Goal: Task Accomplishment & Management: Complete application form

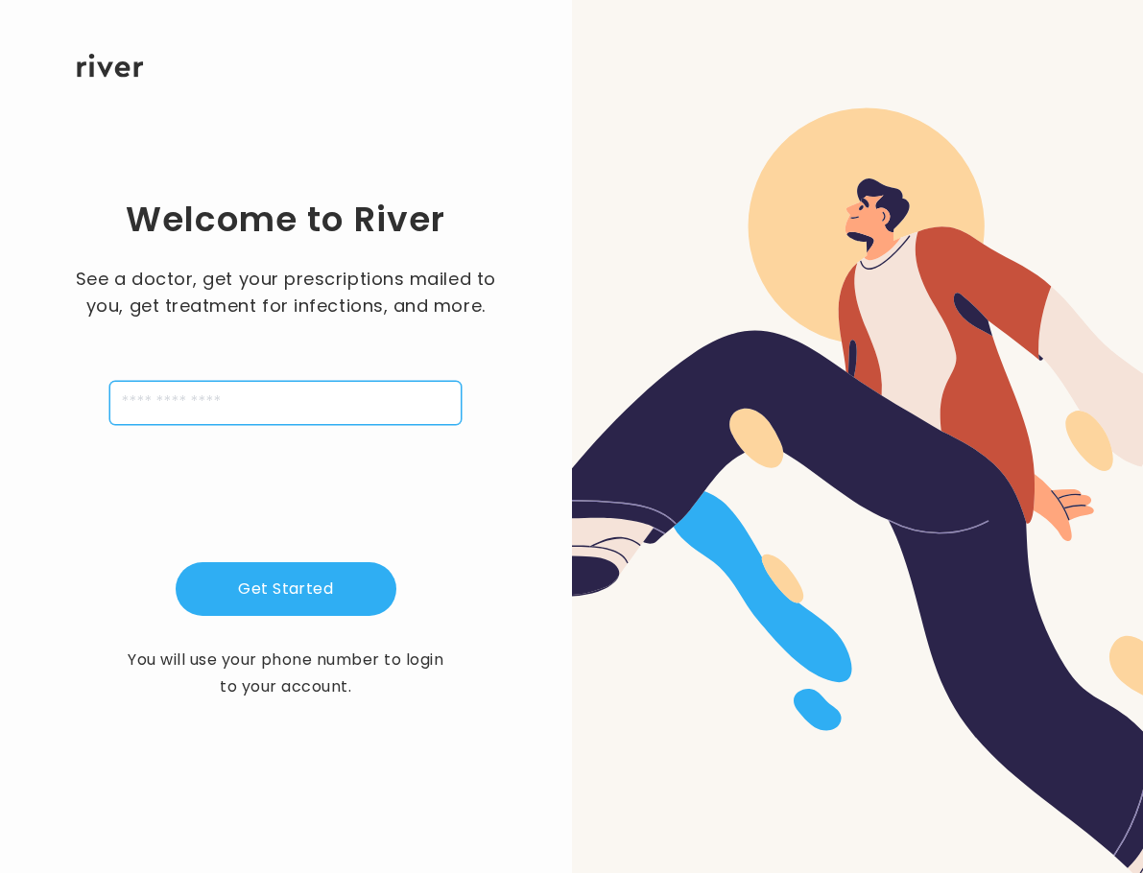
click at [186, 383] on input "tel" at bounding box center [285, 403] width 352 height 44
type input "**********"
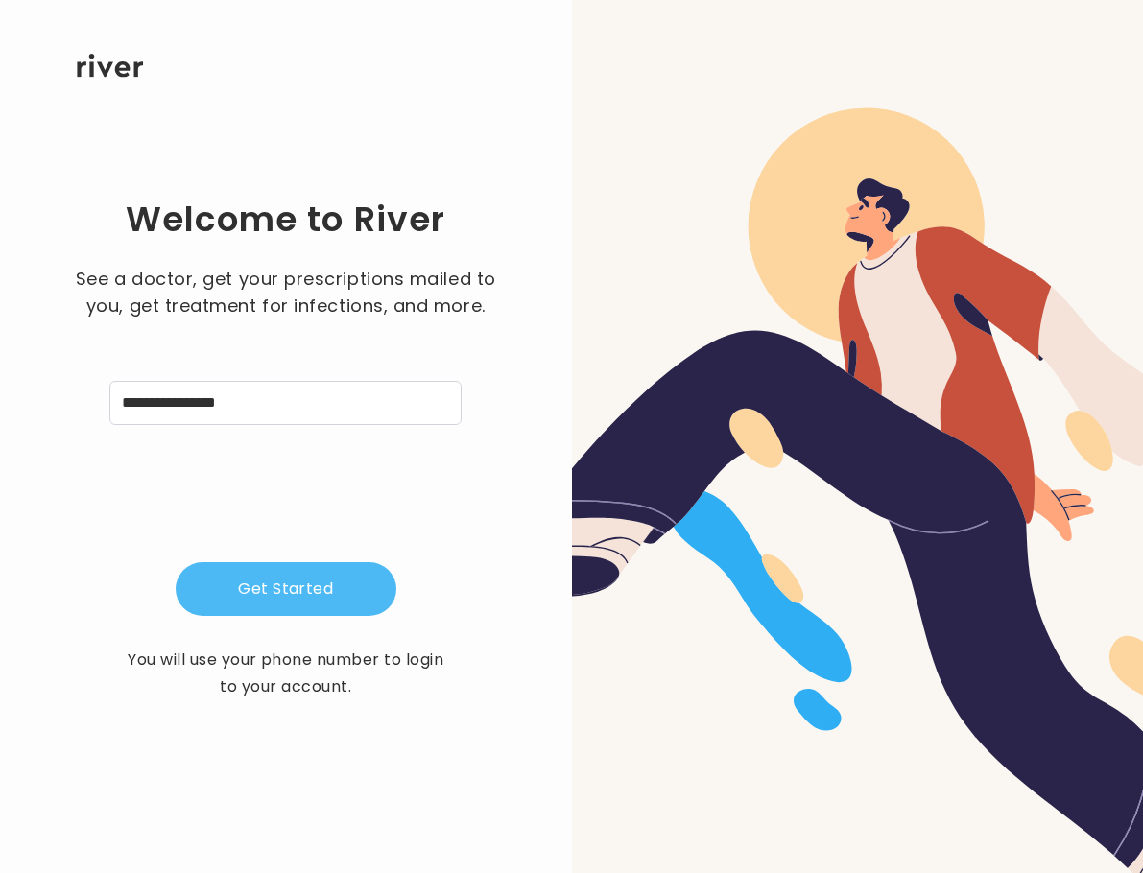
click at [267, 583] on button "Get Started" at bounding box center [286, 589] width 221 height 54
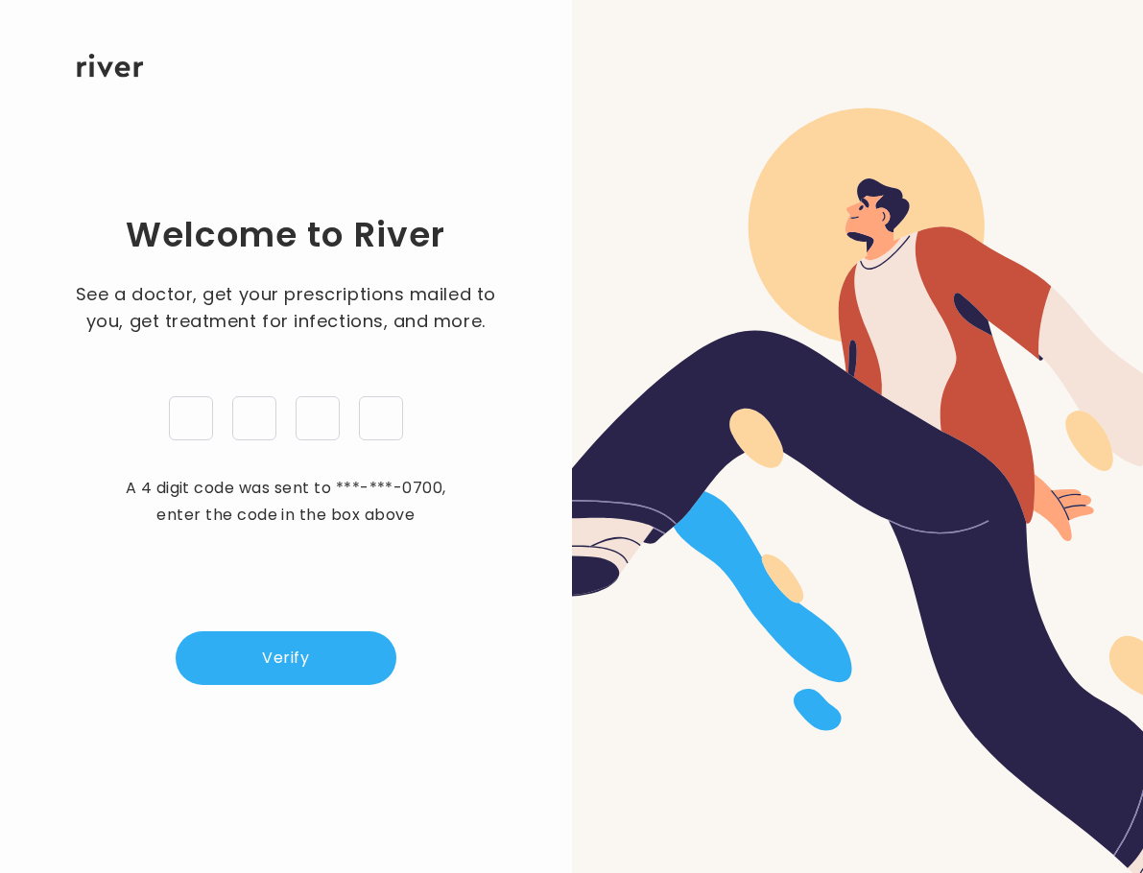
type input "*"
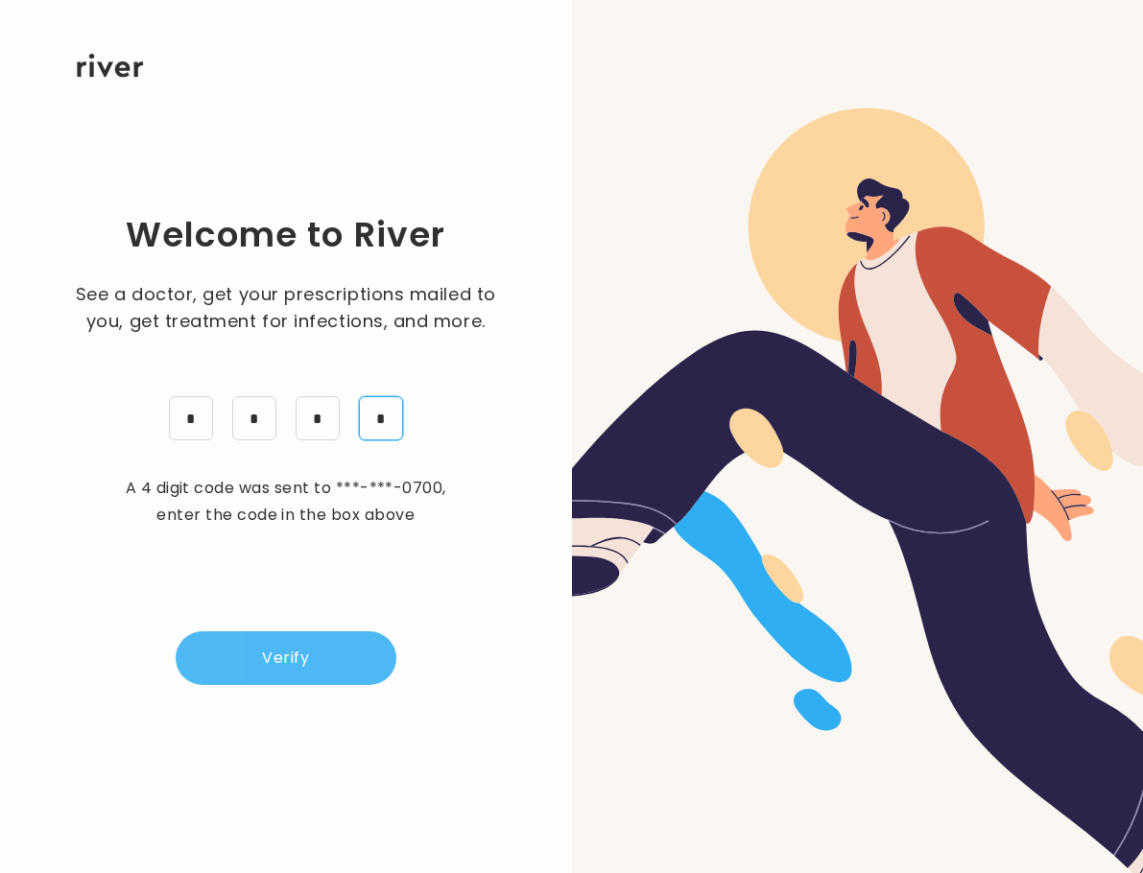
type input "*"
click at [302, 685] on button "Verify" at bounding box center [286, 658] width 221 height 54
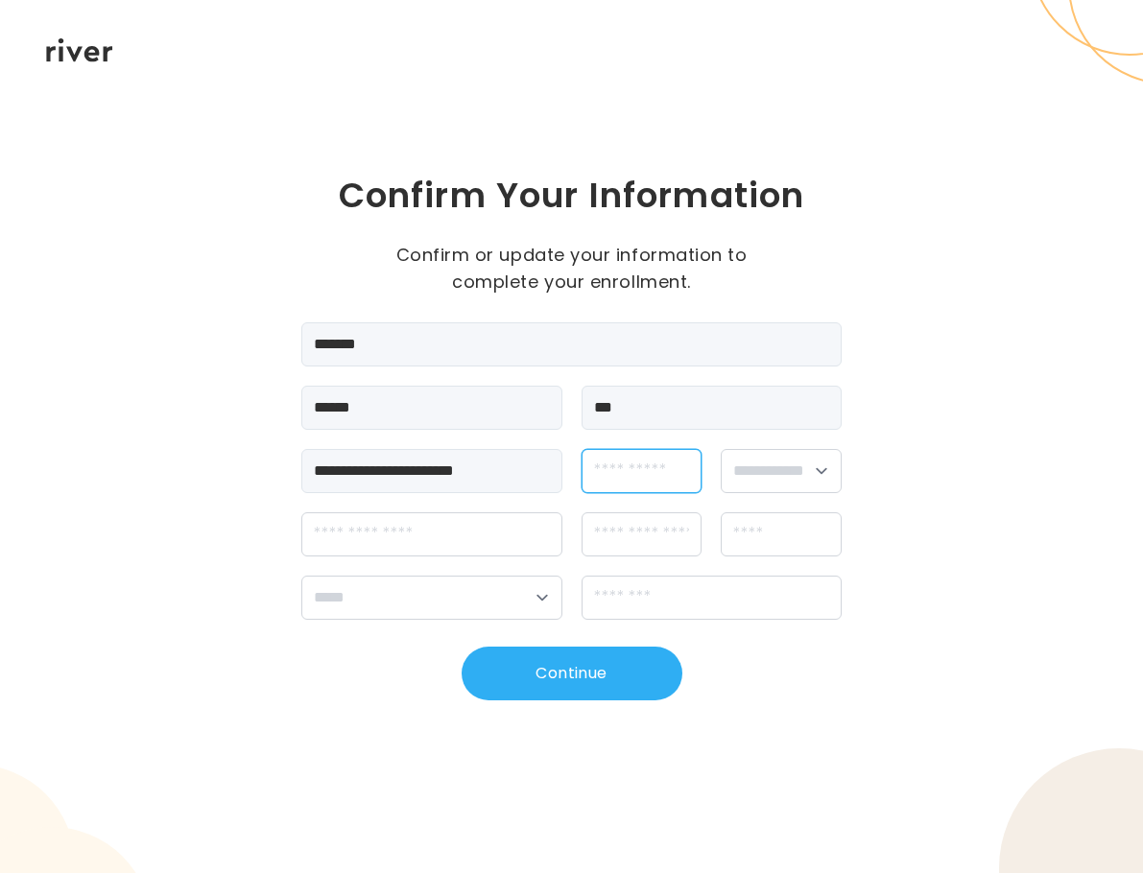
click at [618, 464] on input "dateOfBirth" at bounding box center [642, 471] width 121 height 44
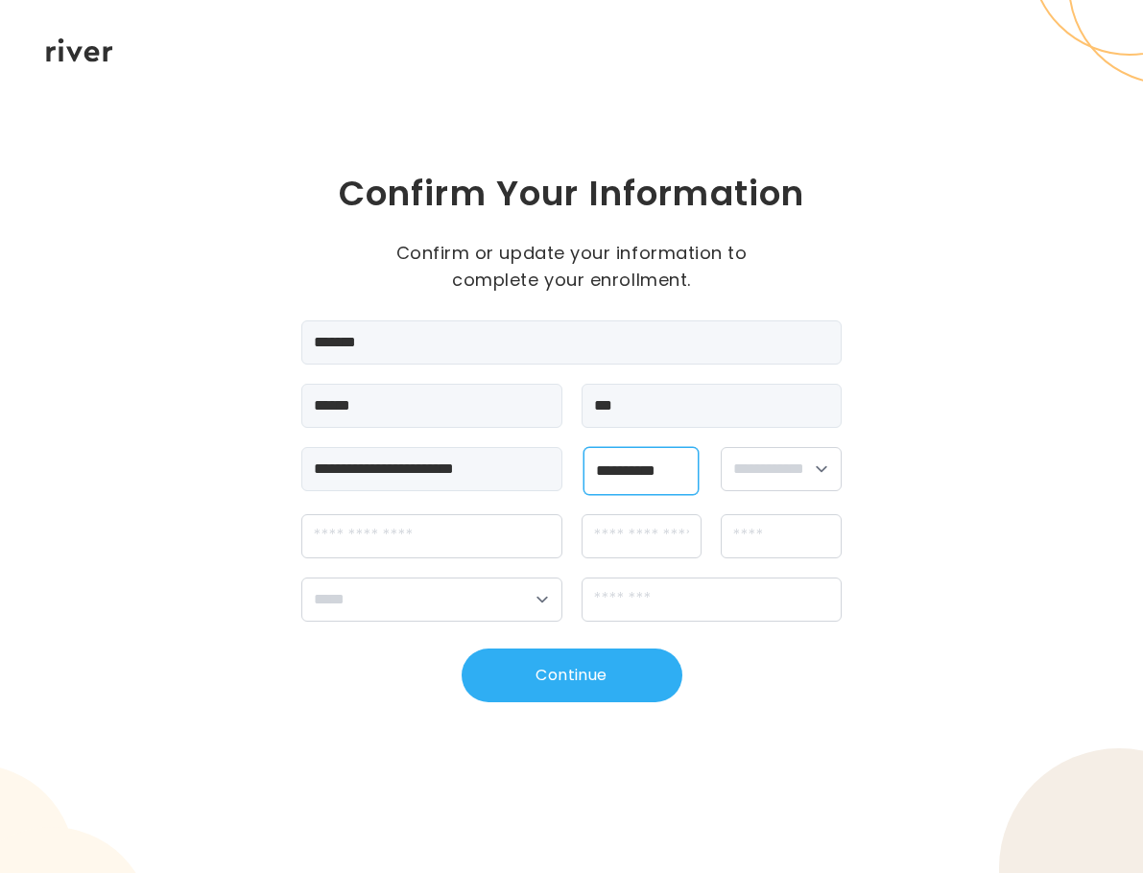
type input "**********"
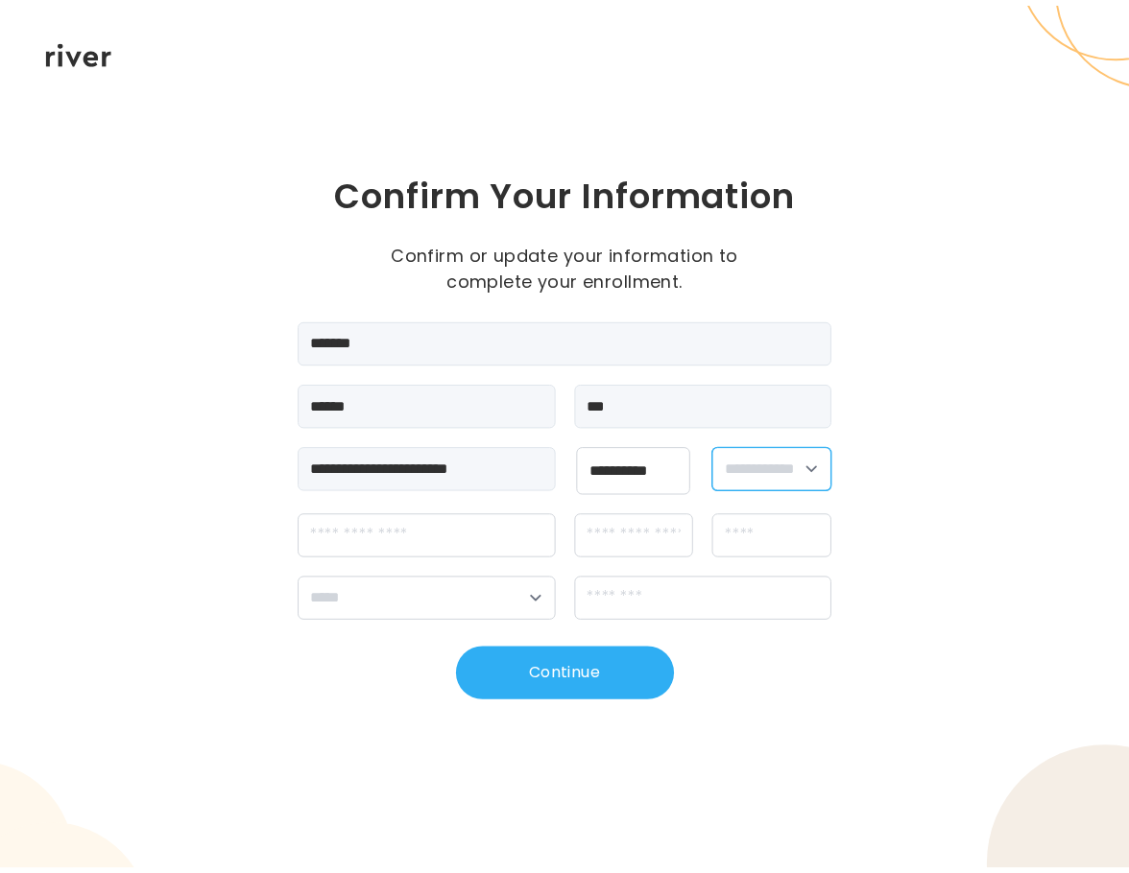
scroll to position [0, 0]
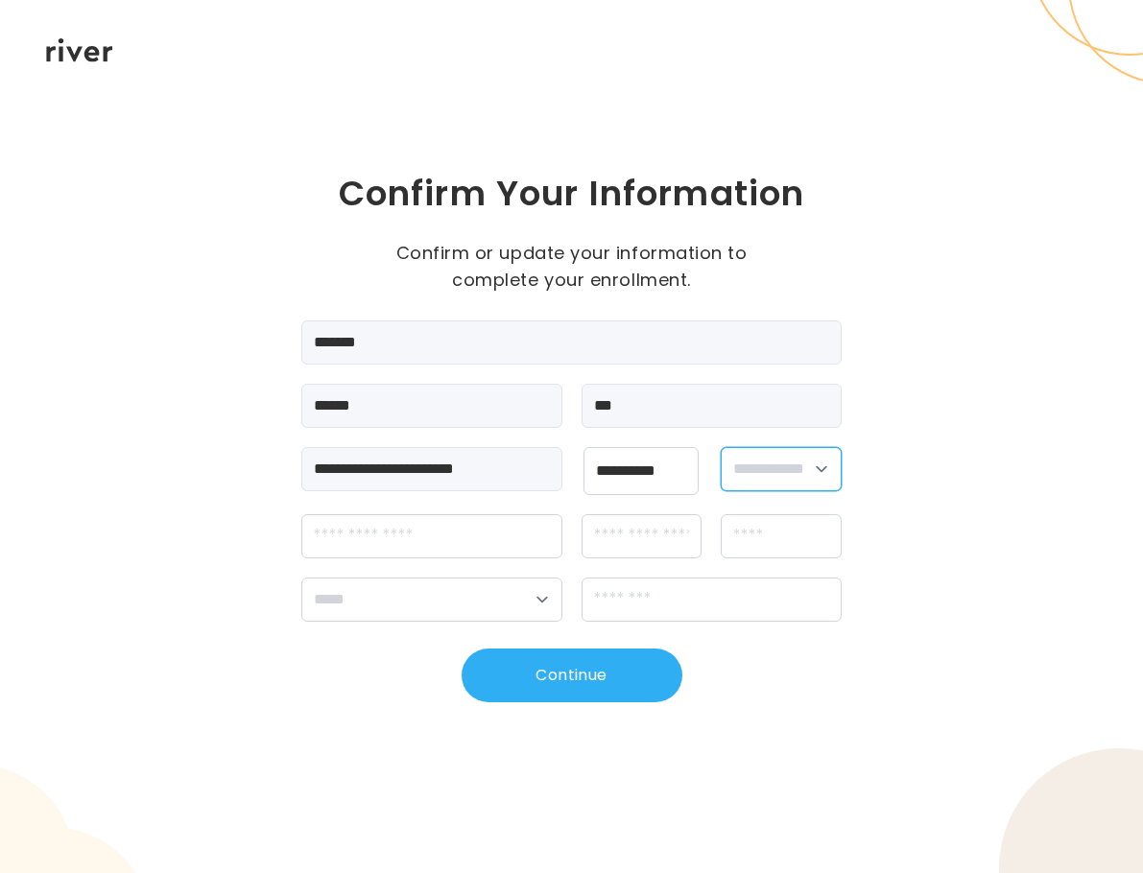
click at [770, 468] on select "**********" at bounding box center [781, 469] width 121 height 44
select select "****"
click at [723, 447] on select "**********" at bounding box center [781, 469] width 121 height 44
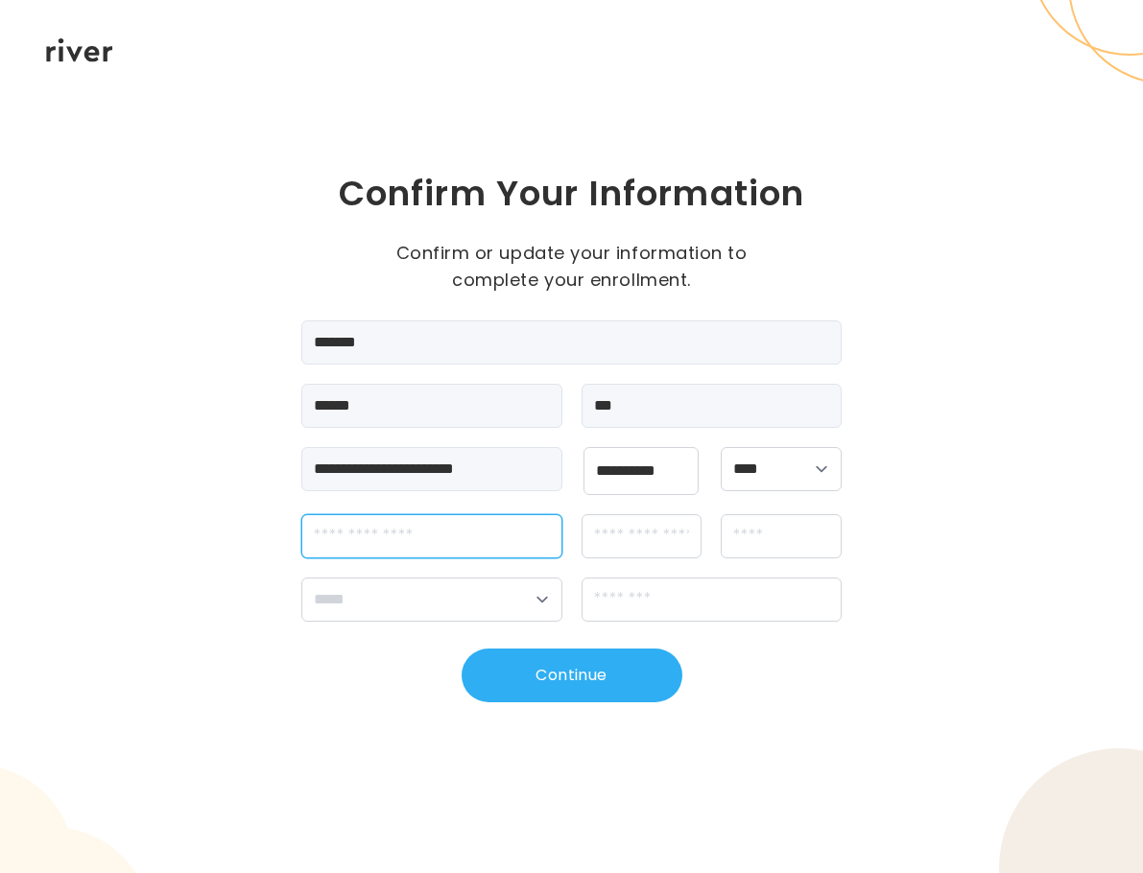
click at [438, 544] on input "streetAddress" at bounding box center [431, 536] width 261 height 44
type input "**********"
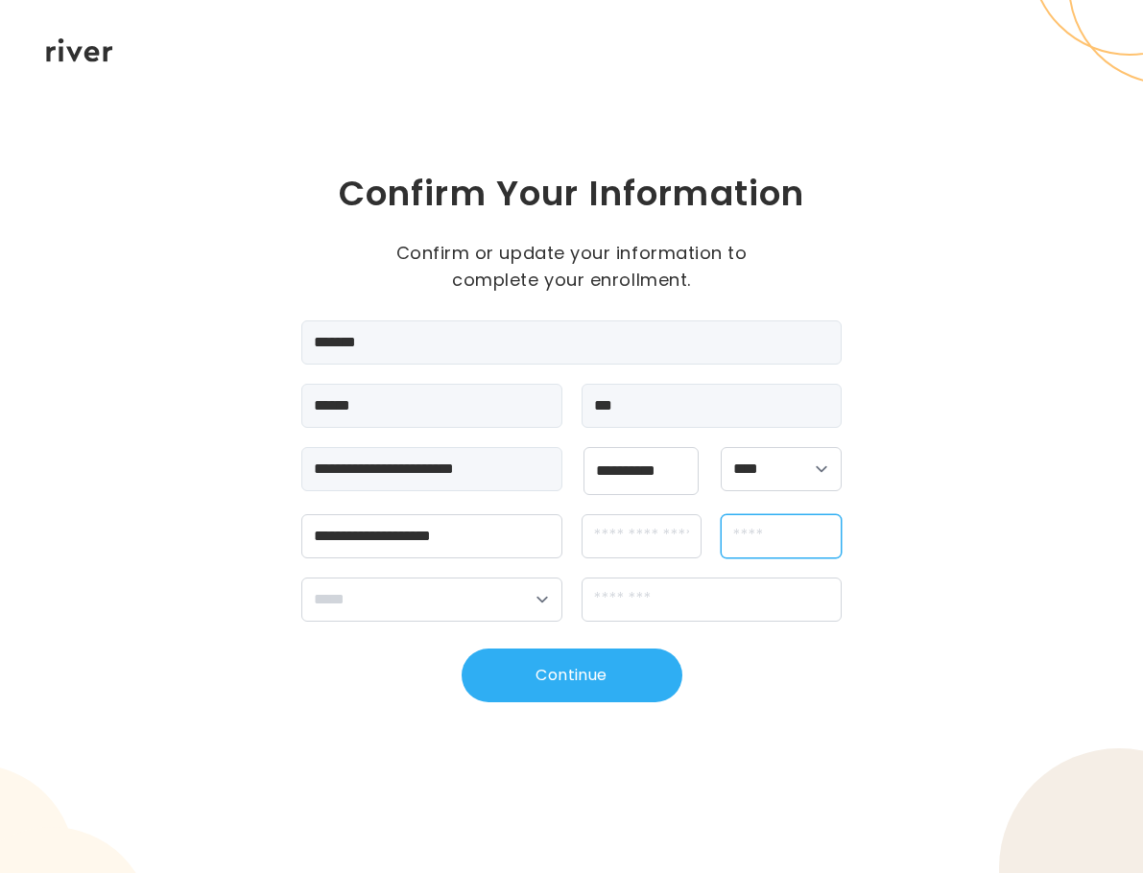
type input "*******"
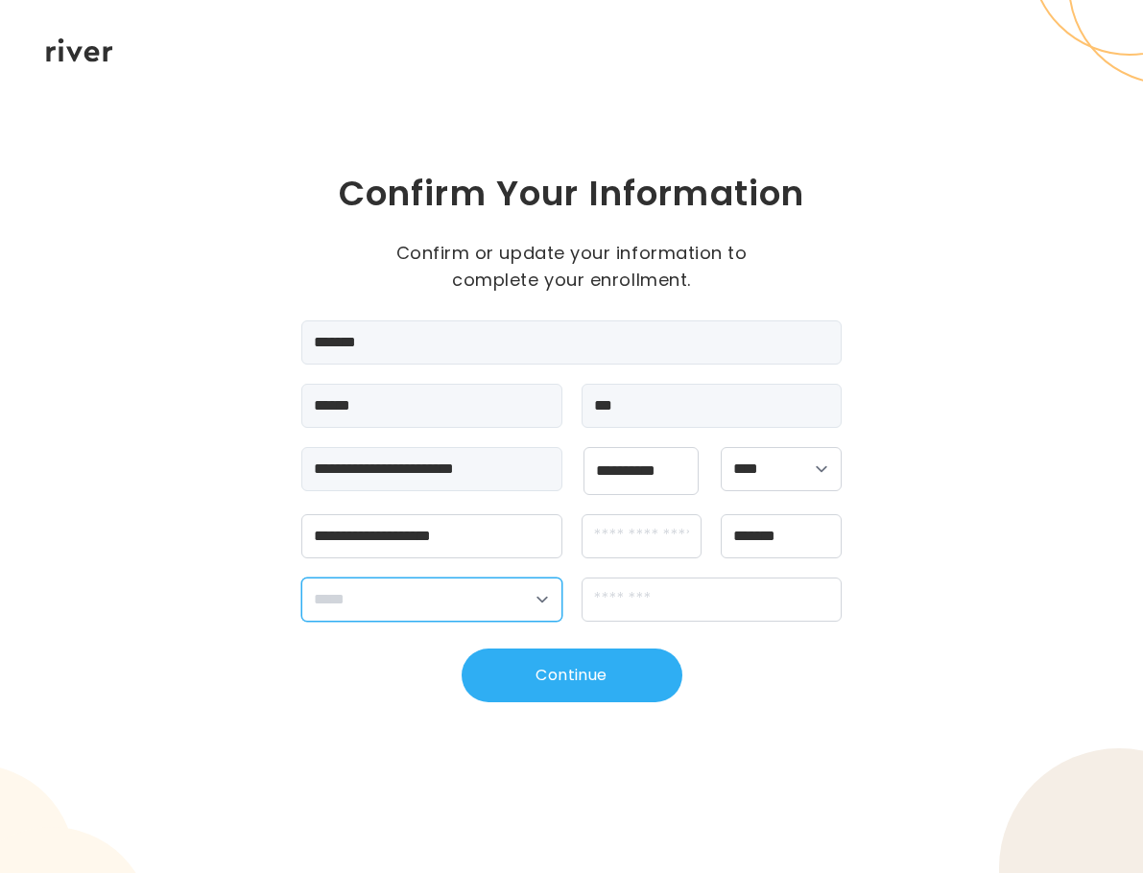
select select "**"
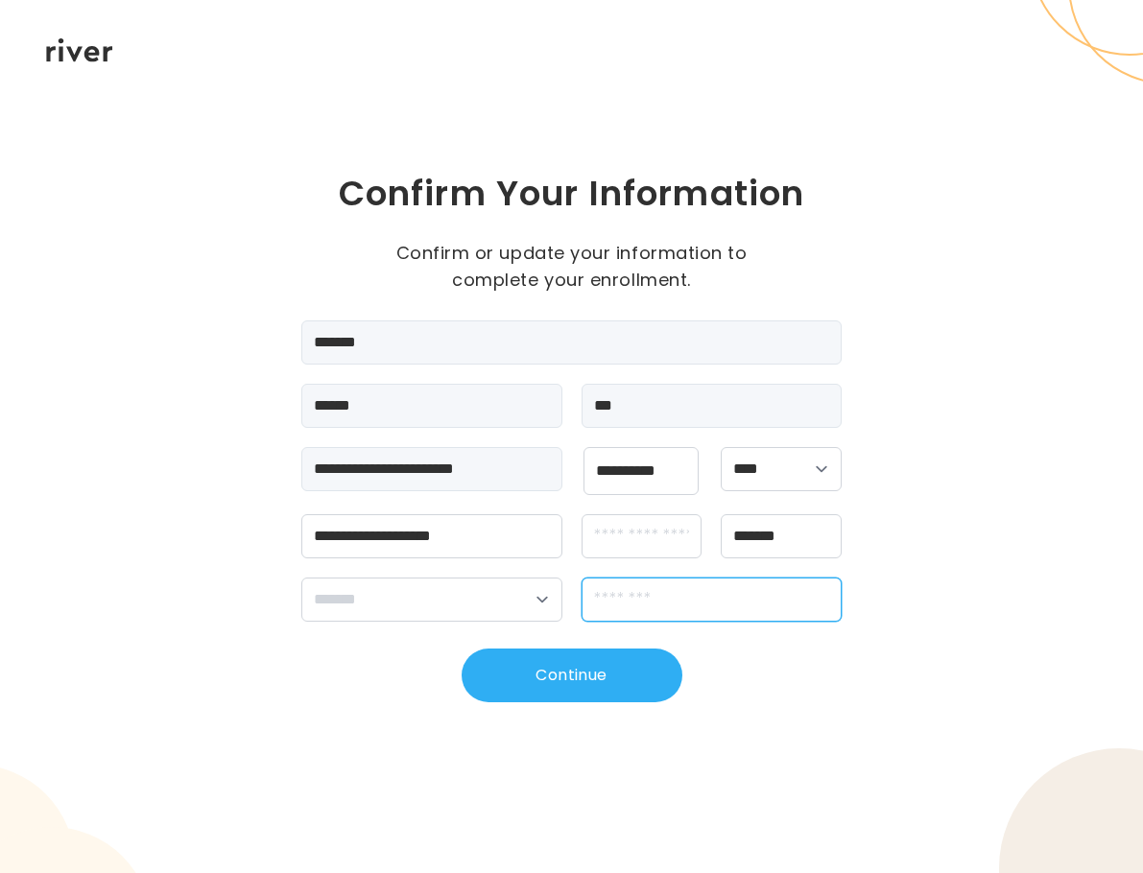
type input "*****"
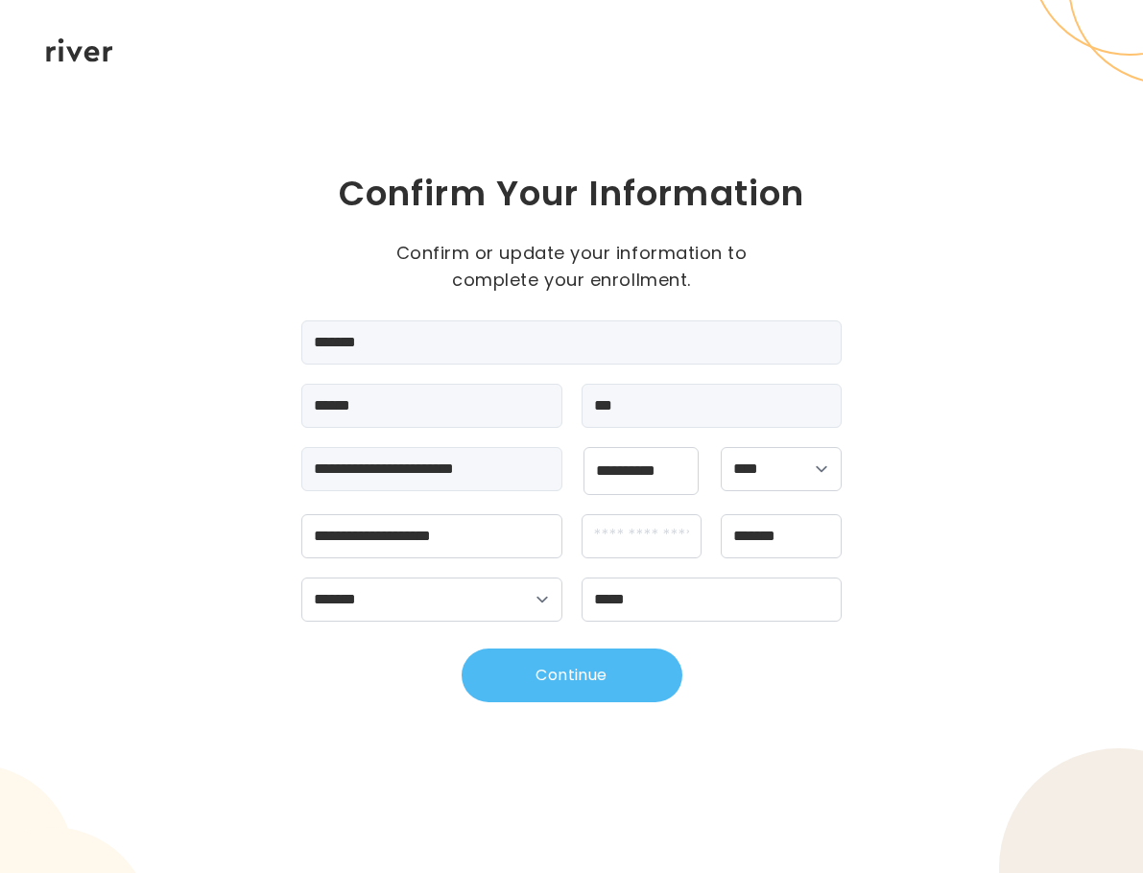
click at [593, 697] on button "Continue" at bounding box center [572, 676] width 221 height 54
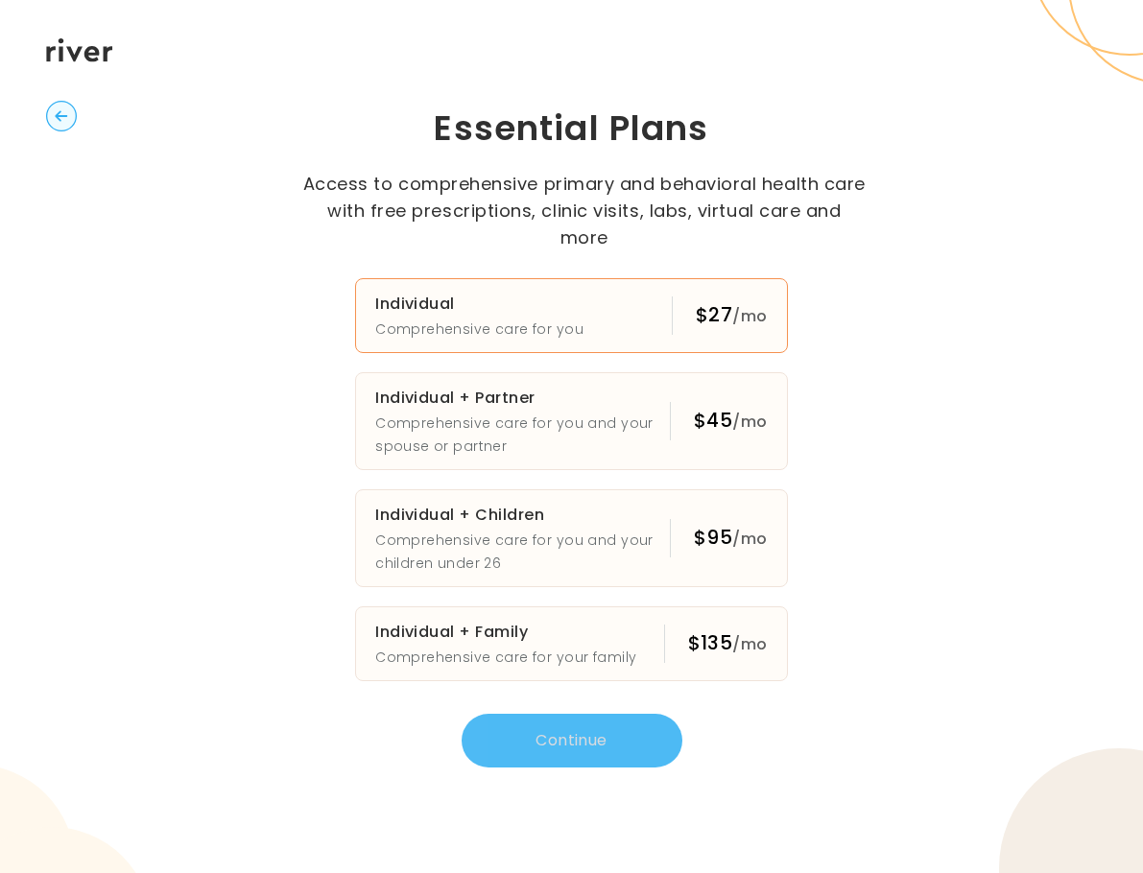
click at [599, 290] on button "Individual Comprehensive care for you $27 /mo" at bounding box center [571, 315] width 433 height 75
click at [589, 722] on button "Continue" at bounding box center [572, 741] width 221 height 54
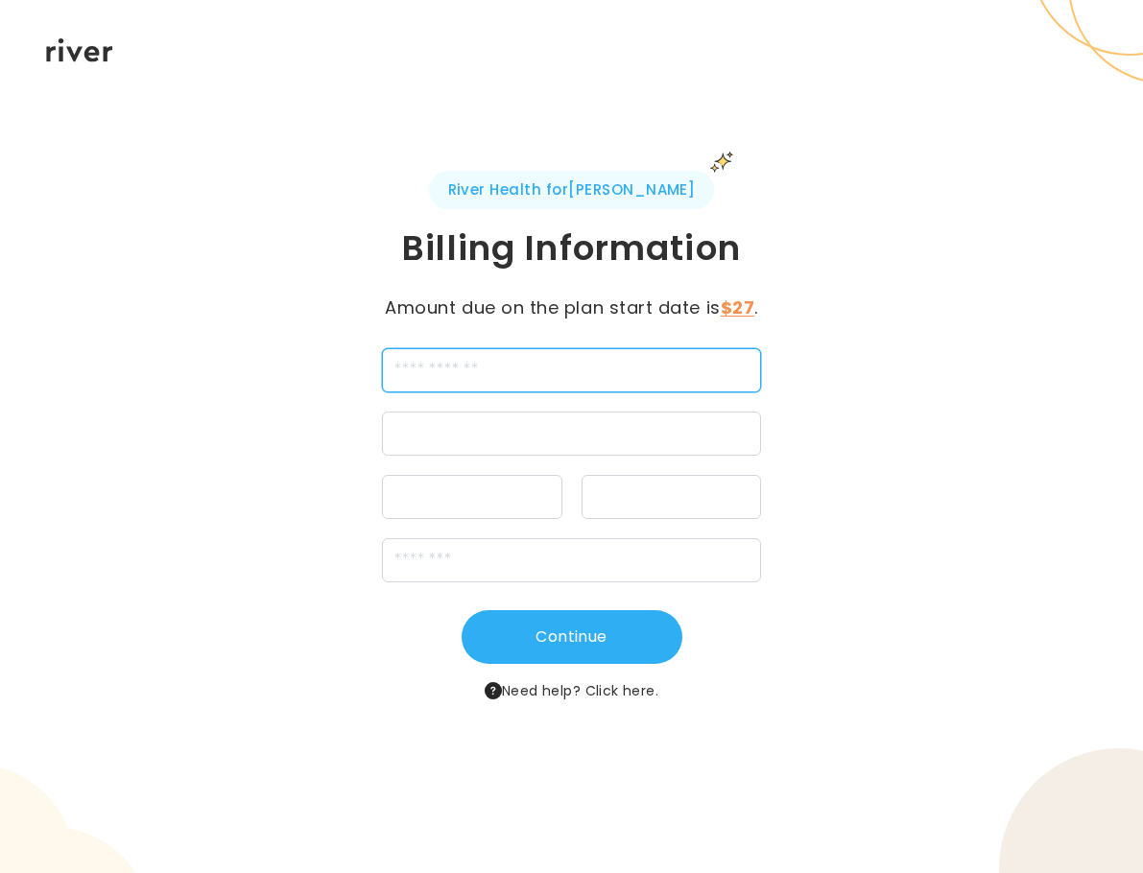
click at [585, 348] on input "cardName" at bounding box center [571, 370] width 378 height 44
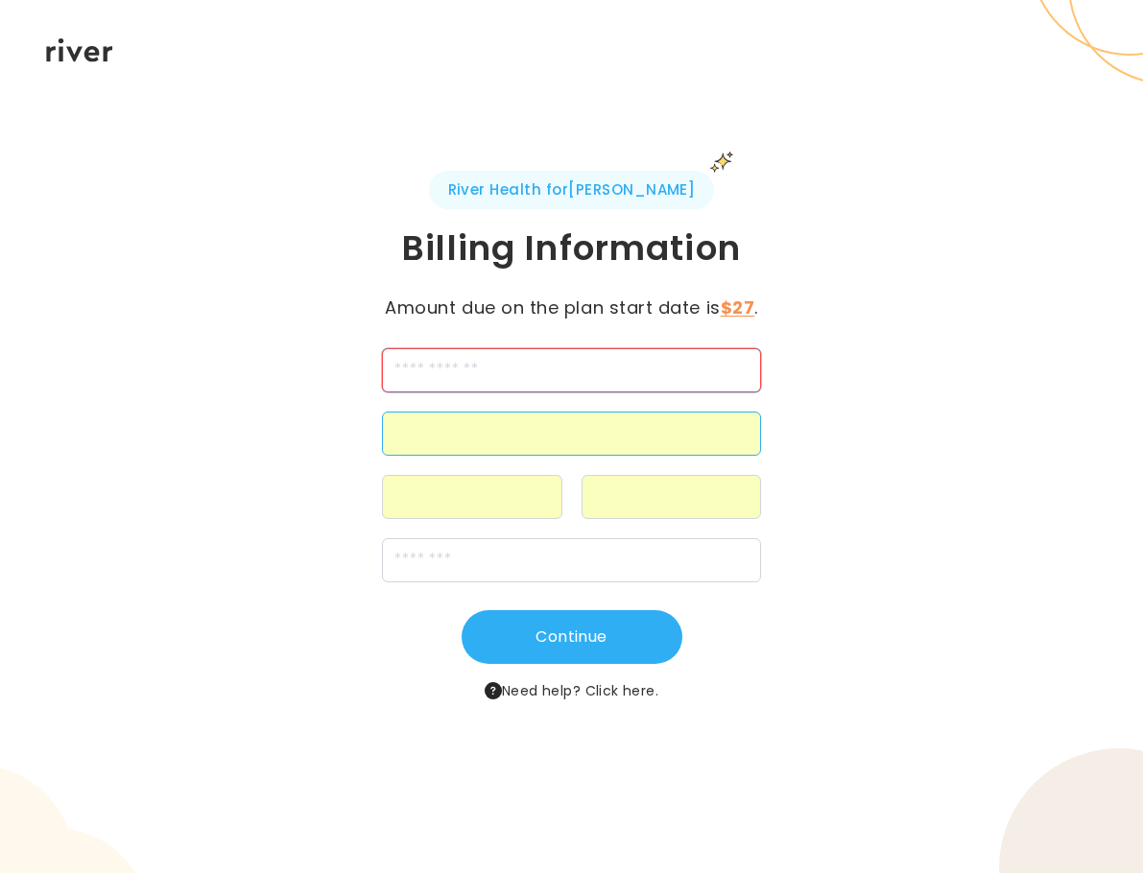
type input "**********"
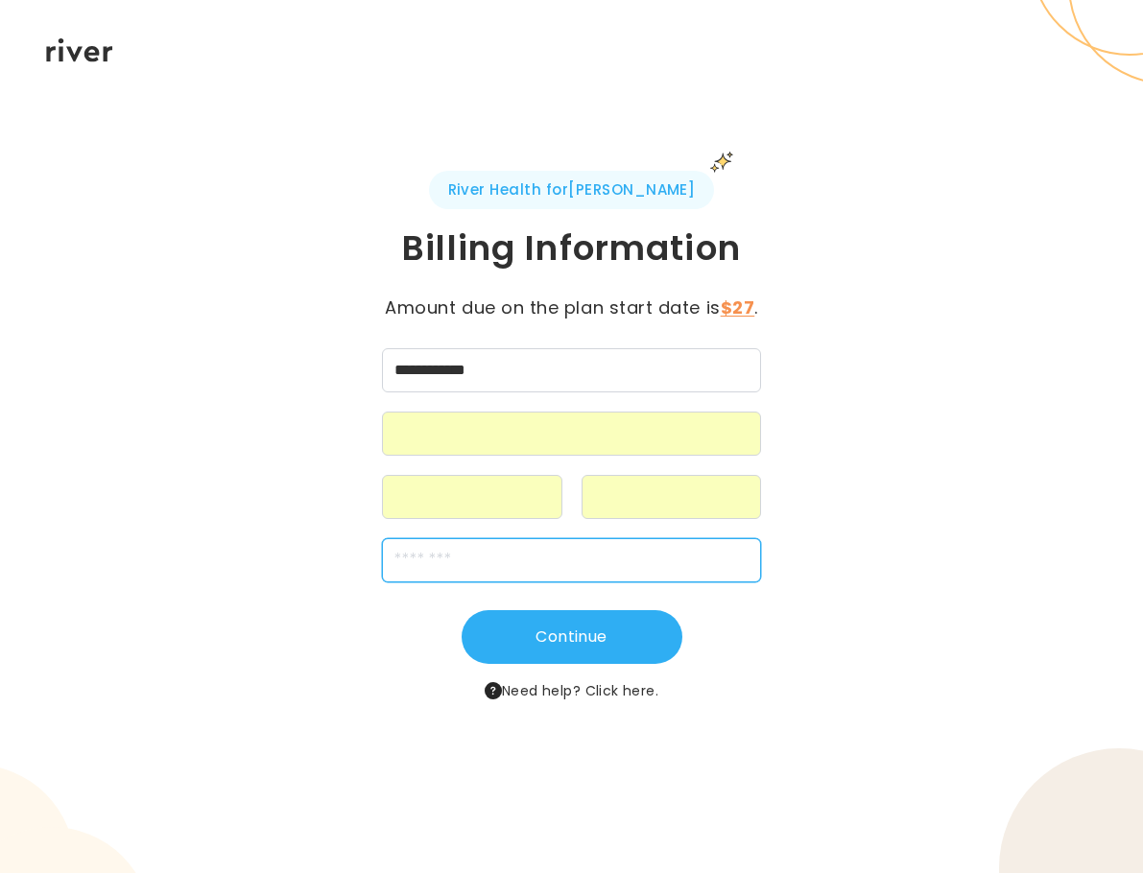
click at [449, 554] on input "zipCode" at bounding box center [571, 560] width 378 height 44
type input "*****"
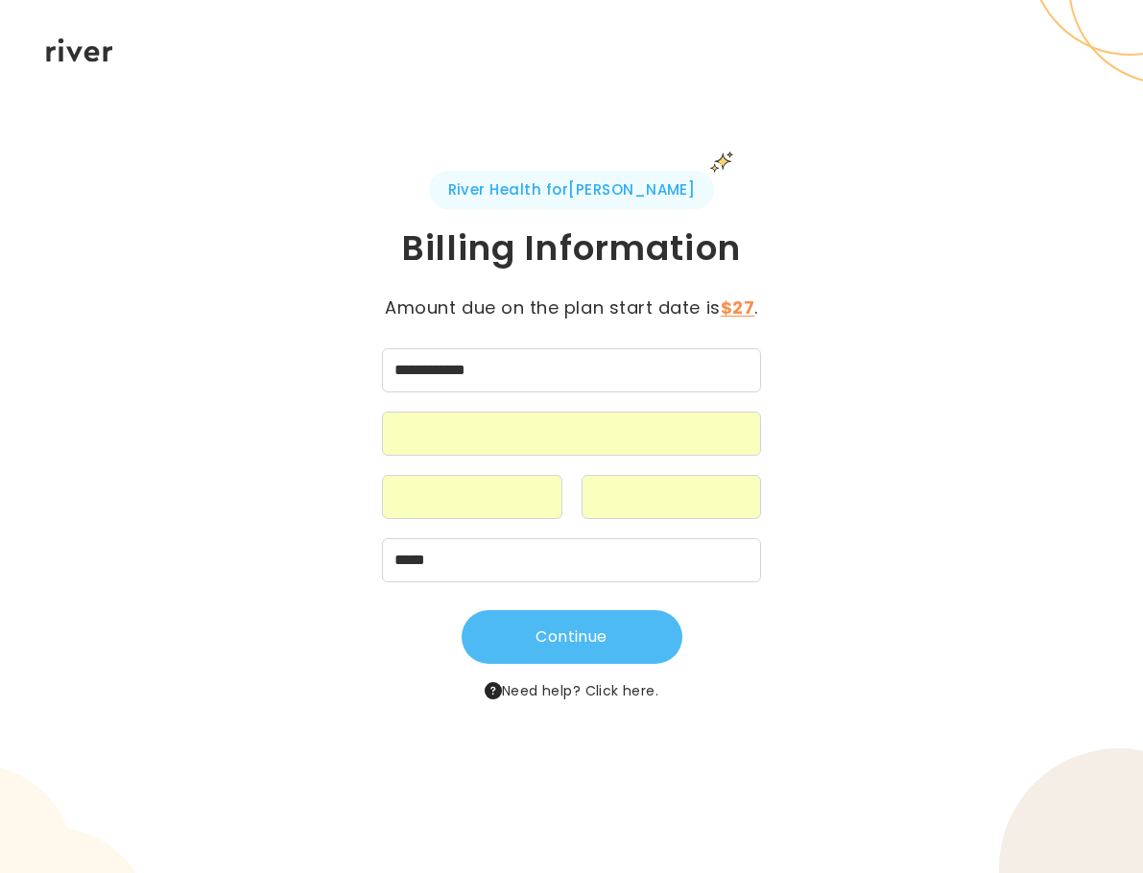
click at [587, 648] on button "Continue" at bounding box center [572, 637] width 221 height 54
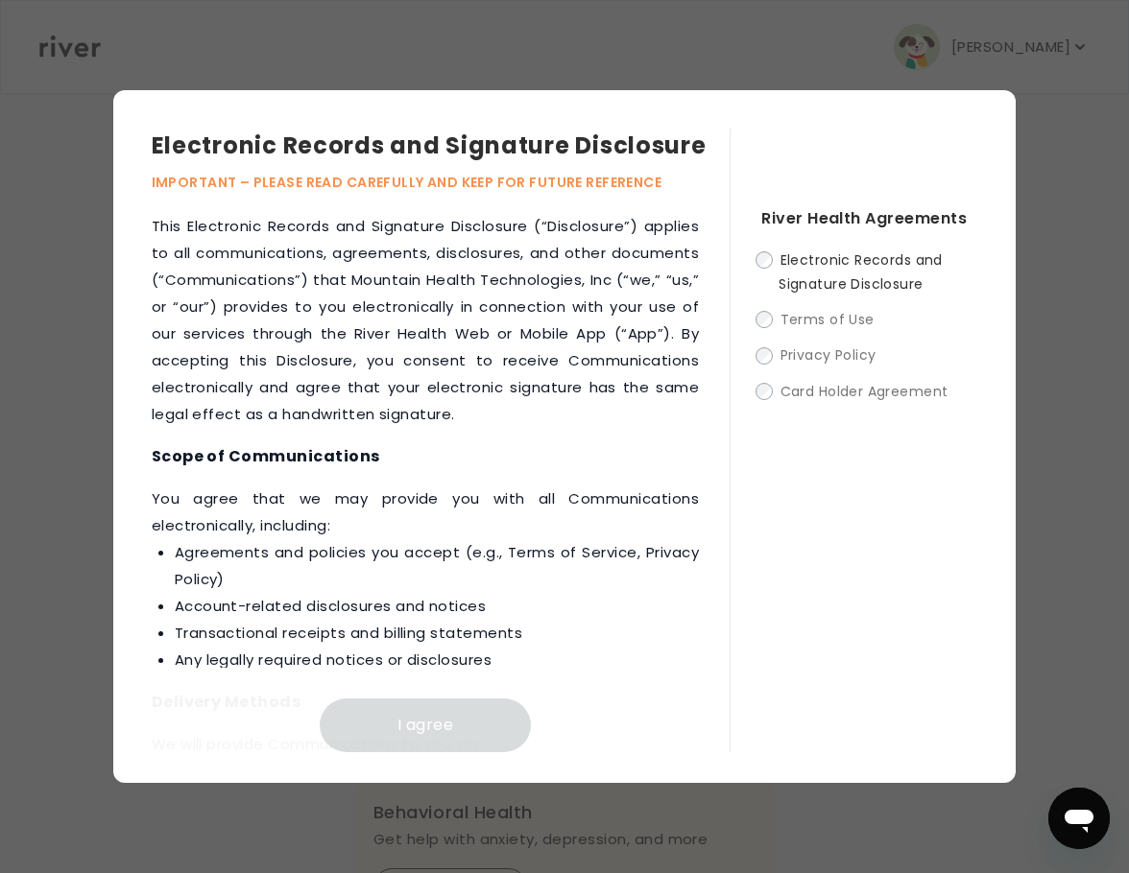
click at [774, 296] on label "Electronic Records and Signature Disclosure" at bounding box center [869, 272] width 216 height 48
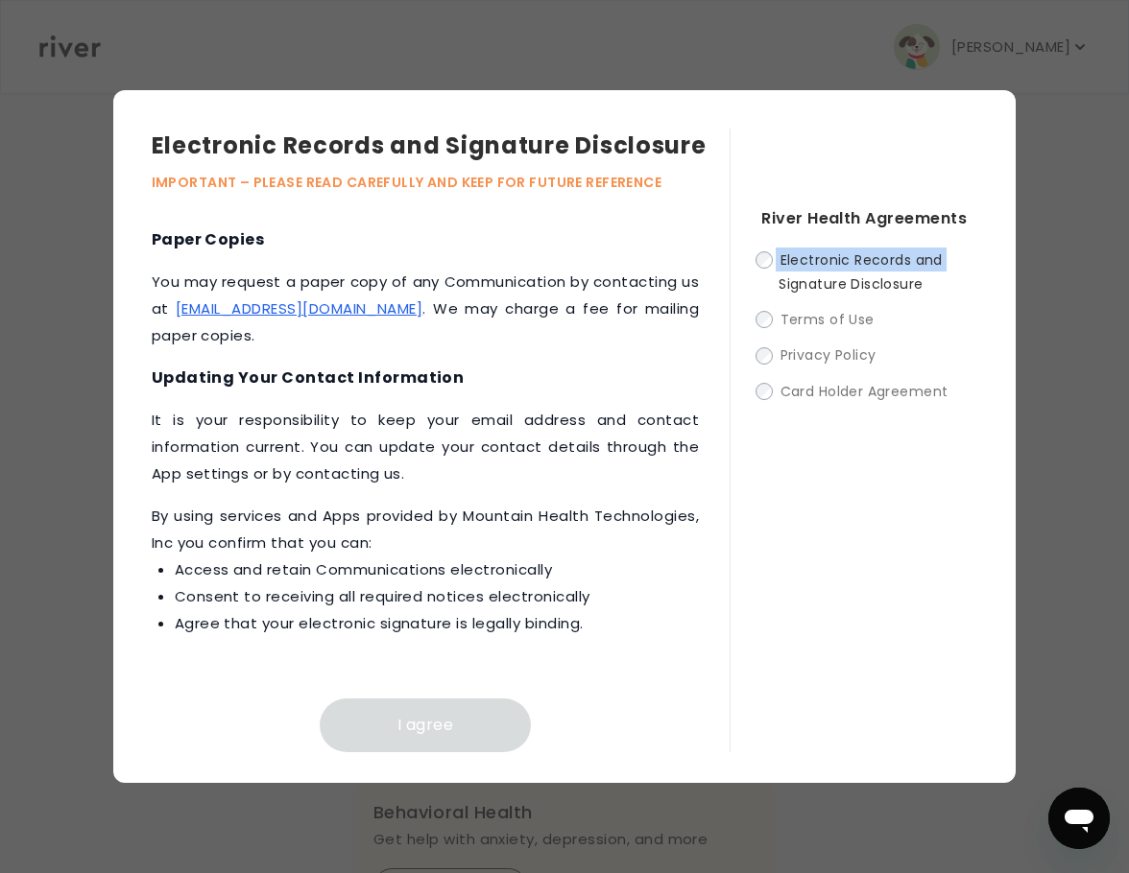
scroll to position [1224, 0]
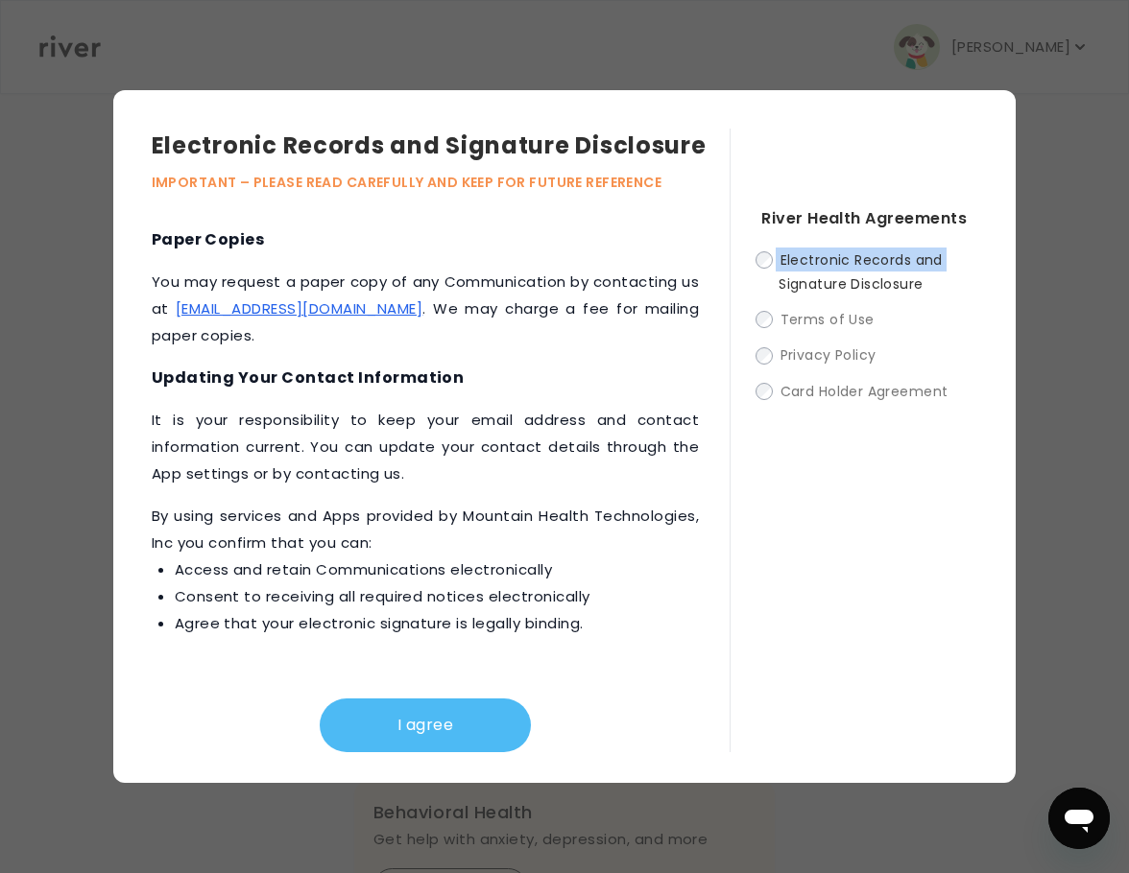
click at [397, 706] on button "I agree" at bounding box center [425, 726] width 211 height 54
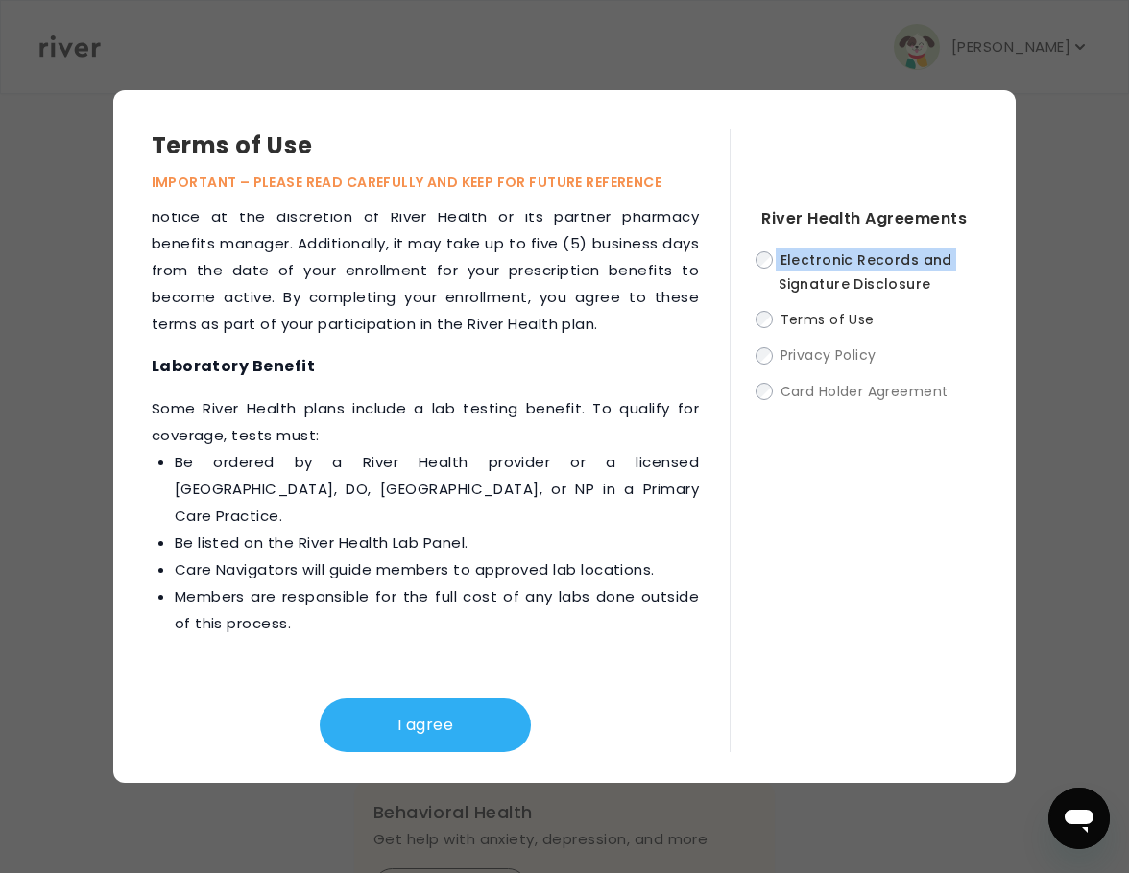
scroll to position [288, 0]
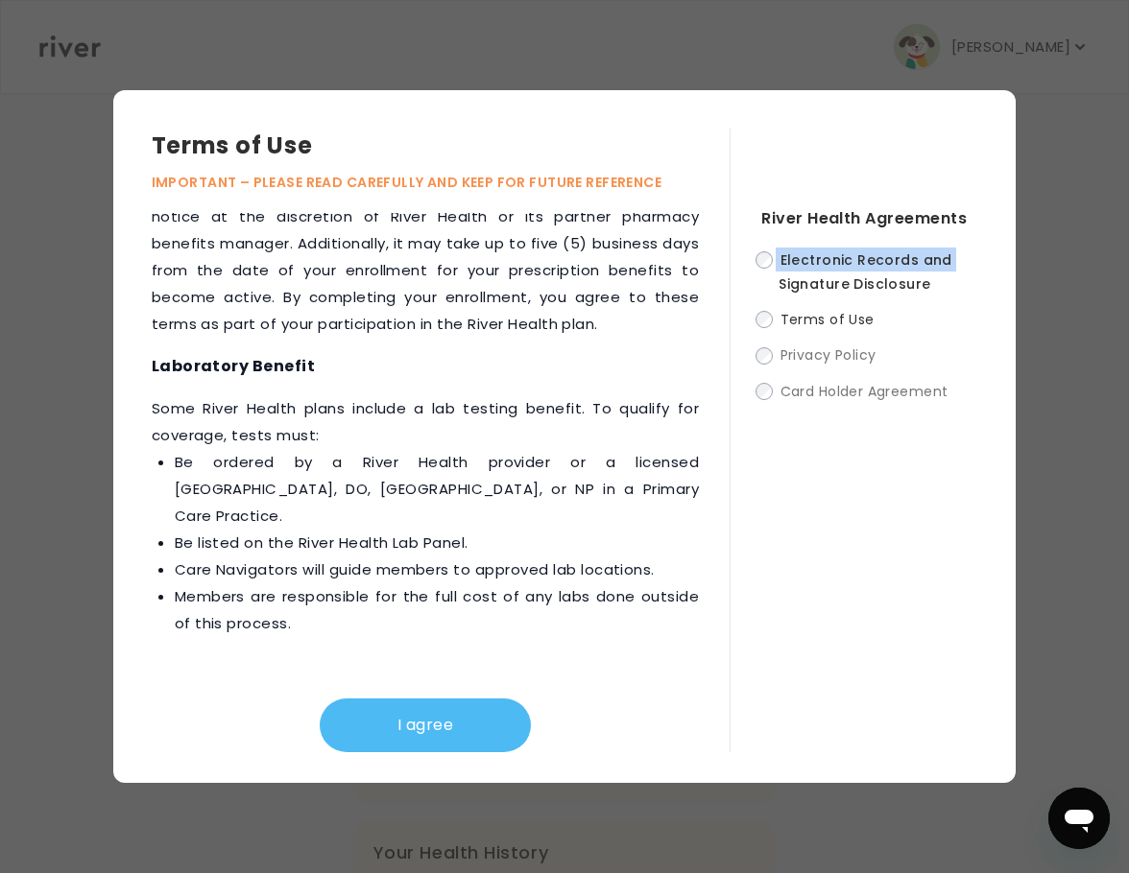
click at [411, 719] on button "I agree" at bounding box center [425, 726] width 211 height 54
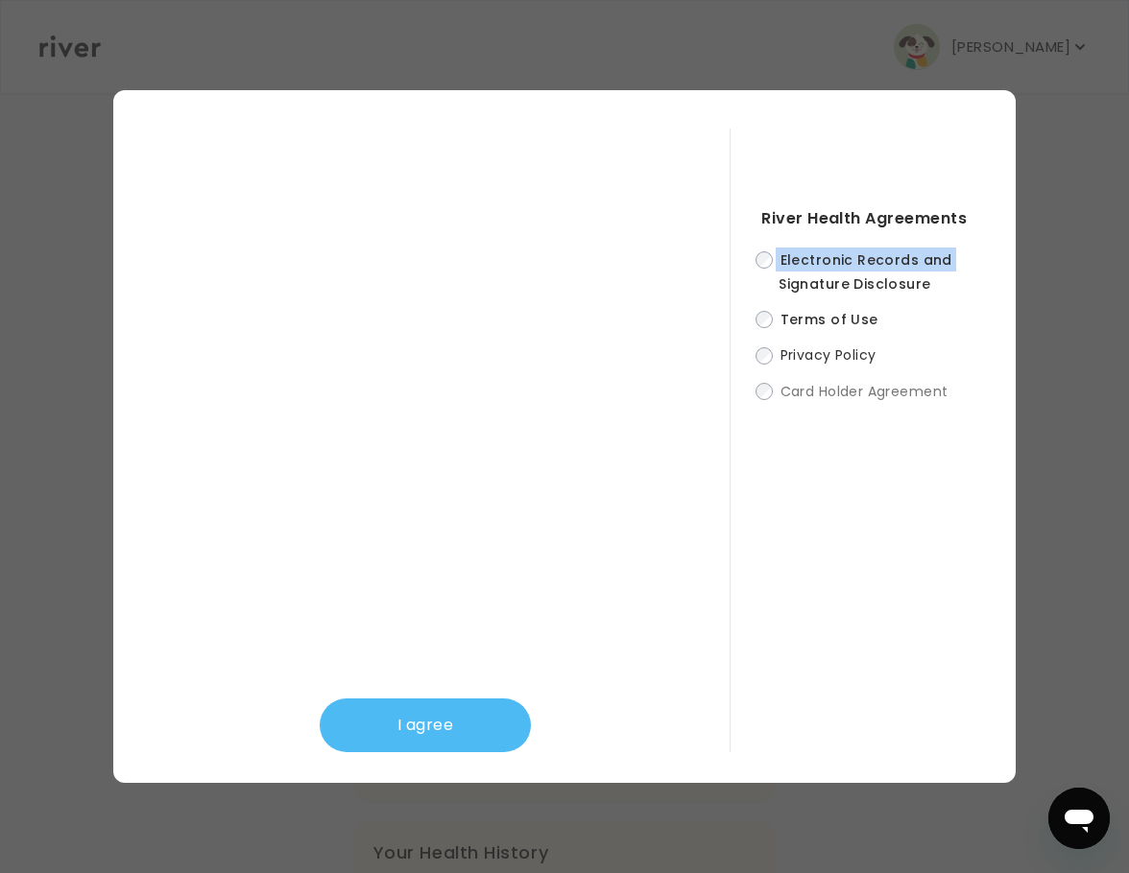
click at [420, 703] on button "I agree" at bounding box center [425, 726] width 211 height 54
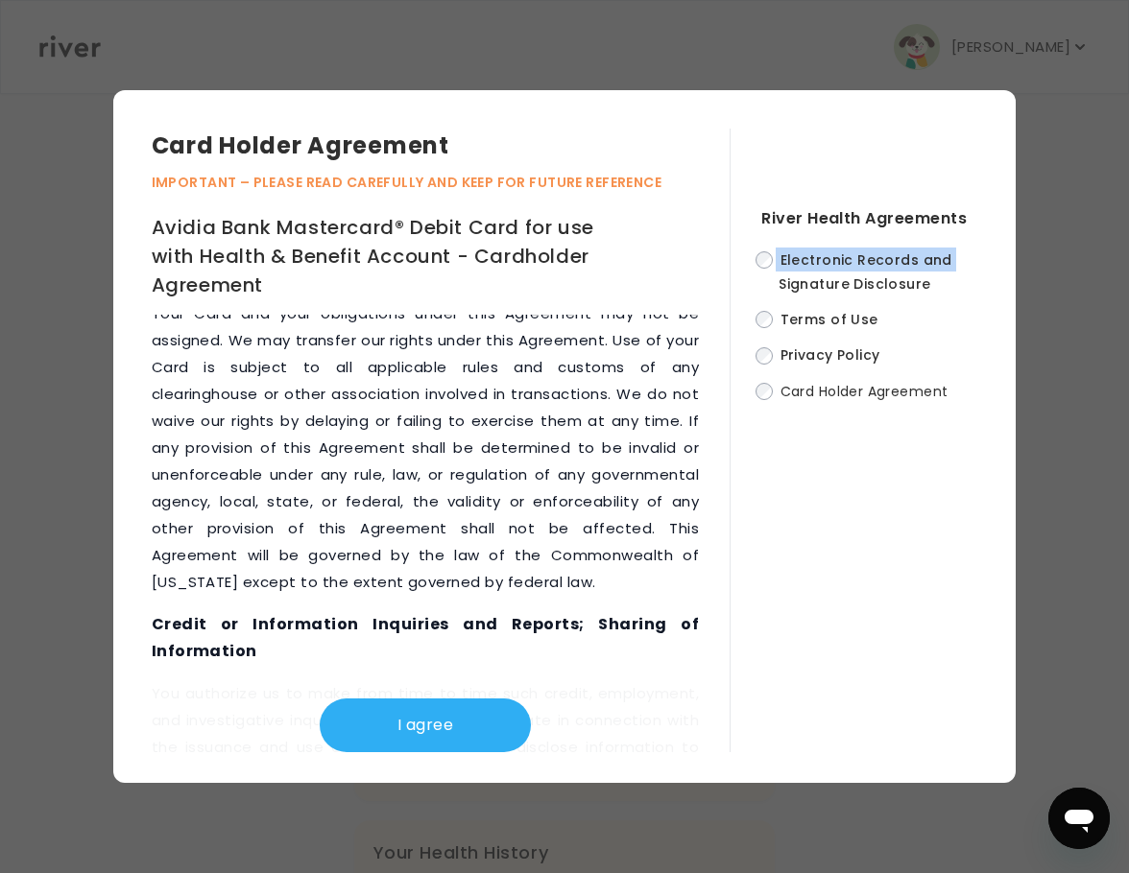
scroll to position [13387, 0]
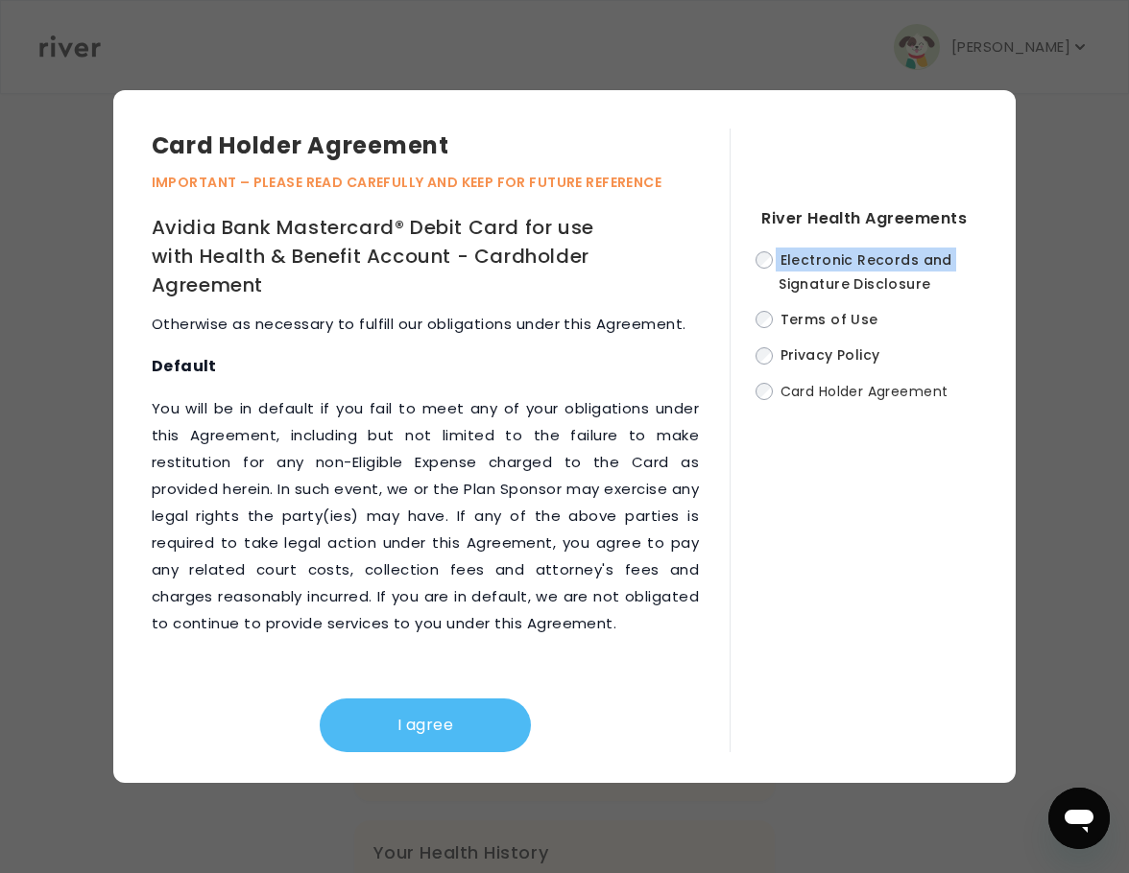
click at [464, 726] on button "I agree" at bounding box center [425, 726] width 211 height 54
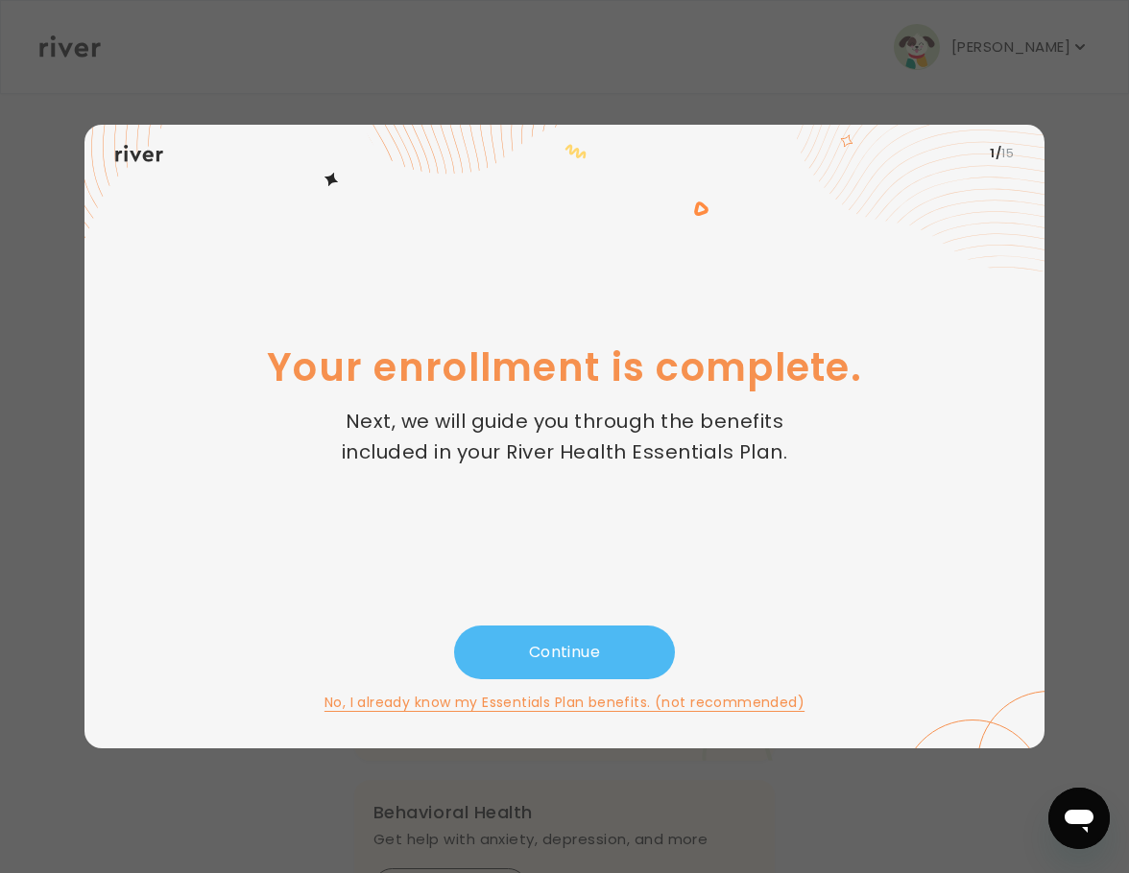
click at [639, 626] on button "Continue" at bounding box center [564, 653] width 221 height 54
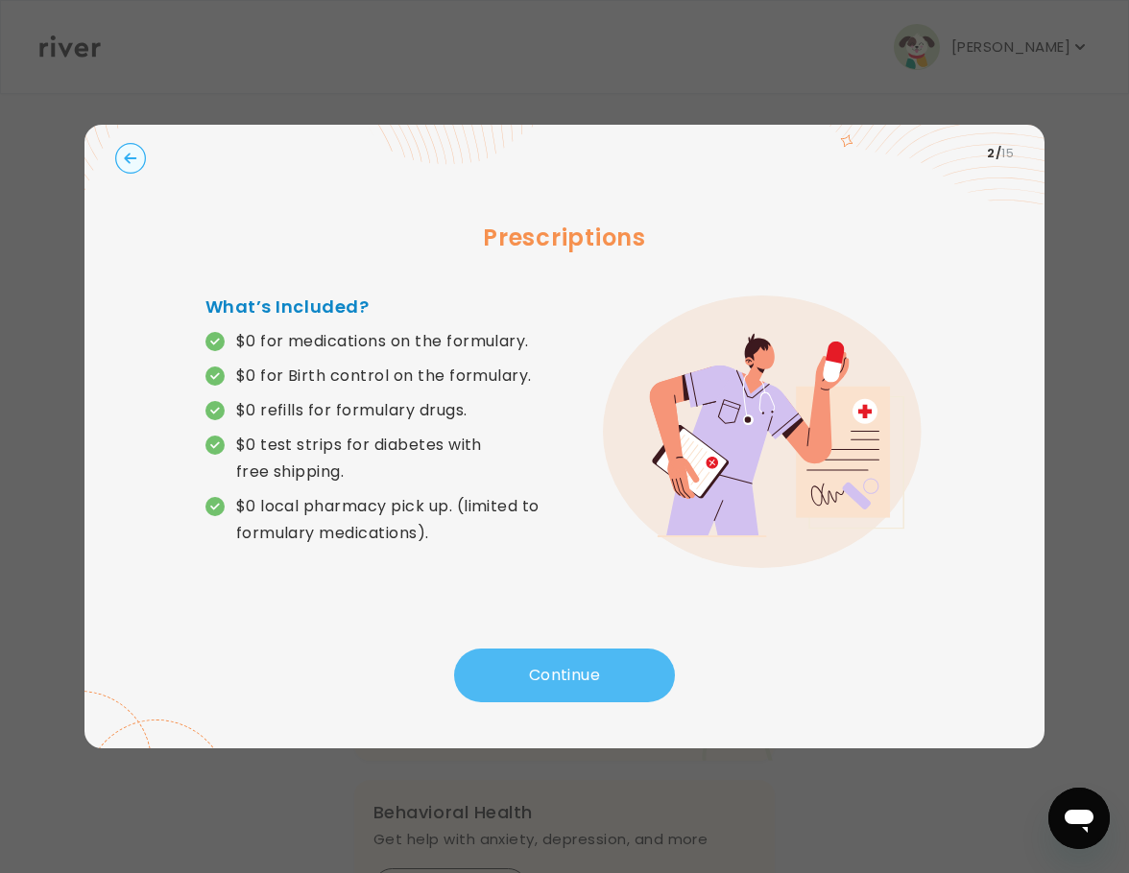
click at [572, 654] on button "Continue" at bounding box center [564, 676] width 221 height 54
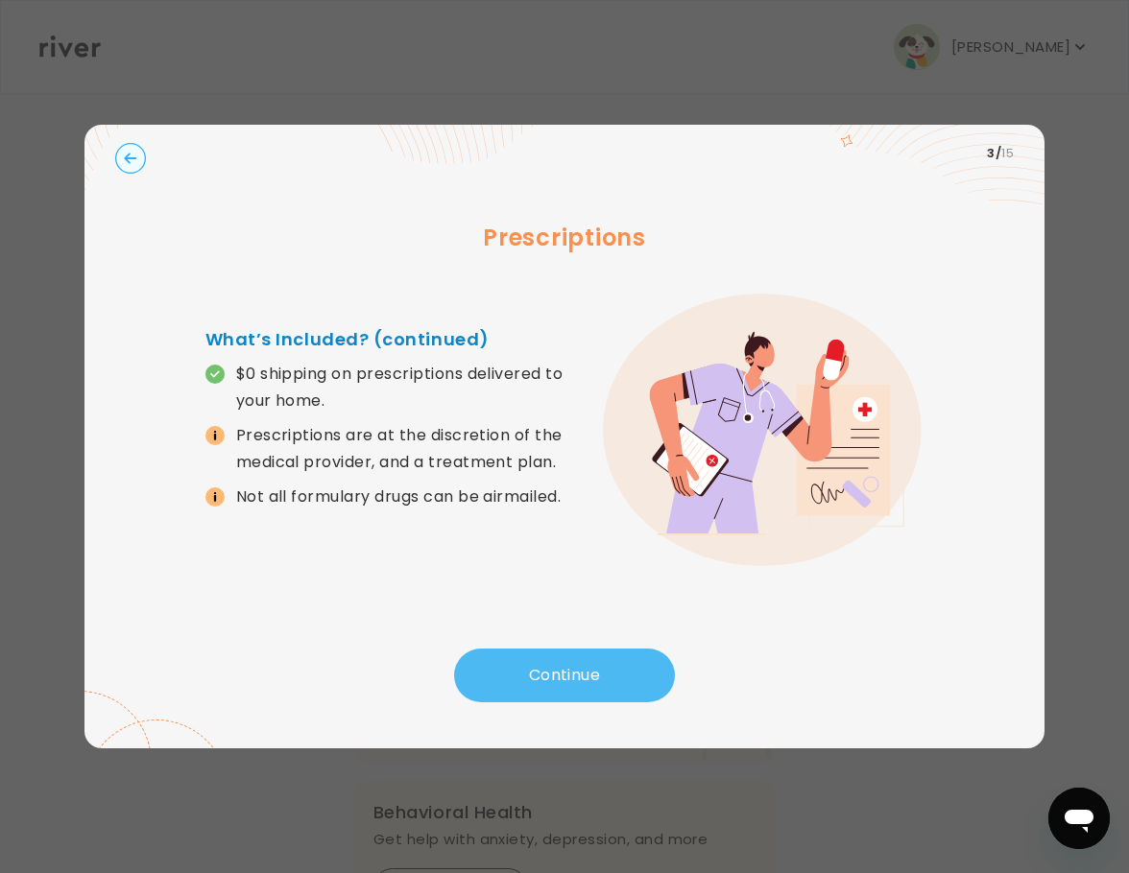
click at [572, 654] on button "Continue" at bounding box center [564, 676] width 221 height 54
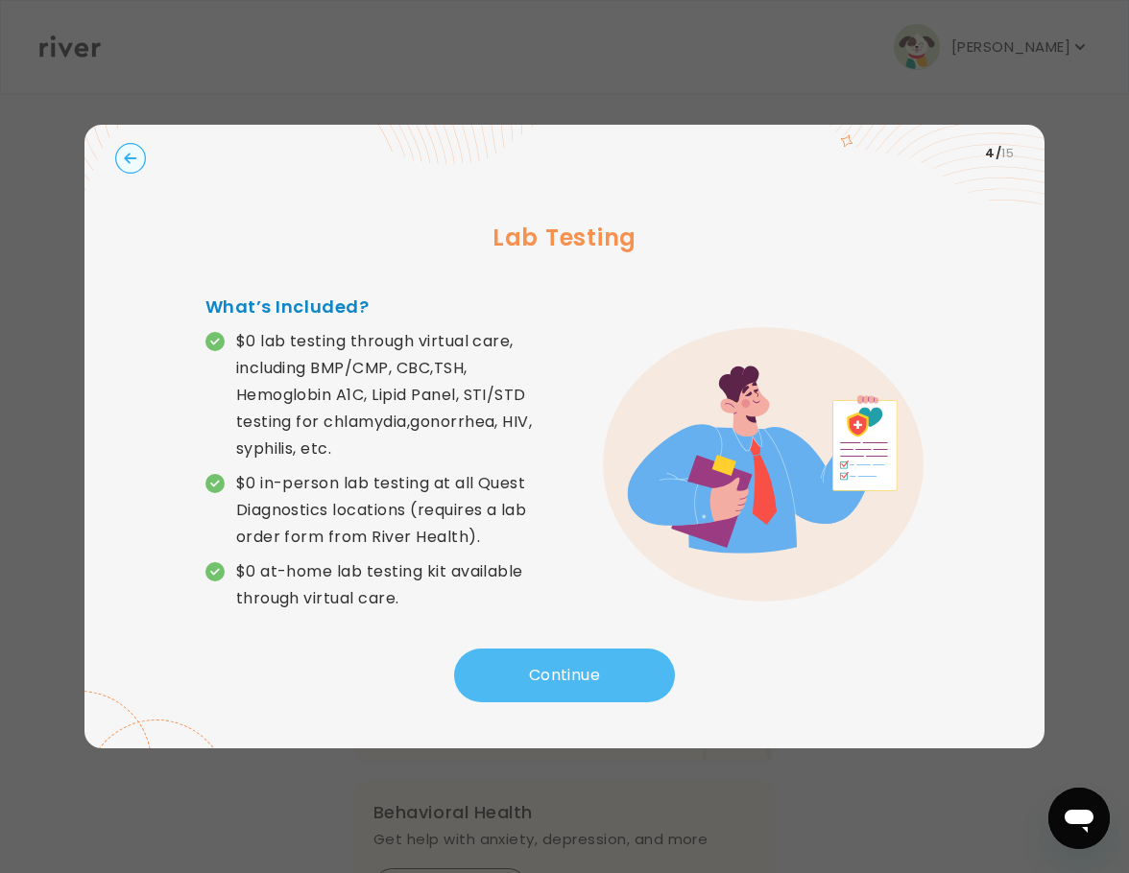
click at [568, 703] on button "Continue" at bounding box center [564, 676] width 221 height 54
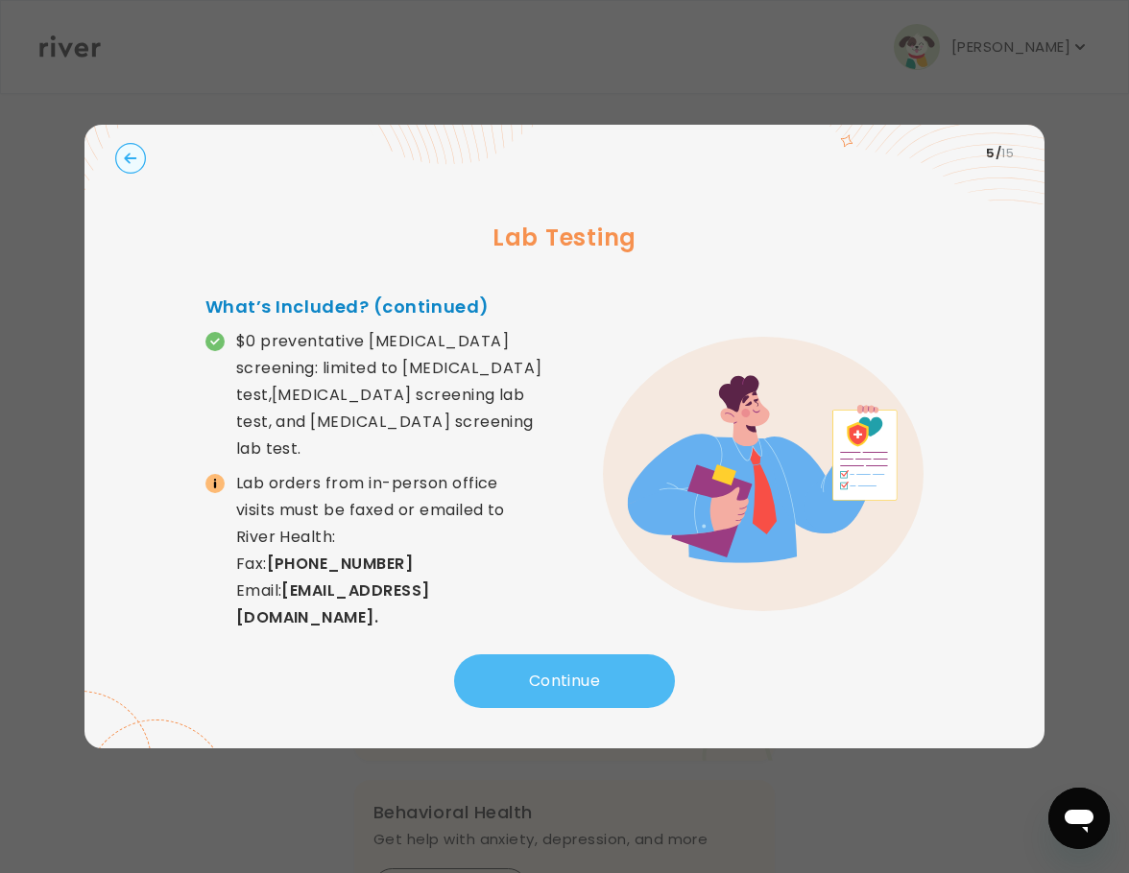
click at [580, 655] on button "Continue" at bounding box center [564, 682] width 221 height 54
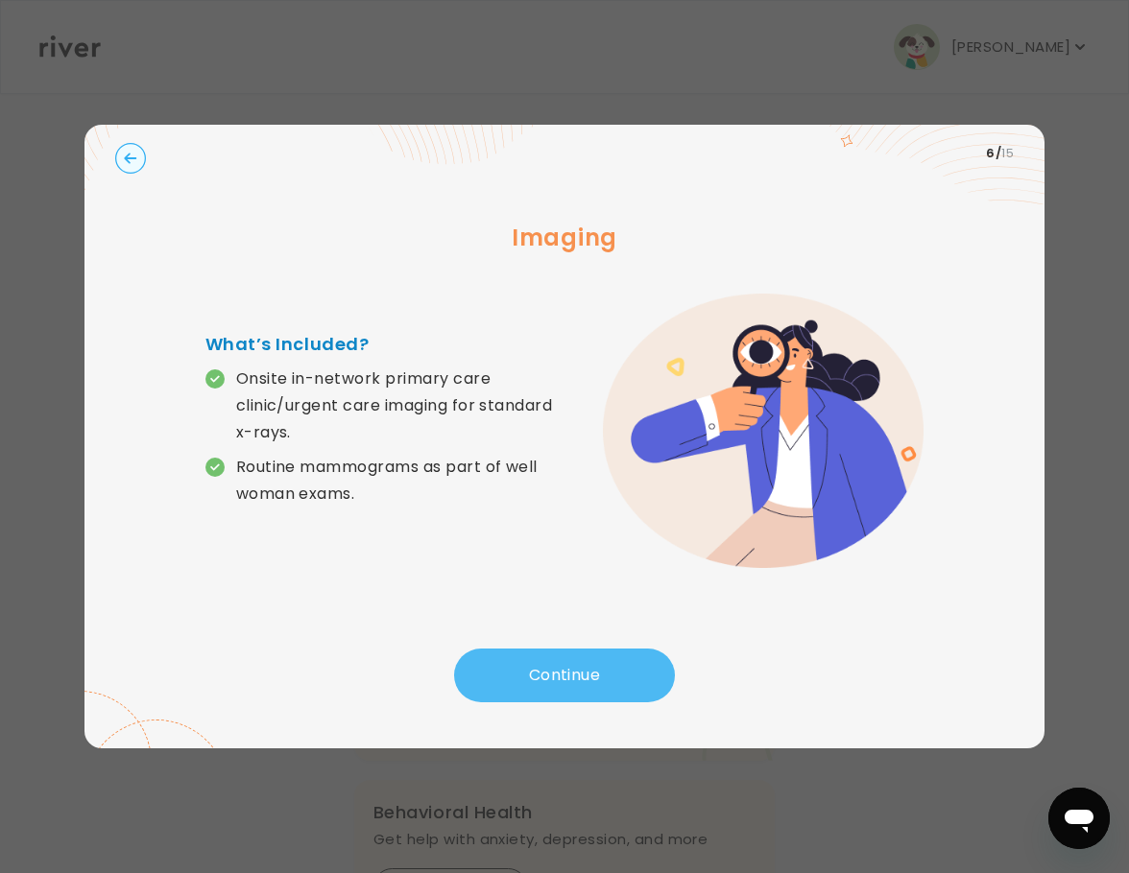
click at [580, 655] on button "Continue" at bounding box center [564, 676] width 221 height 54
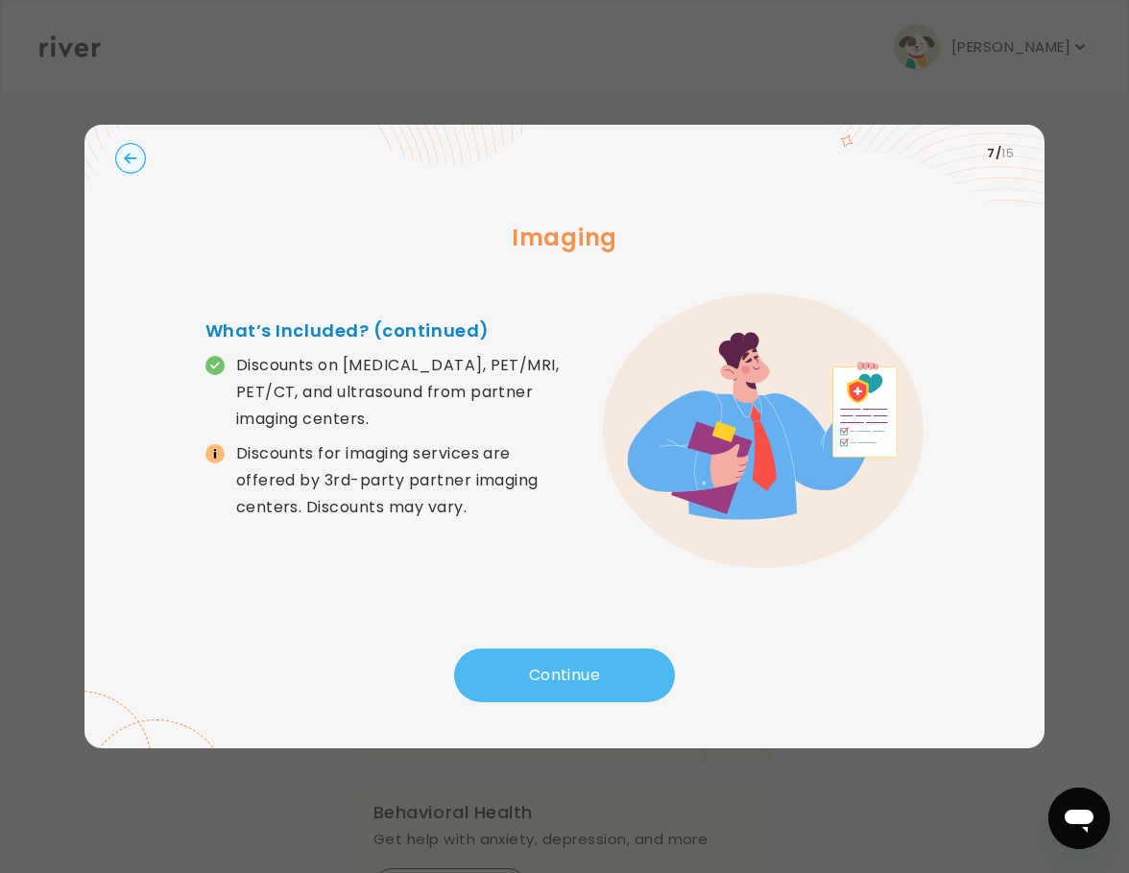
click at [580, 655] on button "Continue" at bounding box center [564, 676] width 221 height 54
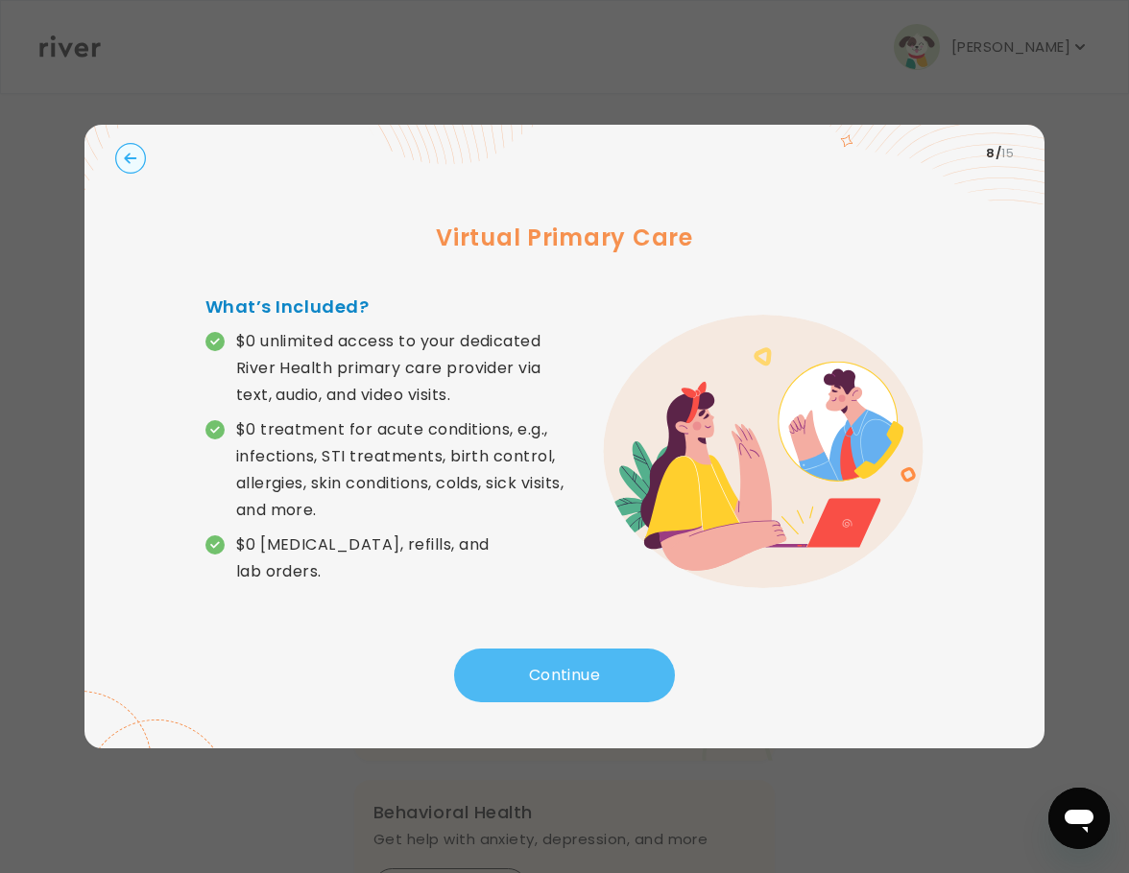
click at [554, 698] on button "Continue" at bounding box center [564, 676] width 221 height 54
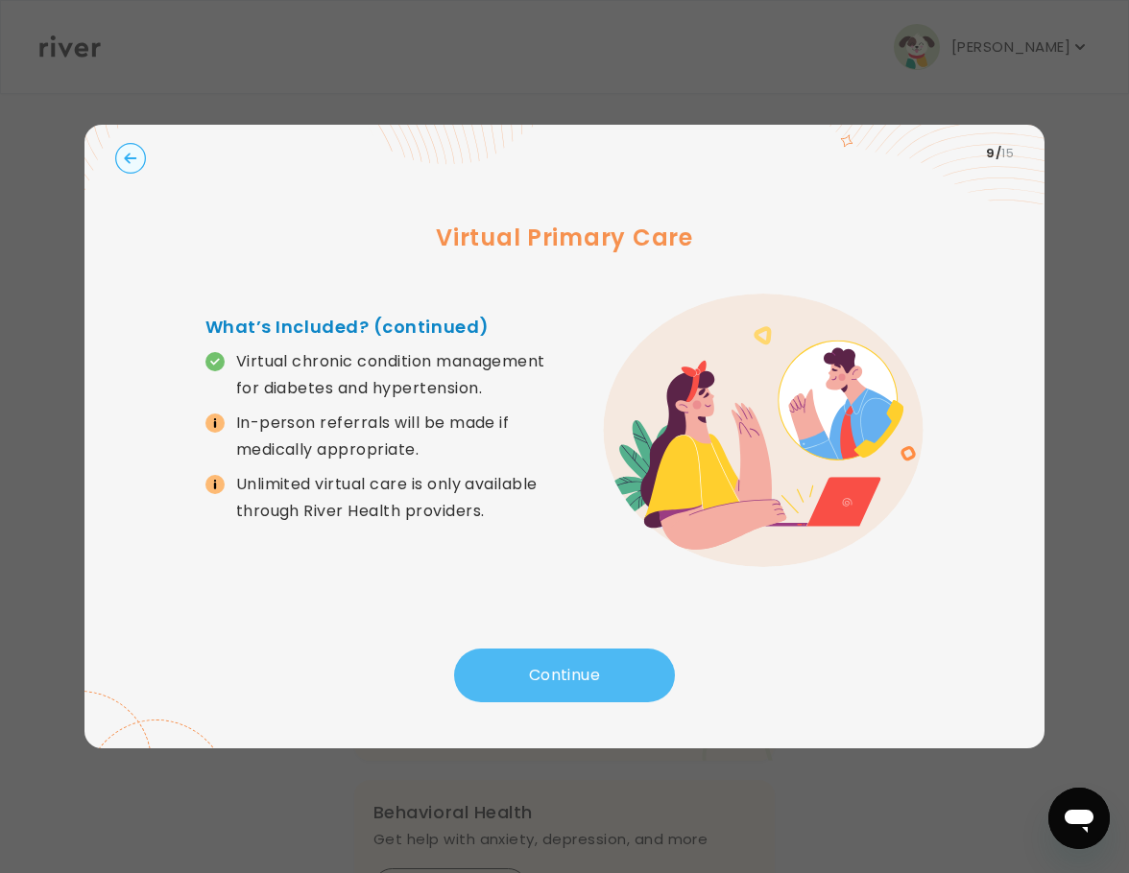
click at [569, 663] on button "Continue" at bounding box center [564, 676] width 221 height 54
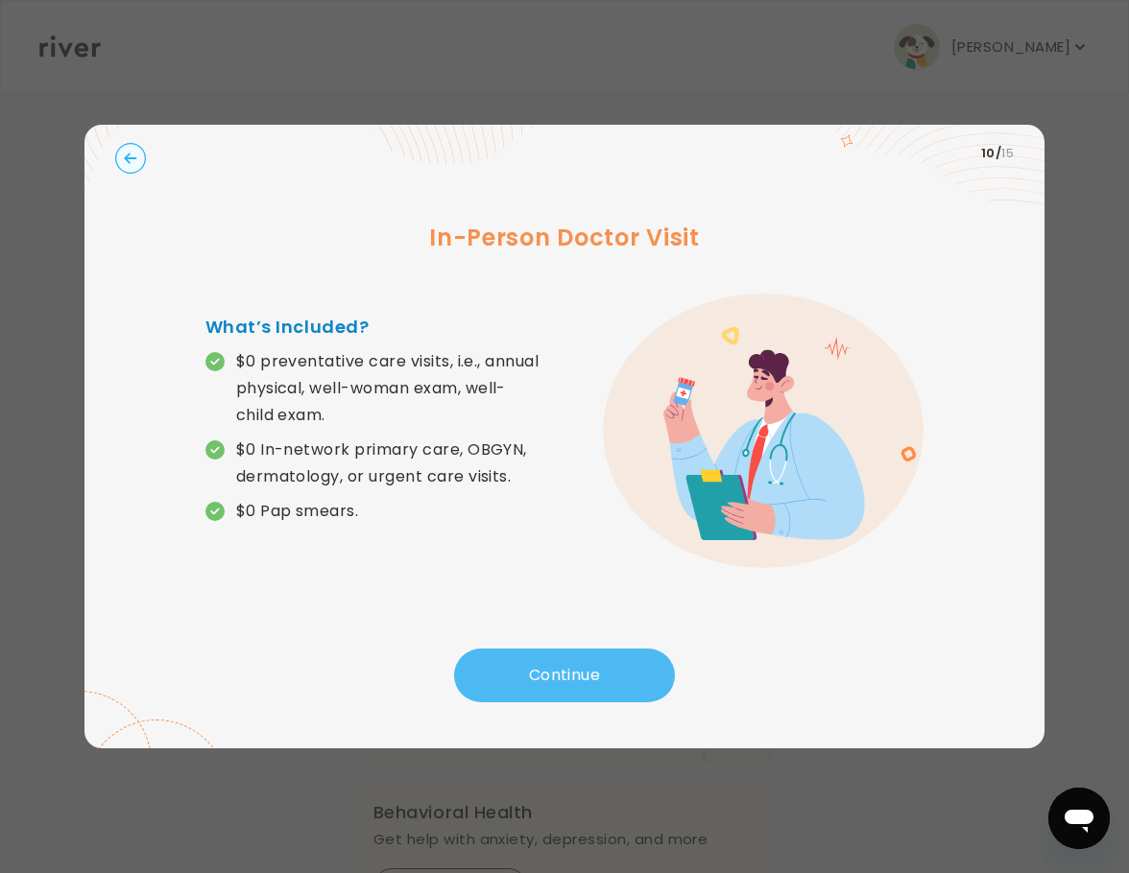
click at [569, 663] on button "Continue" at bounding box center [564, 676] width 221 height 54
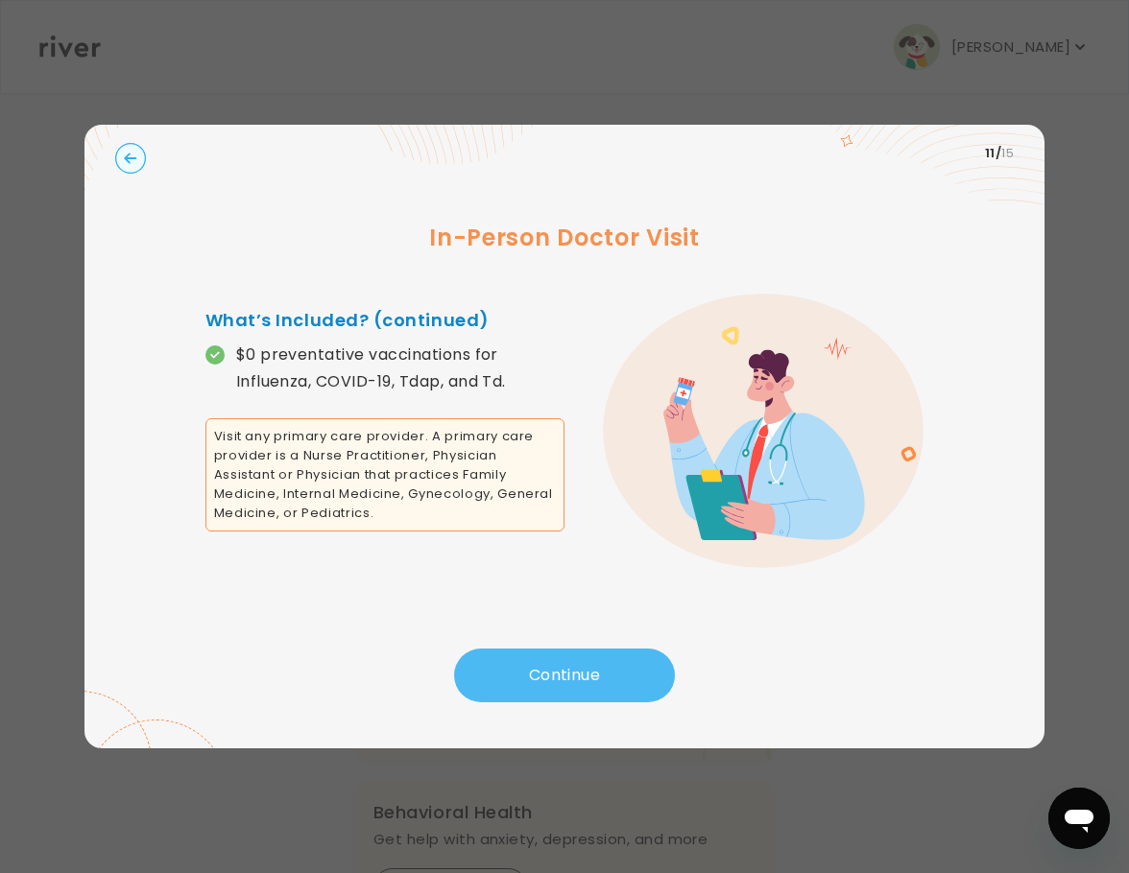
click at [569, 663] on button "Continue" at bounding box center [564, 676] width 221 height 54
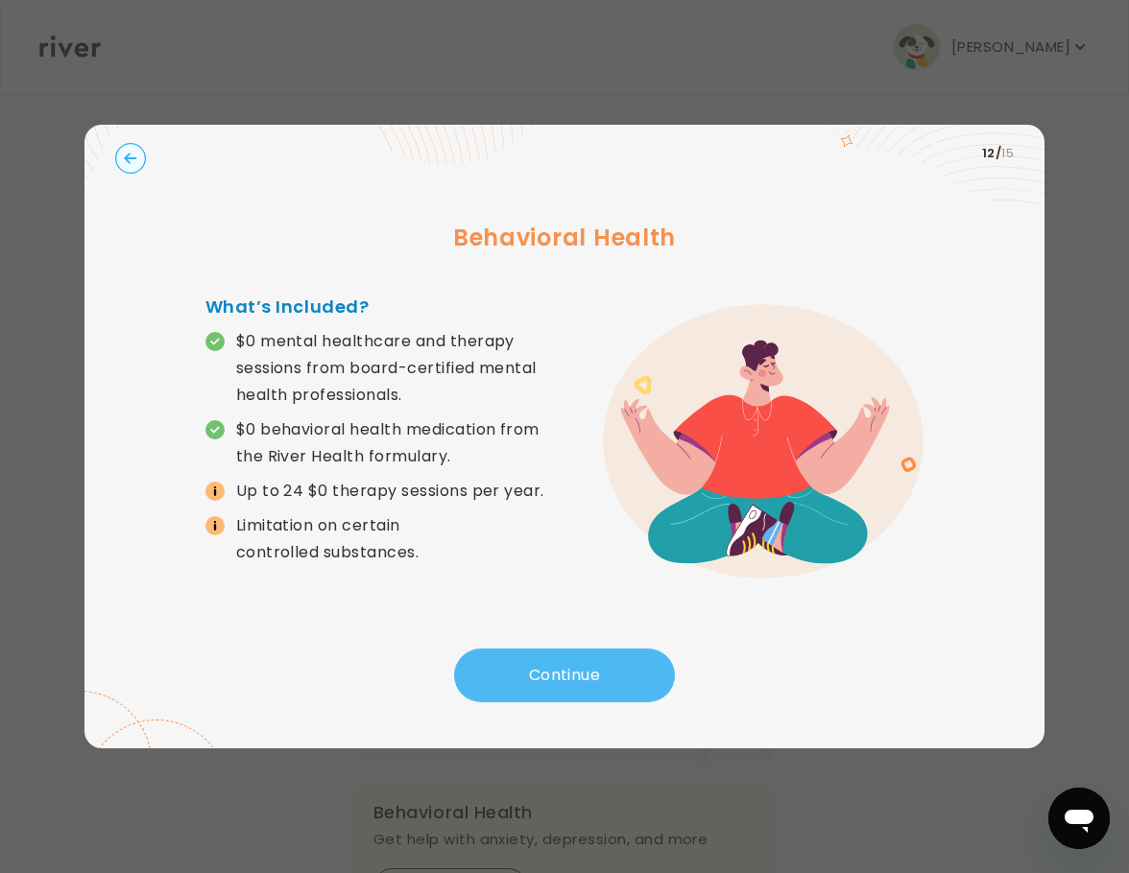
click at [569, 663] on button "Continue" at bounding box center [564, 676] width 221 height 54
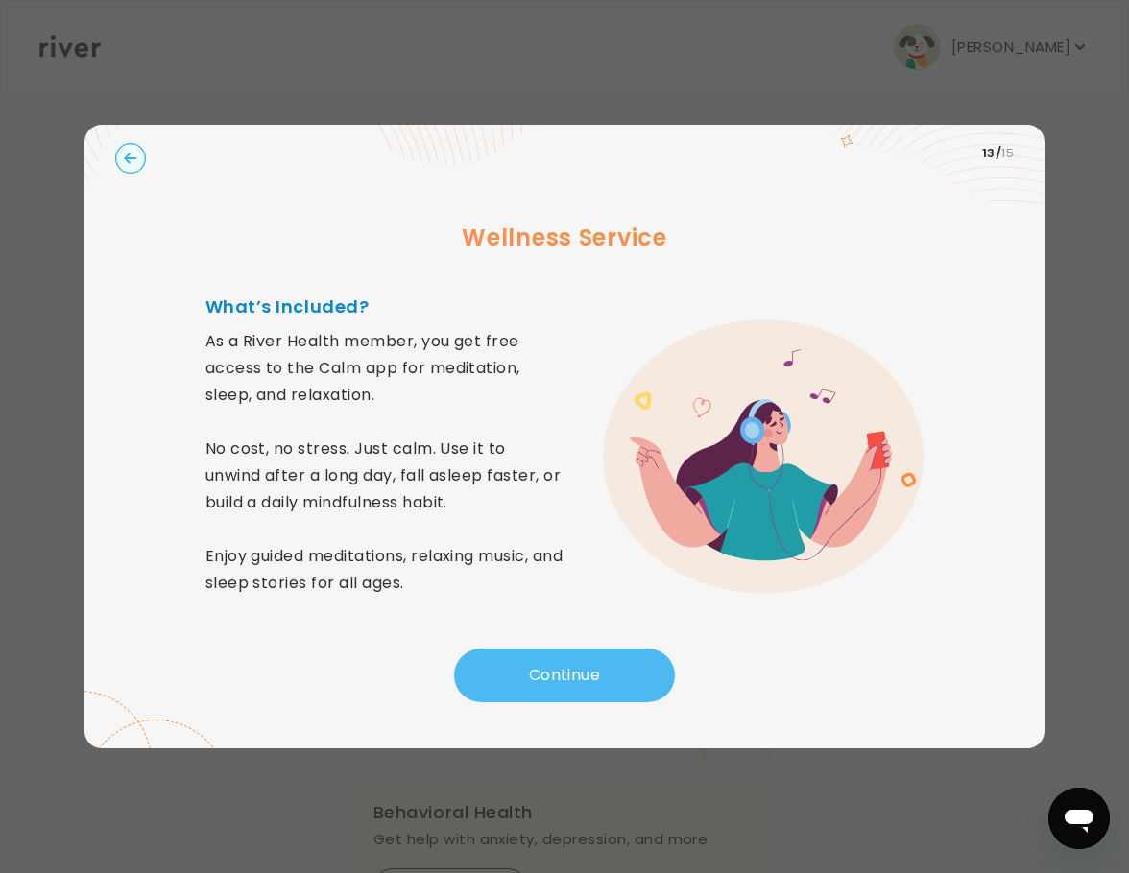
click at [569, 663] on button "Continue" at bounding box center [564, 676] width 221 height 54
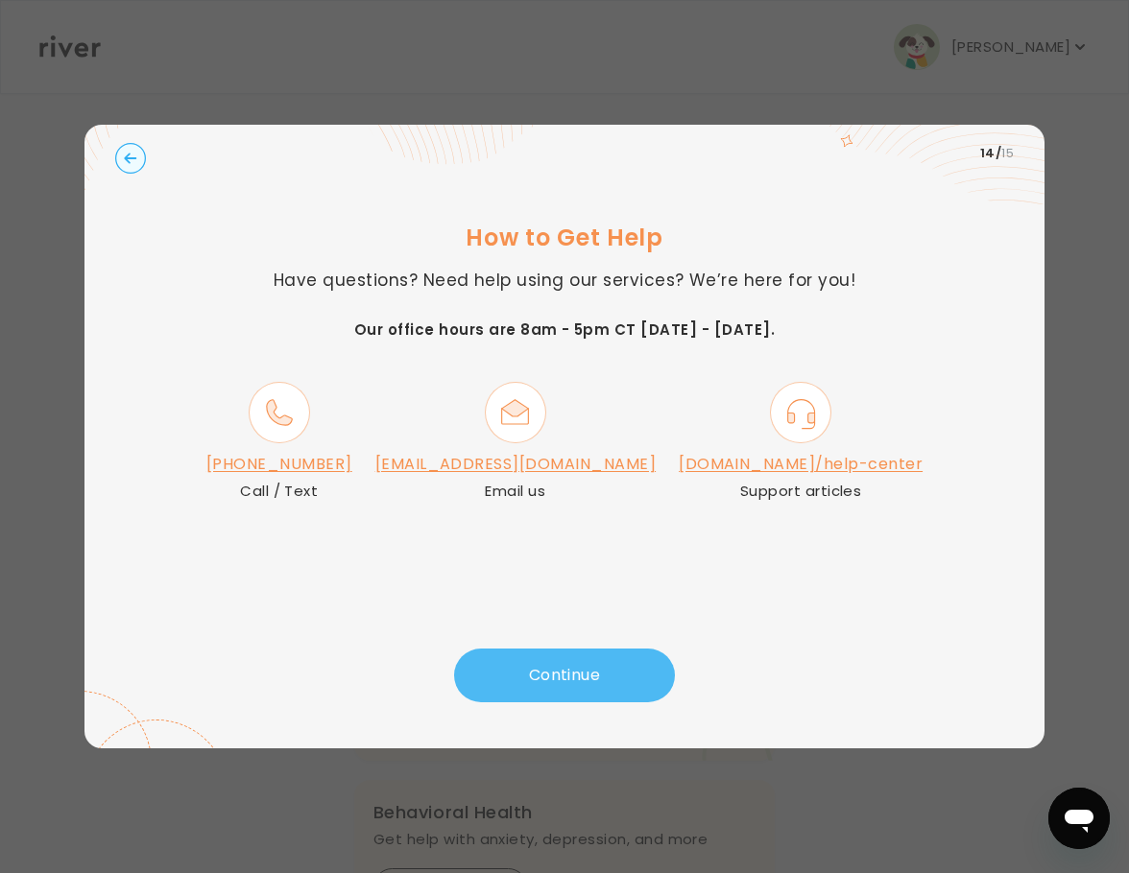
click at [569, 663] on button "Continue" at bounding box center [564, 676] width 221 height 54
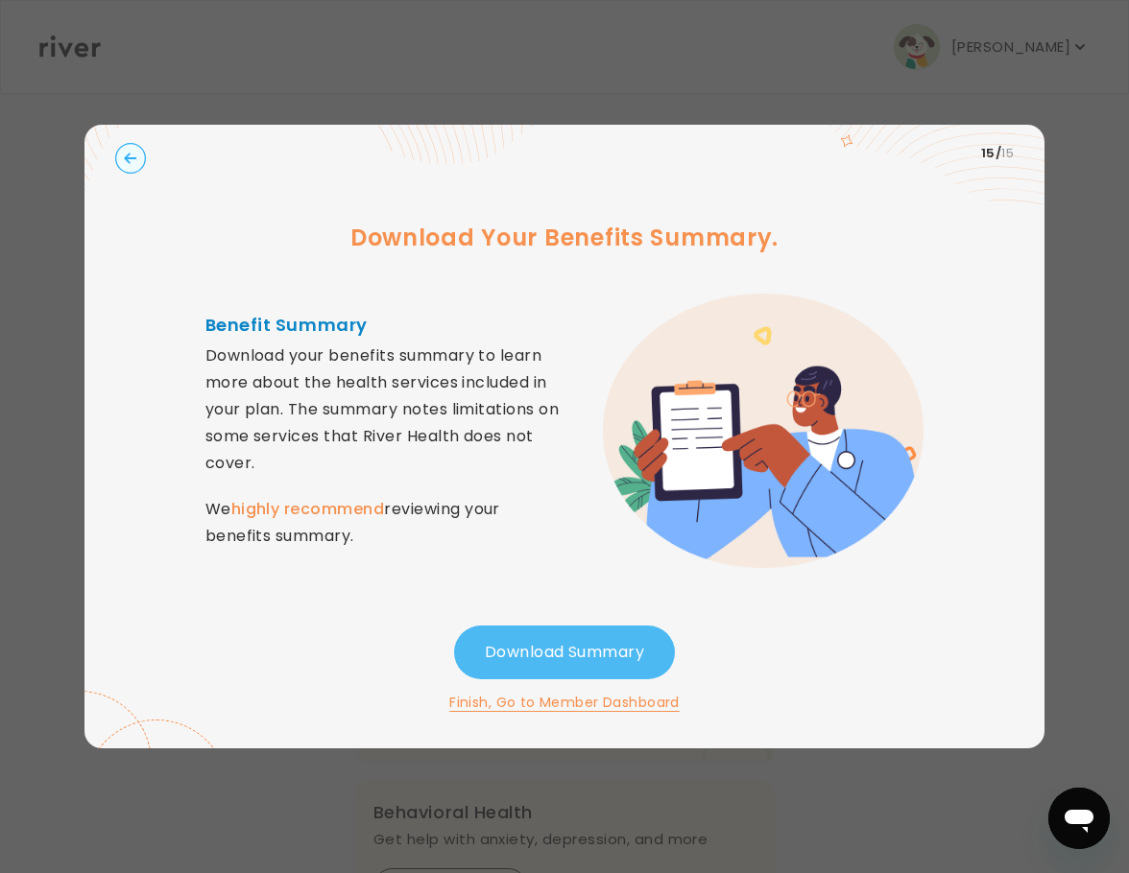
click at [553, 631] on button "Download Summary" at bounding box center [564, 653] width 221 height 54
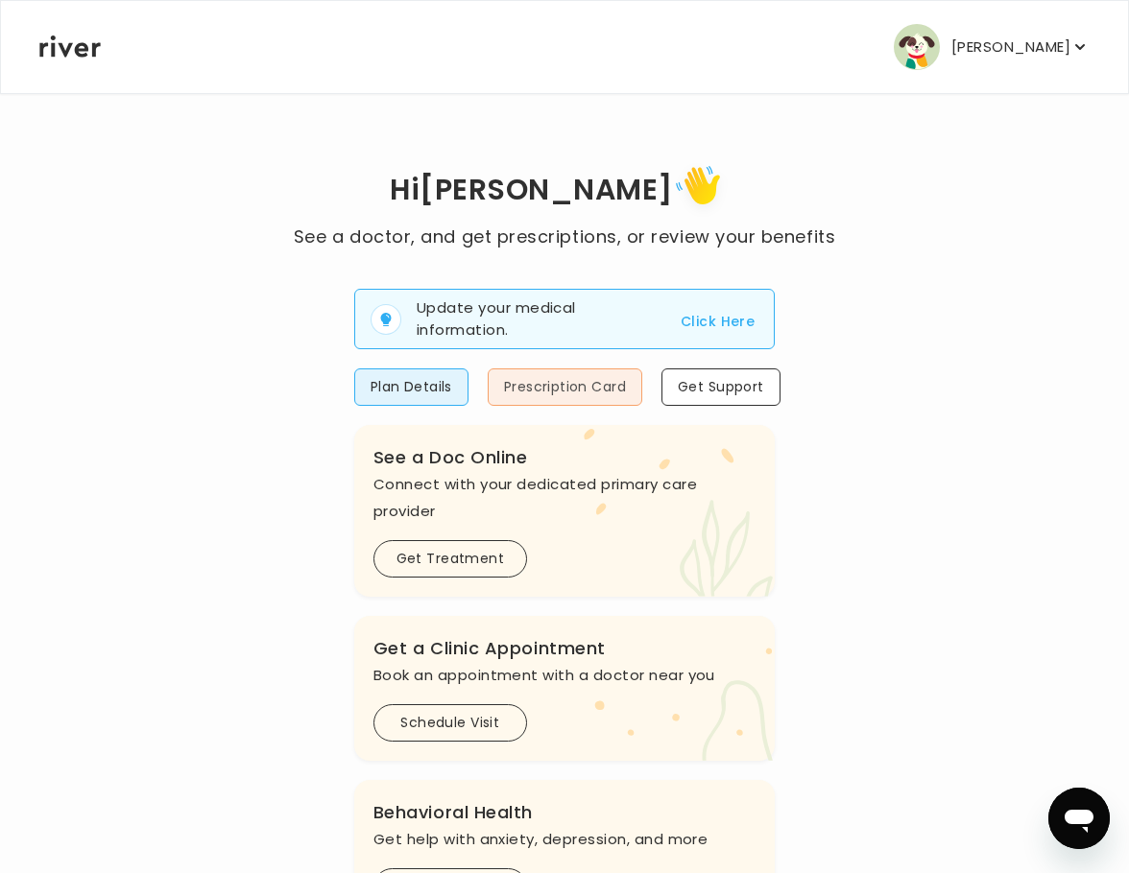
click at [604, 406] on button "Prescription Card" at bounding box center [565, 387] width 155 height 37
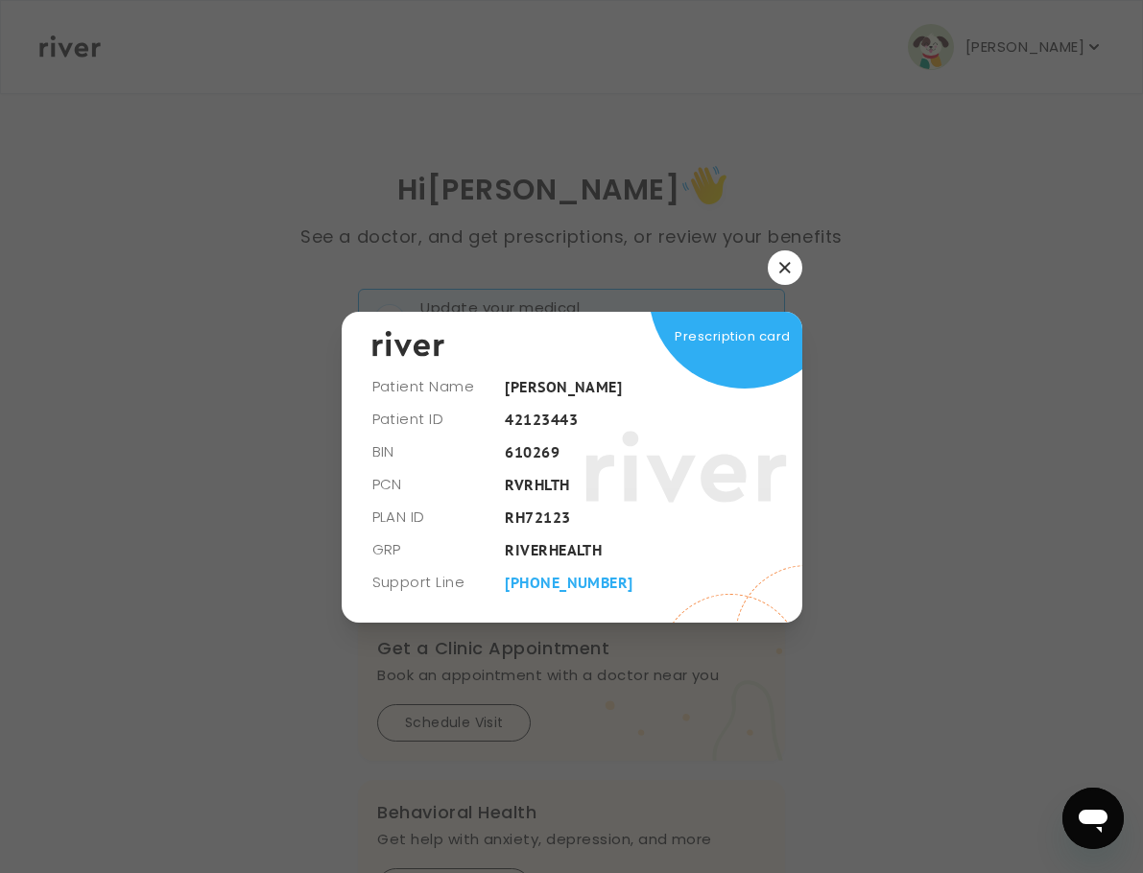
drag, startPoint x: 747, startPoint y: 334, endPoint x: 667, endPoint y: 323, distance: 80.4
click at [667, 323] on span at bounding box center [745, 293] width 192 height 192
click at [785, 222] on div at bounding box center [571, 436] width 1143 height 873
click at [775, 250] on button "button" at bounding box center [785, 267] width 35 height 35
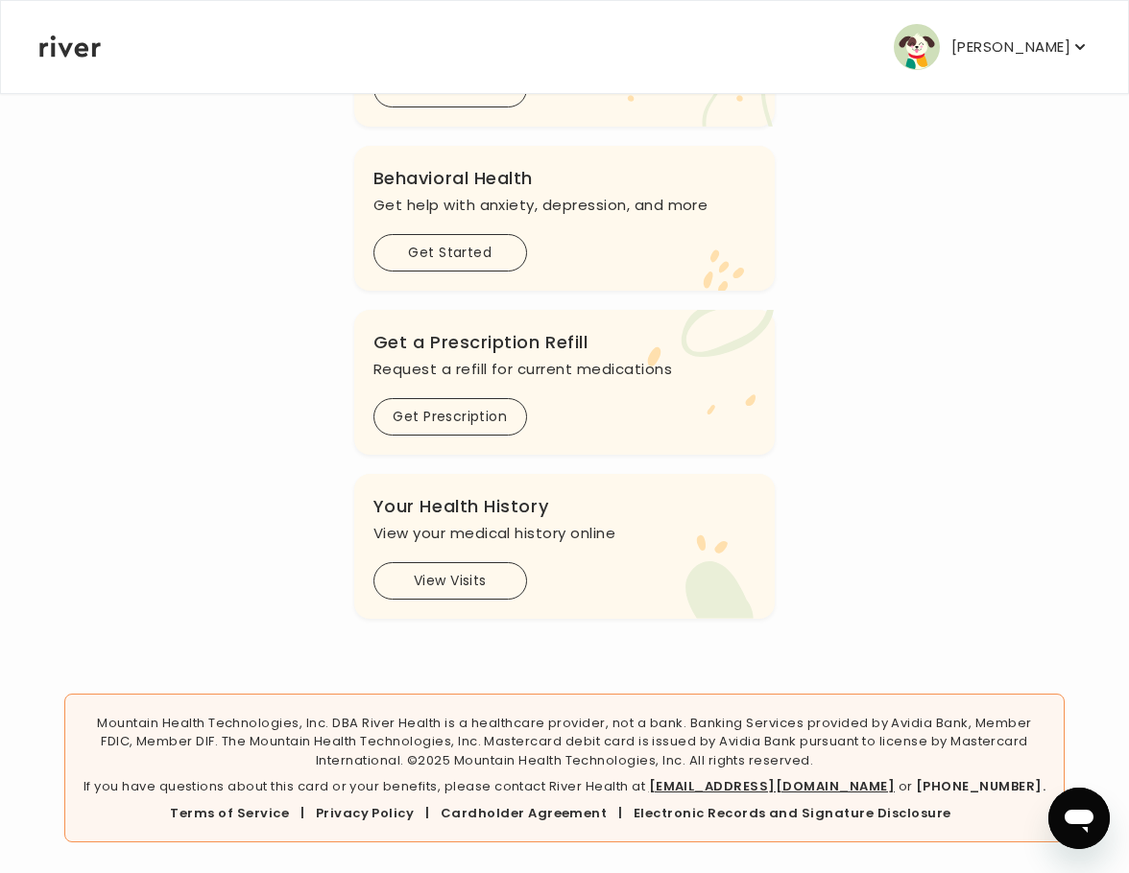
scroll to position [824, 0]
click at [488, 562] on button "View Visits" at bounding box center [450, 580] width 154 height 37
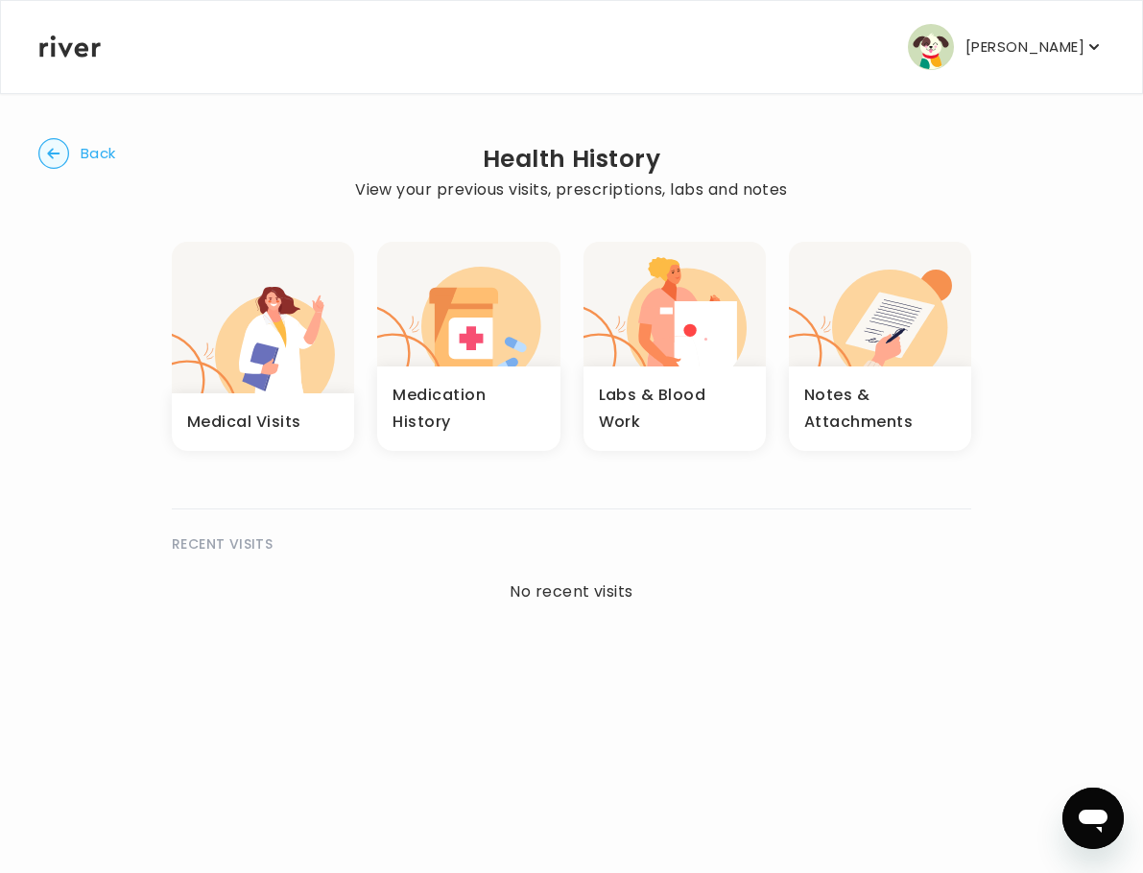
click at [303, 411] on icon "button" at bounding box center [275, 353] width 120 height 116
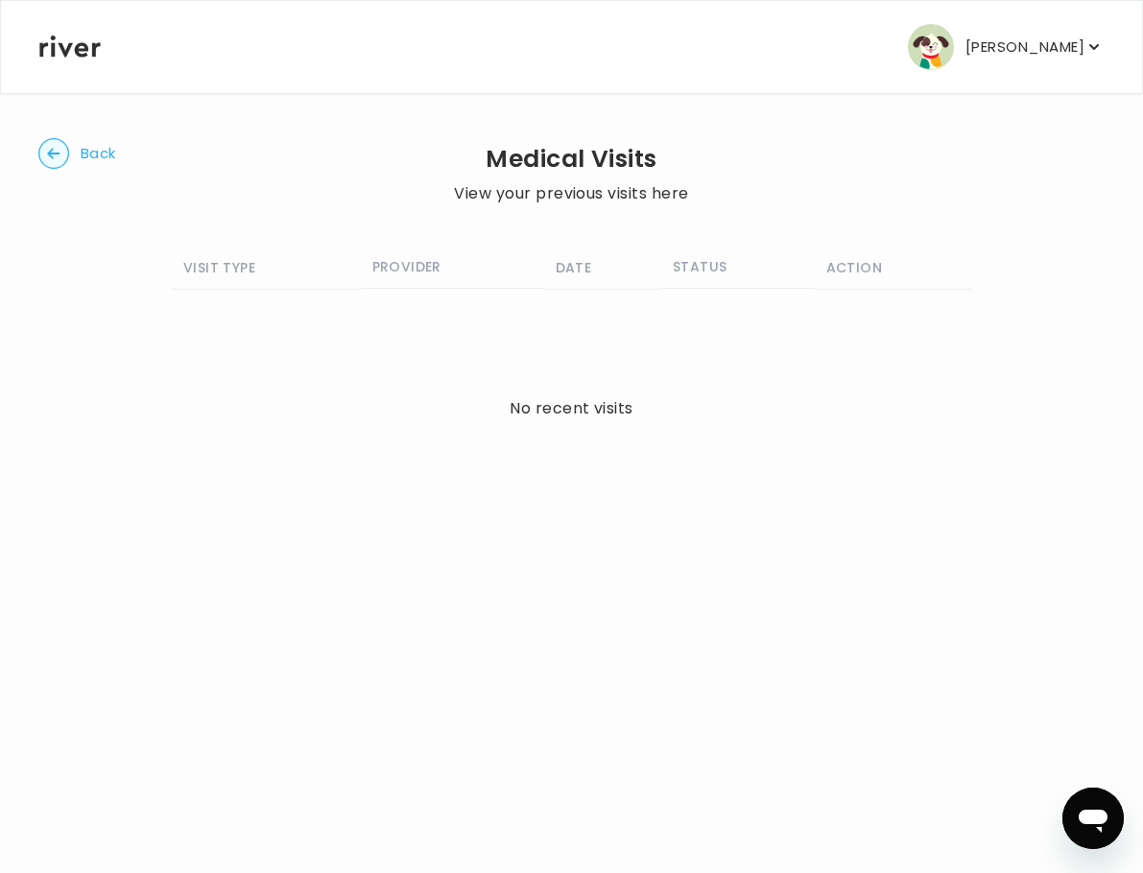
click at [66, 169] on circle "button" at bounding box center [54, 154] width 30 height 30
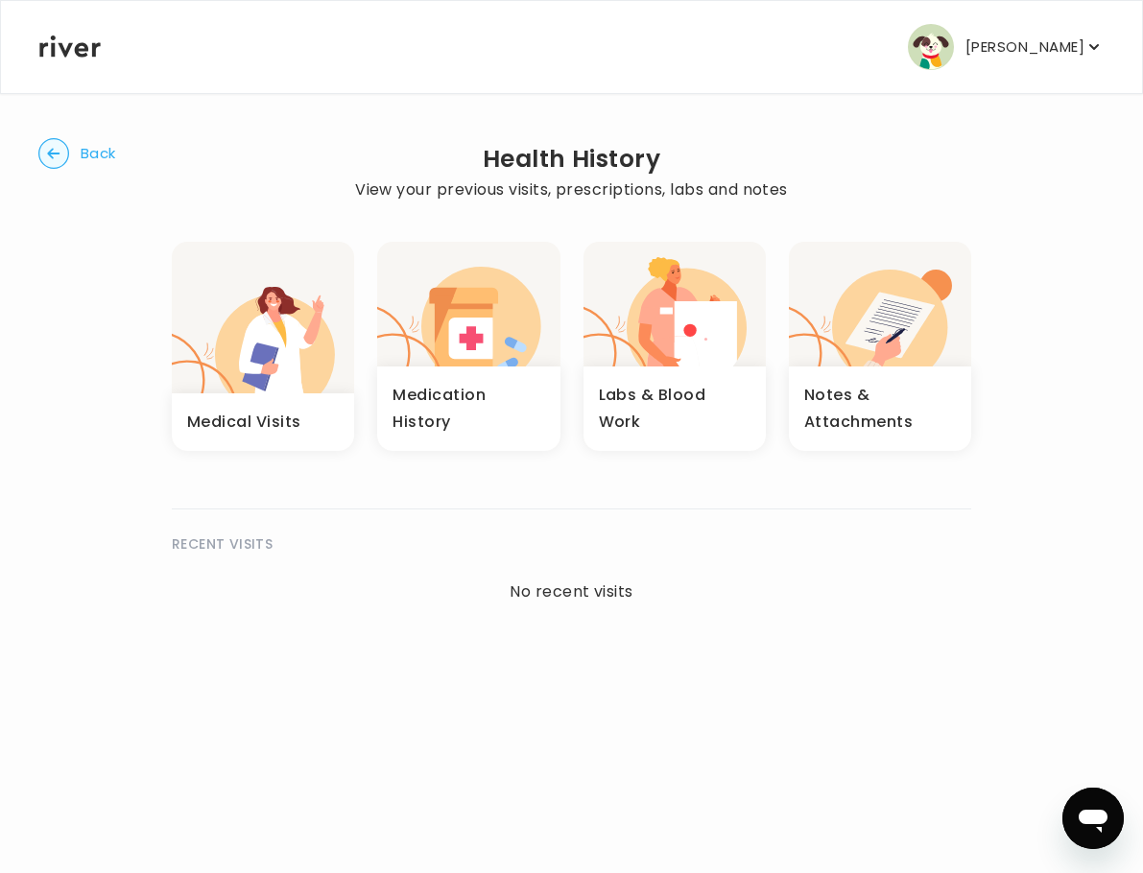
click at [66, 169] on circle "button" at bounding box center [54, 154] width 30 height 30
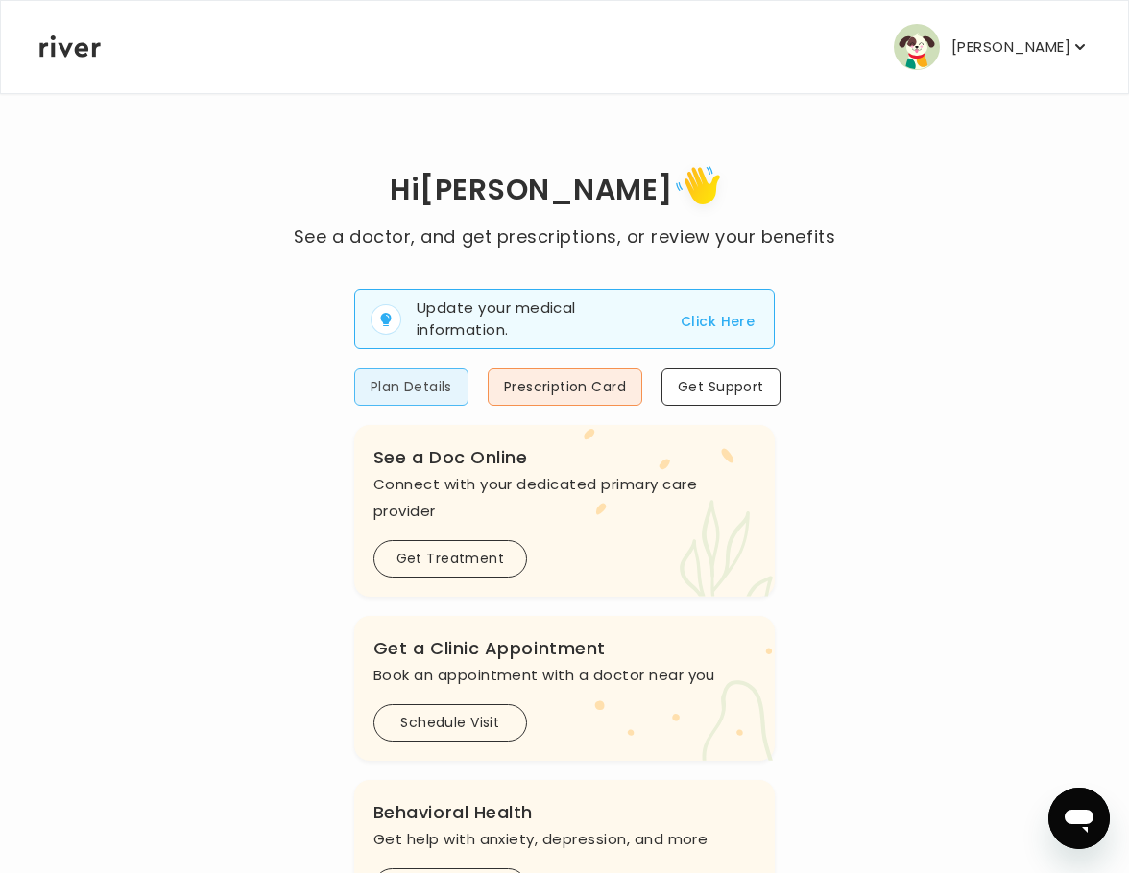
click at [441, 406] on button "Plan Details" at bounding box center [411, 387] width 114 height 37
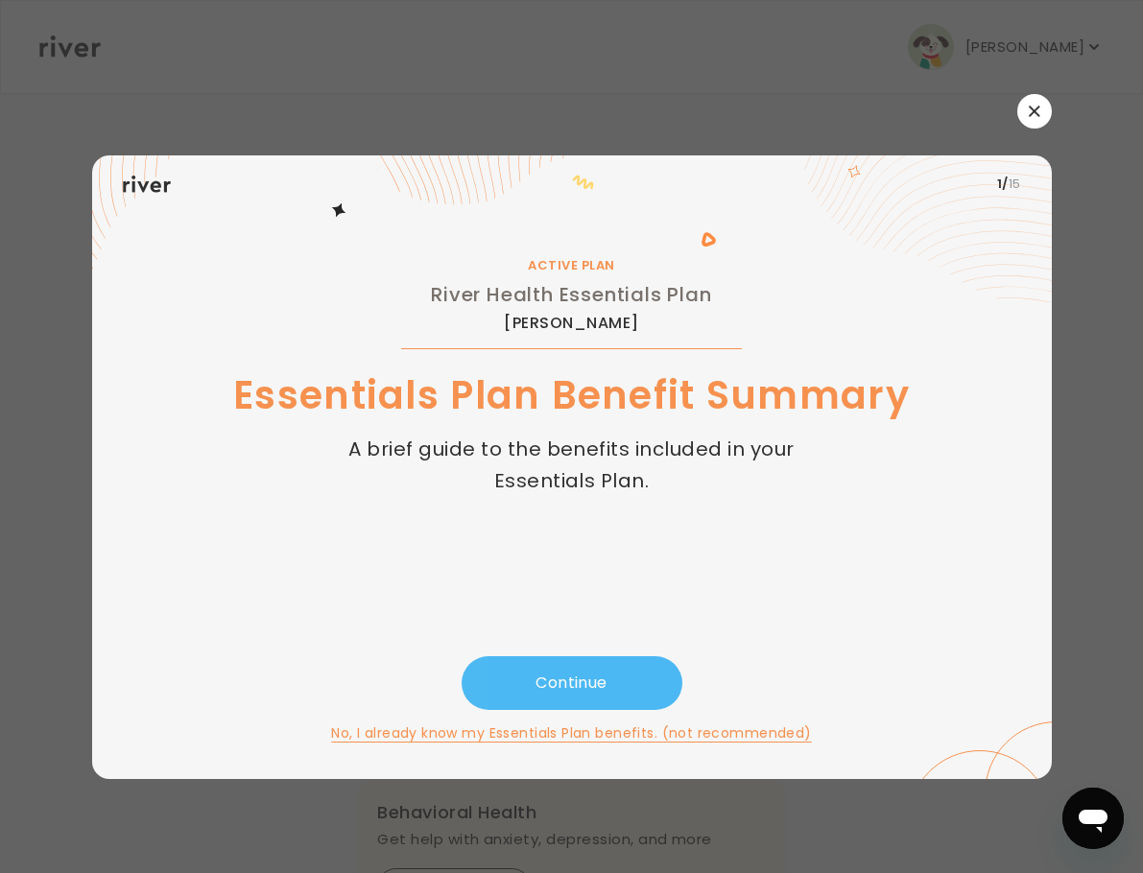
click at [544, 663] on button "Continue" at bounding box center [572, 683] width 221 height 54
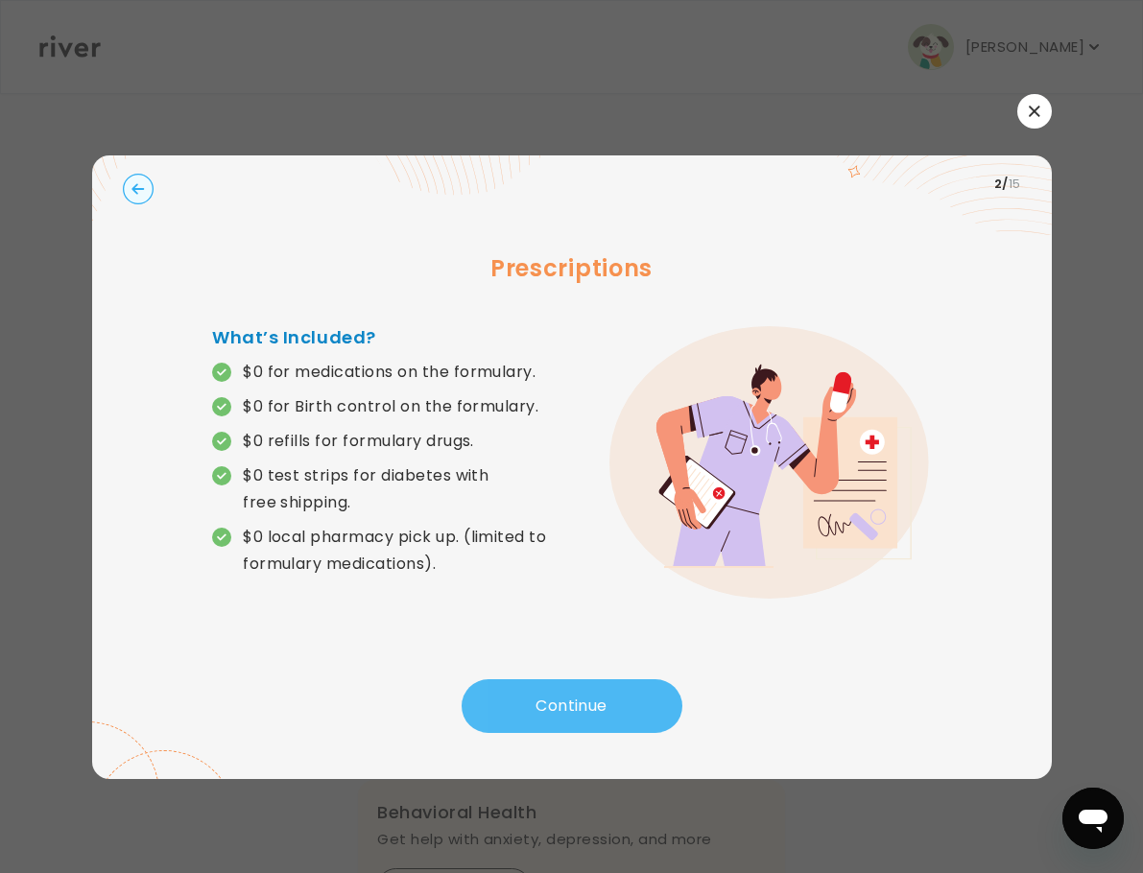
click at [538, 679] on button "Continue" at bounding box center [572, 706] width 221 height 54
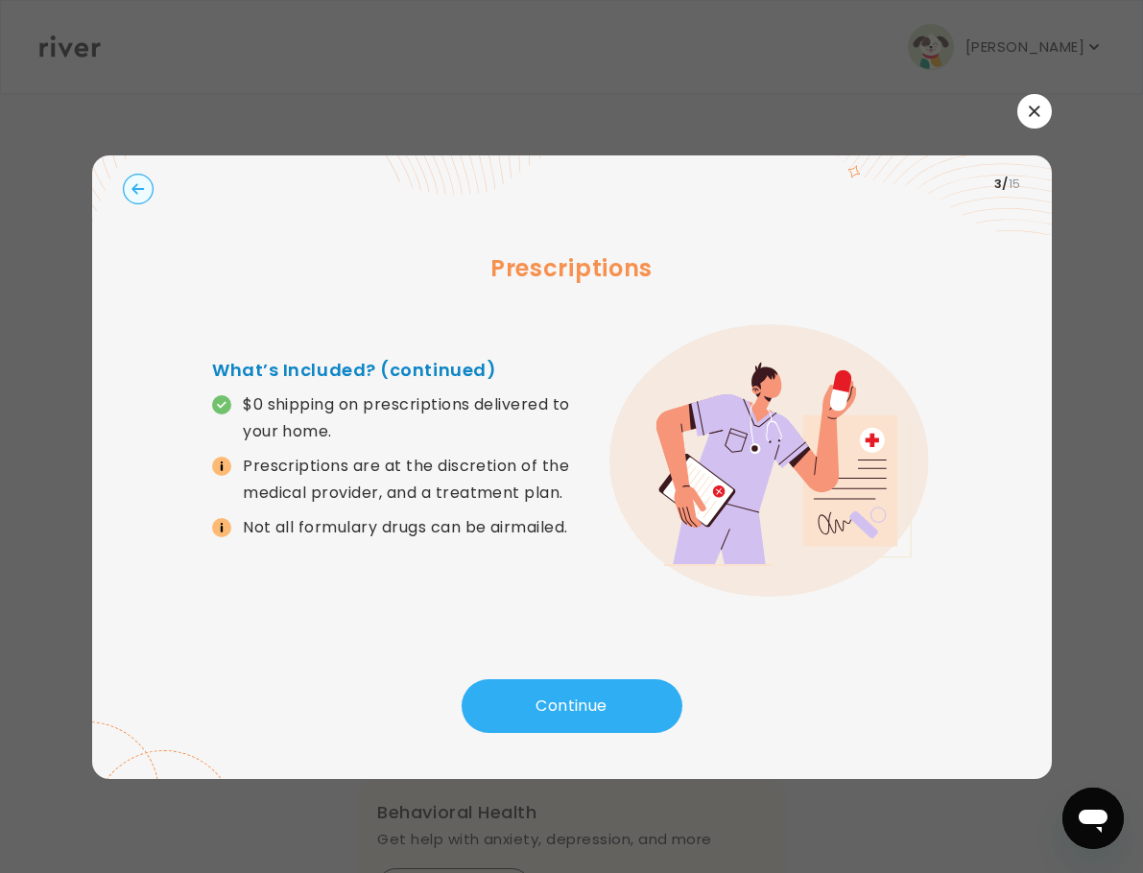
click at [143, 194] on icon "button" at bounding box center [137, 188] width 12 height 11
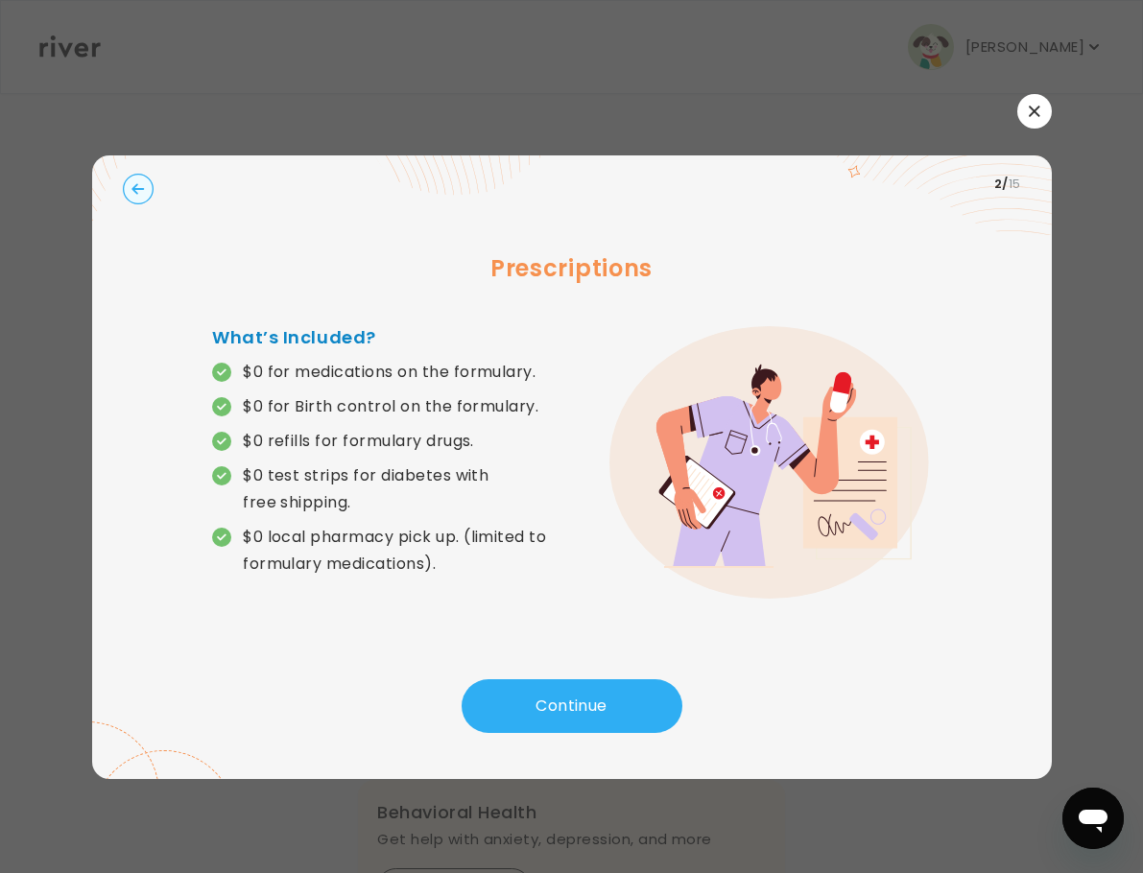
click at [1030, 107] on icon "button" at bounding box center [1034, 111] width 11 height 11
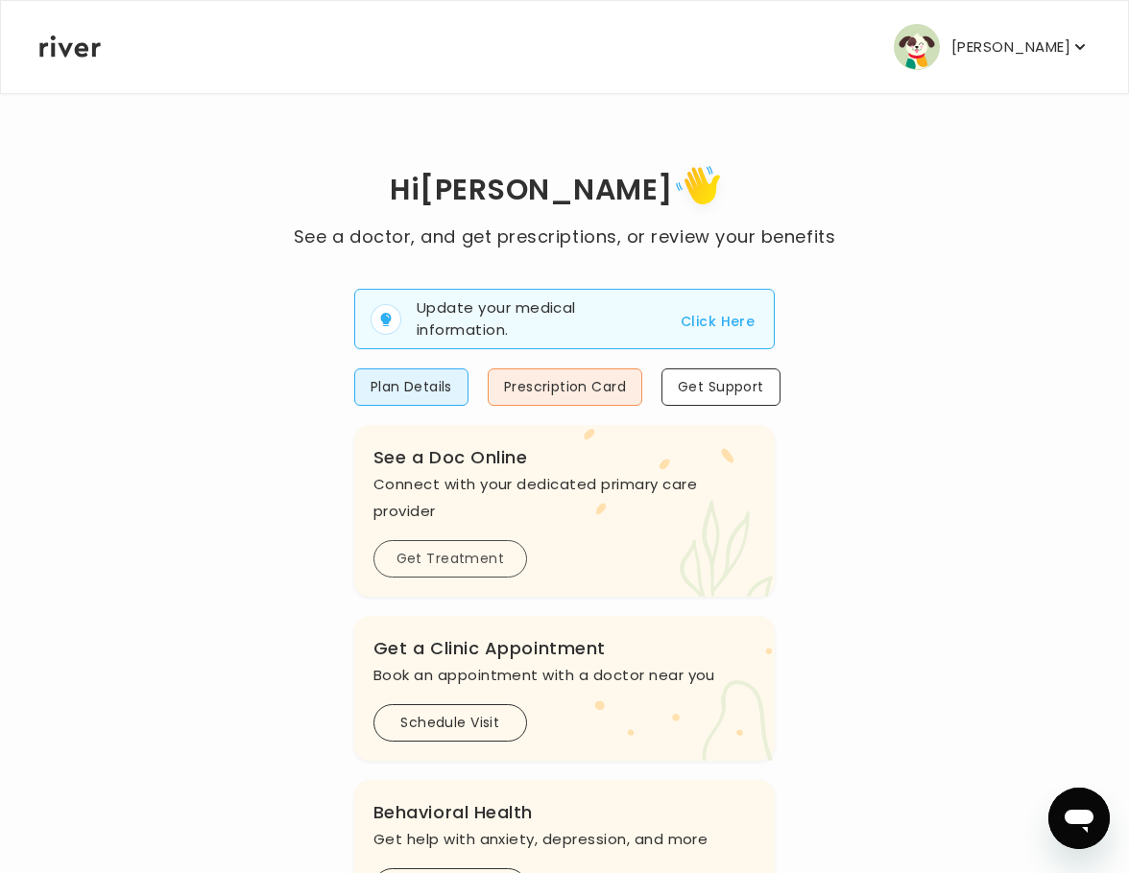
click at [474, 578] on button "Get Treatment" at bounding box center [450, 558] width 154 height 37
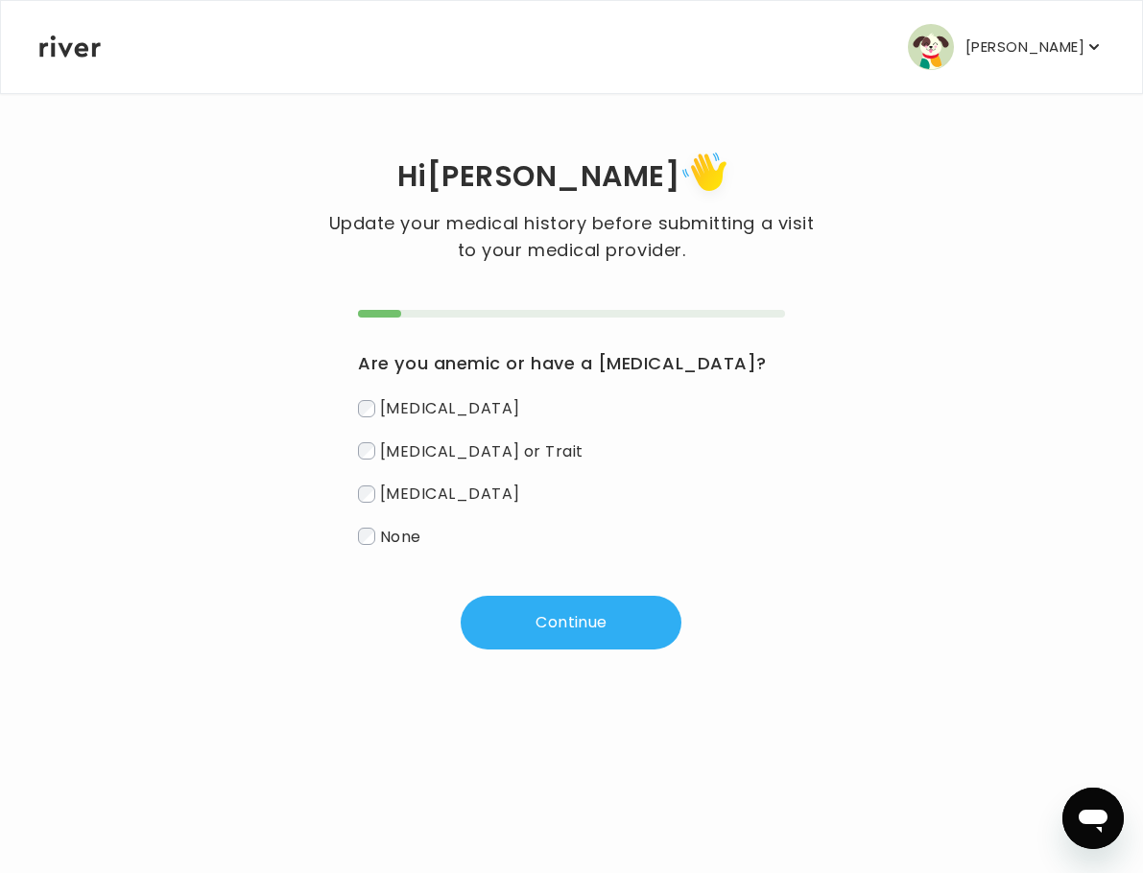
click at [406, 547] on span "None" at bounding box center [400, 536] width 41 height 22
click at [526, 650] on button "Continue" at bounding box center [571, 623] width 221 height 54
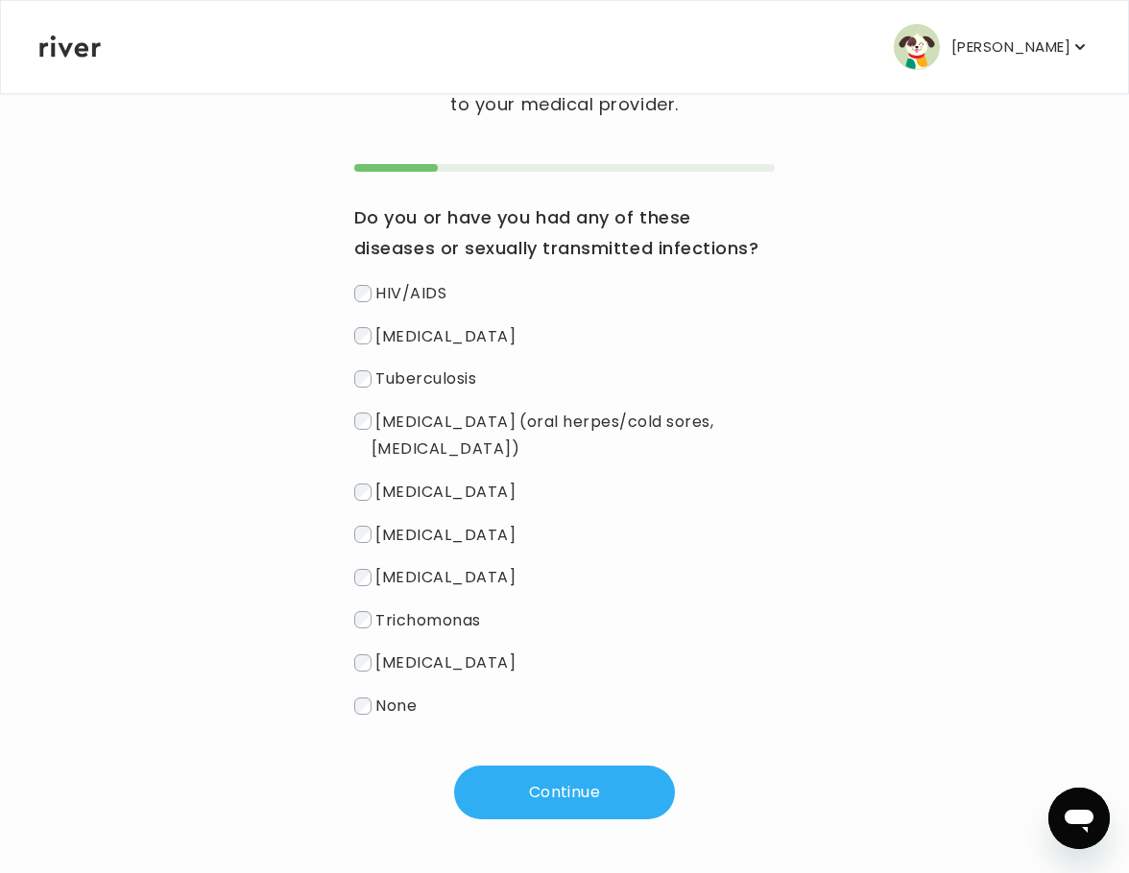
scroll to position [192, 0]
click at [392, 717] on span "None" at bounding box center [395, 706] width 41 height 22
click at [545, 820] on button "Continue" at bounding box center [564, 793] width 221 height 54
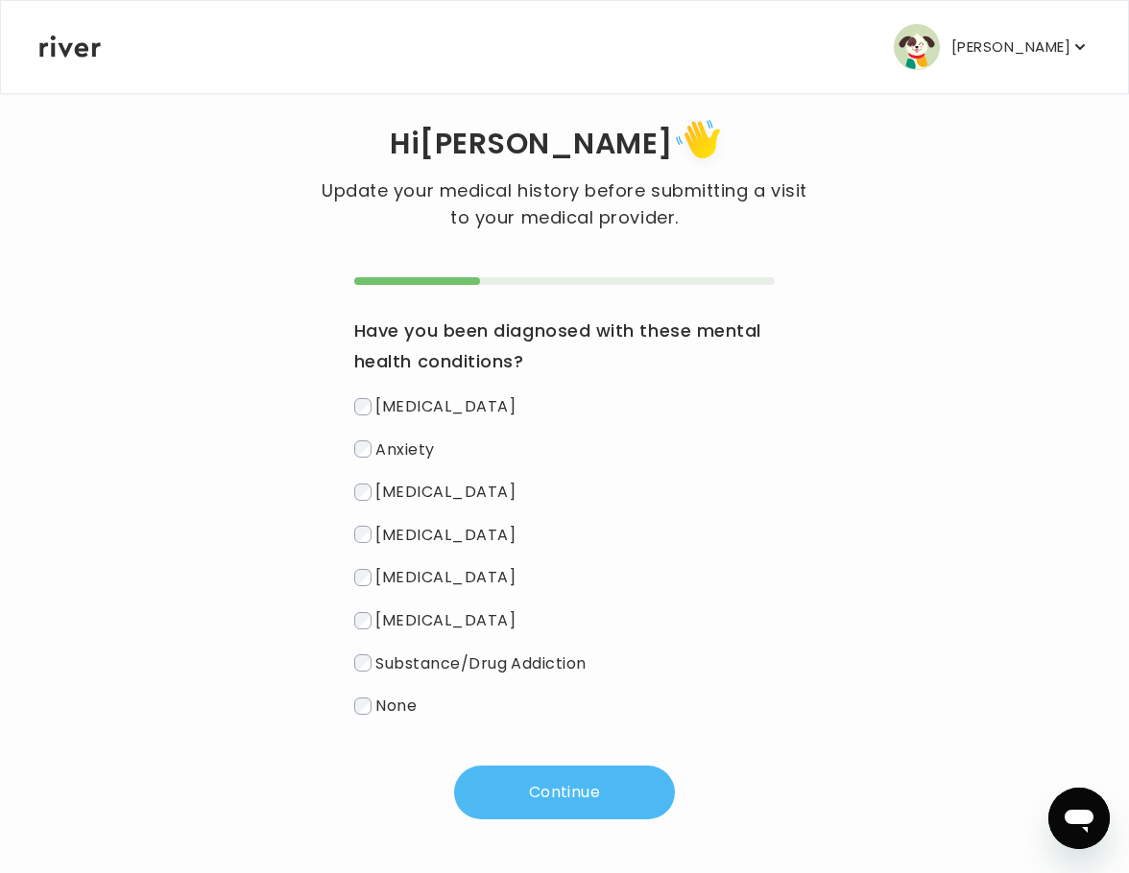
scroll to position [175, 0]
click at [415, 438] on span "Anxiety" at bounding box center [404, 449] width 59 height 22
click at [525, 766] on button "Continue" at bounding box center [564, 793] width 221 height 54
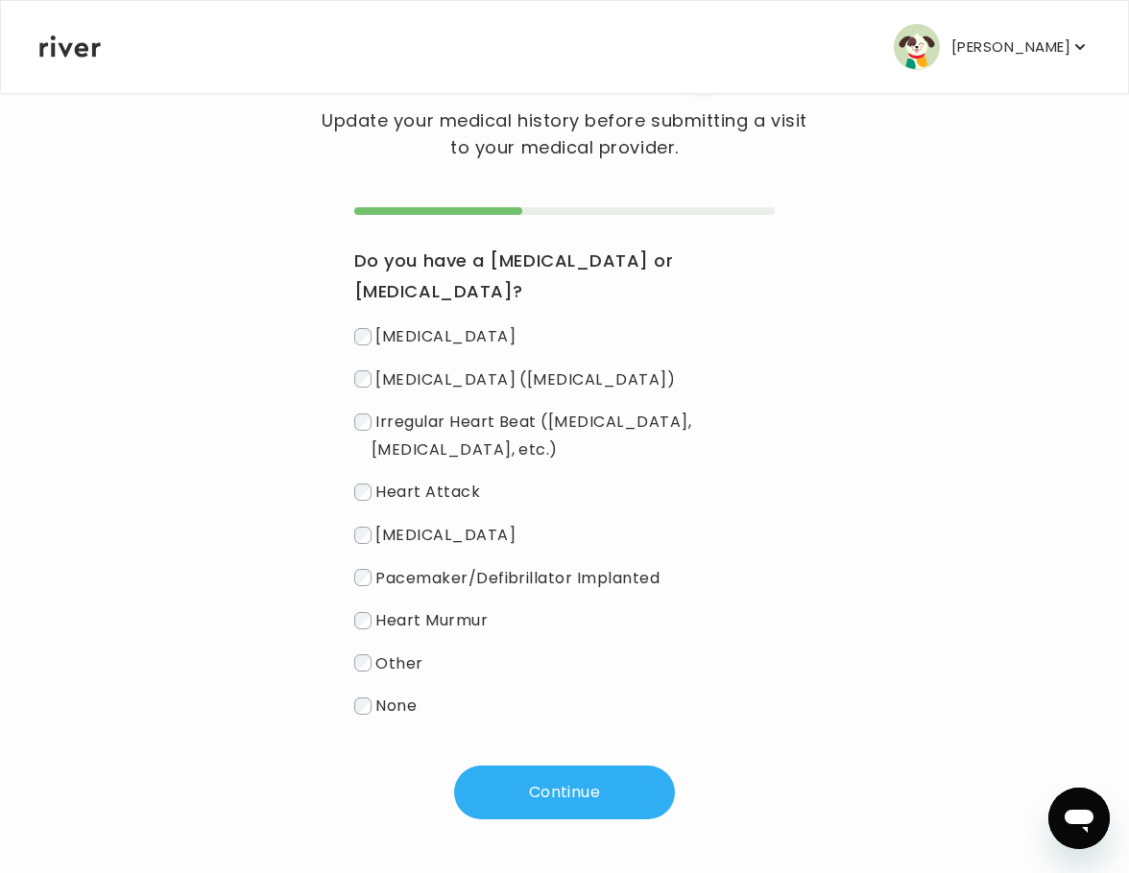
click at [384, 717] on span "None" at bounding box center [395, 706] width 41 height 22
click at [516, 820] on button "Continue" at bounding box center [564, 793] width 221 height 54
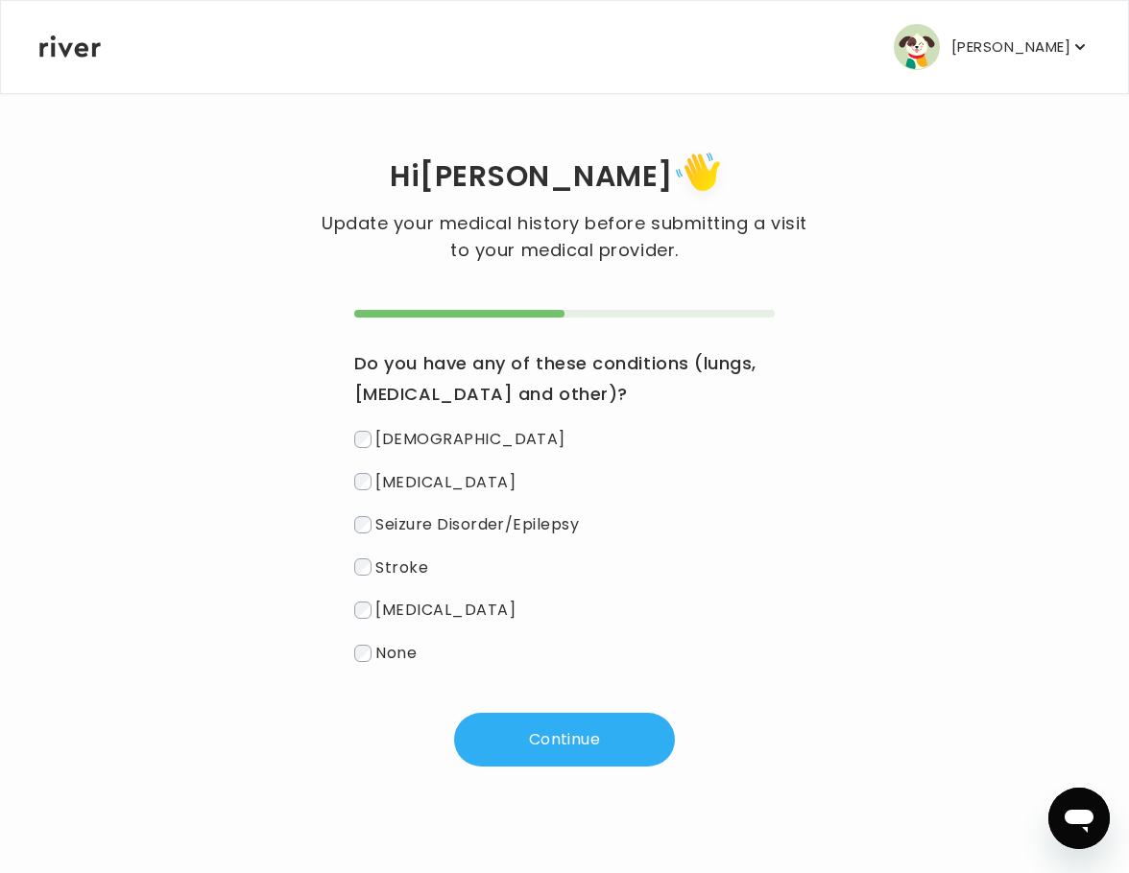
click at [383, 664] on span "None" at bounding box center [395, 653] width 41 height 22
click at [544, 760] on button "Continue" at bounding box center [564, 740] width 221 height 54
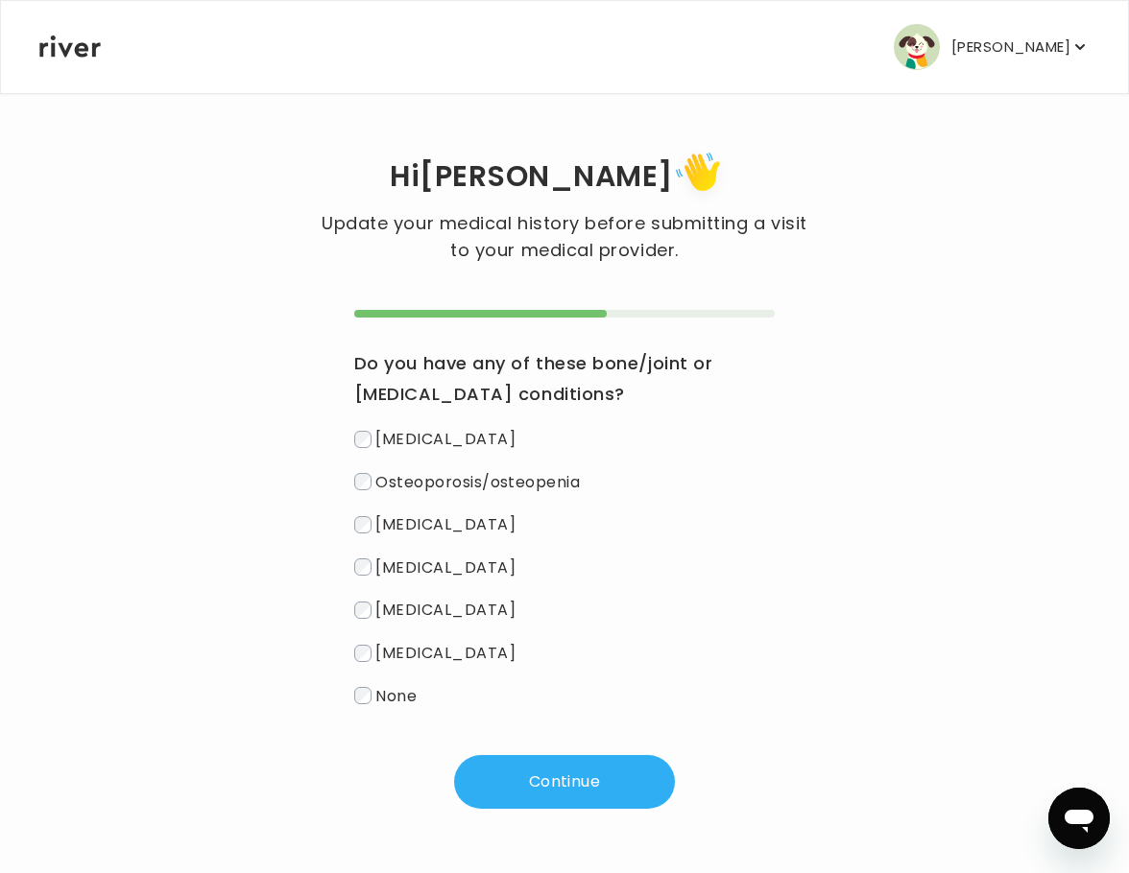
click at [395, 706] on span "None" at bounding box center [395, 695] width 41 height 22
click at [523, 809] on button "Continue" at bounding box center [564, 782] width 221 height 54
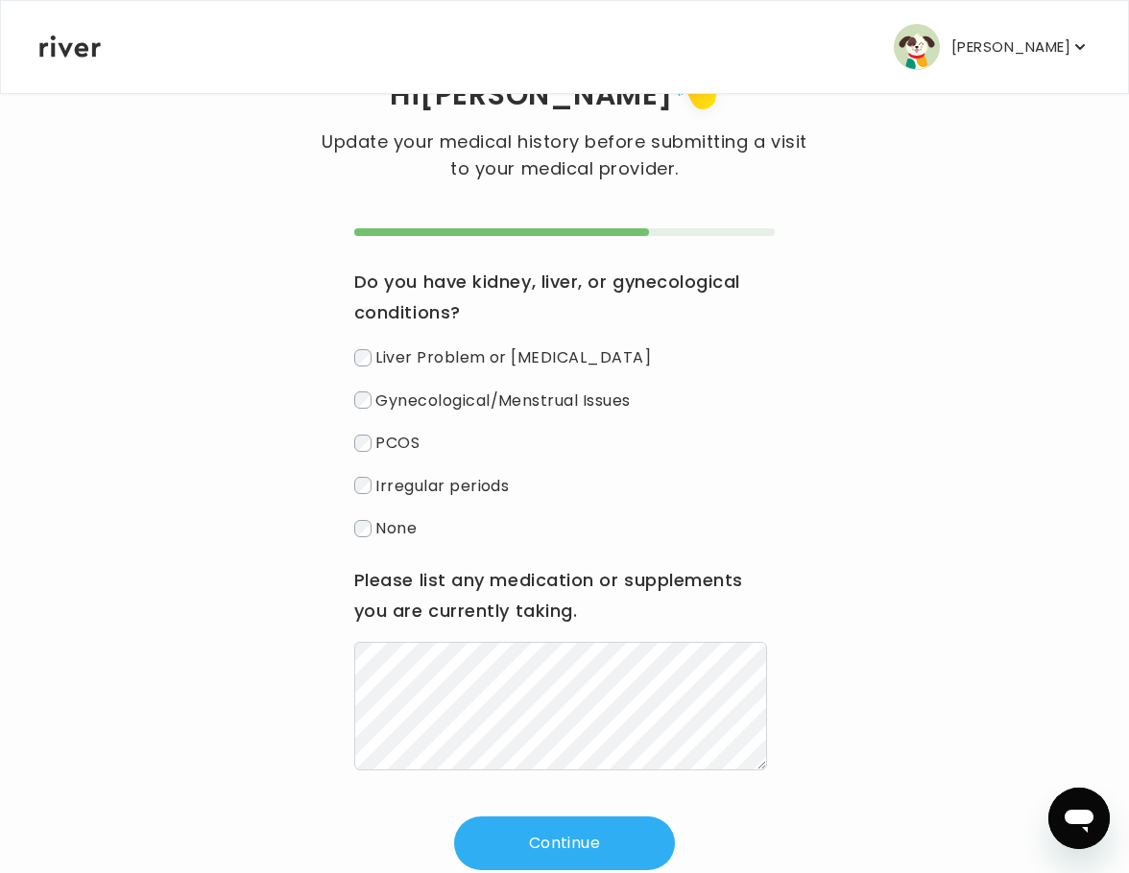
click at [399, 539] on span "None" at bounding box center [395, 528] width 41 height 22
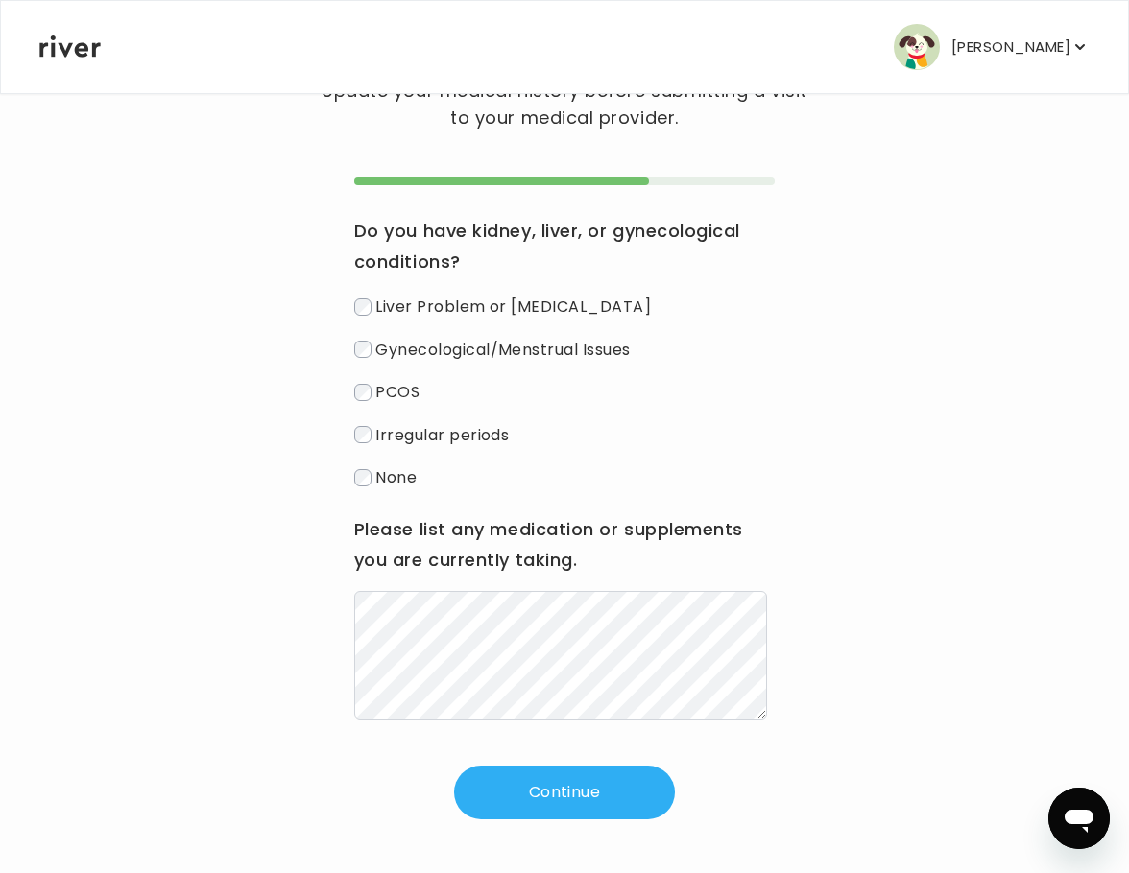
scroll to position [288, 0]
click at [501, 553] on div "Please list any medication or supplements you are currently taking." at bounding box center [564, 616] width 420 height 205
click at [530, 766] on button "Continue" at bounding box center [564, 793] width 221 height 54
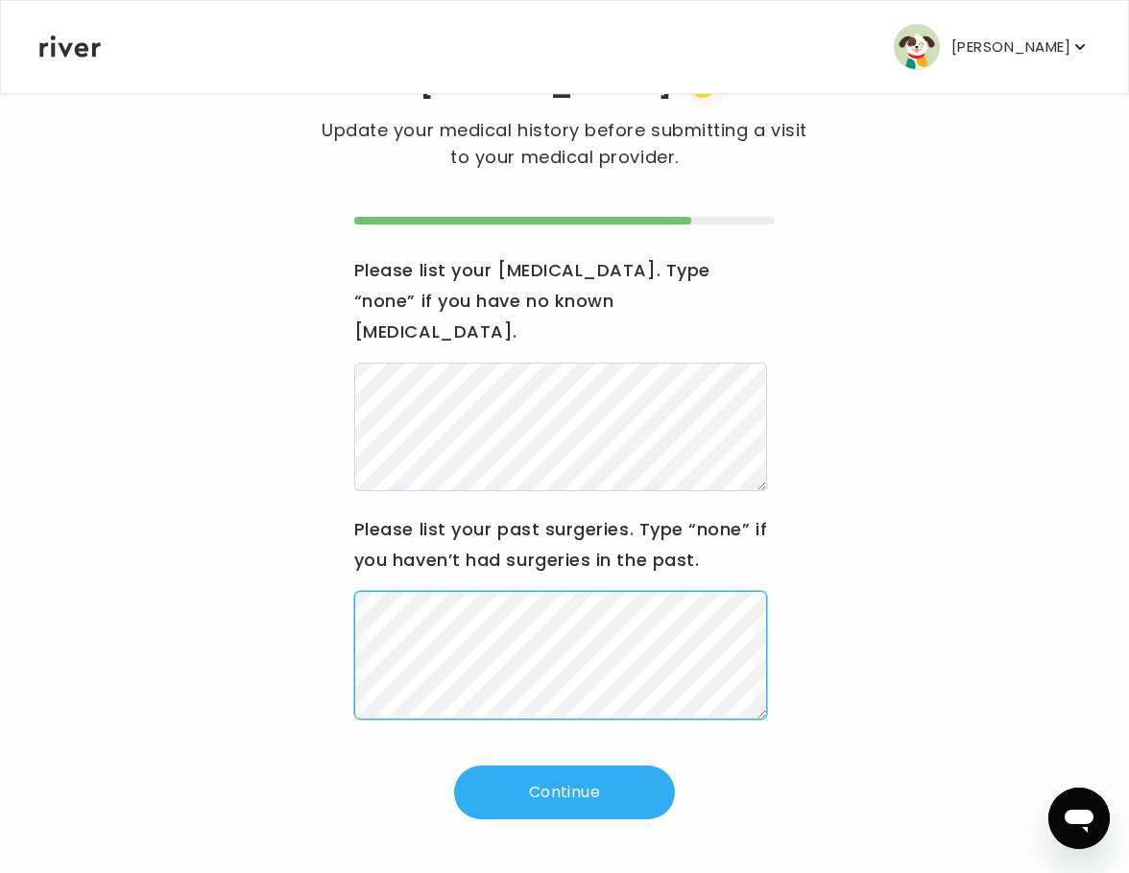
scroll to position [202, 0]
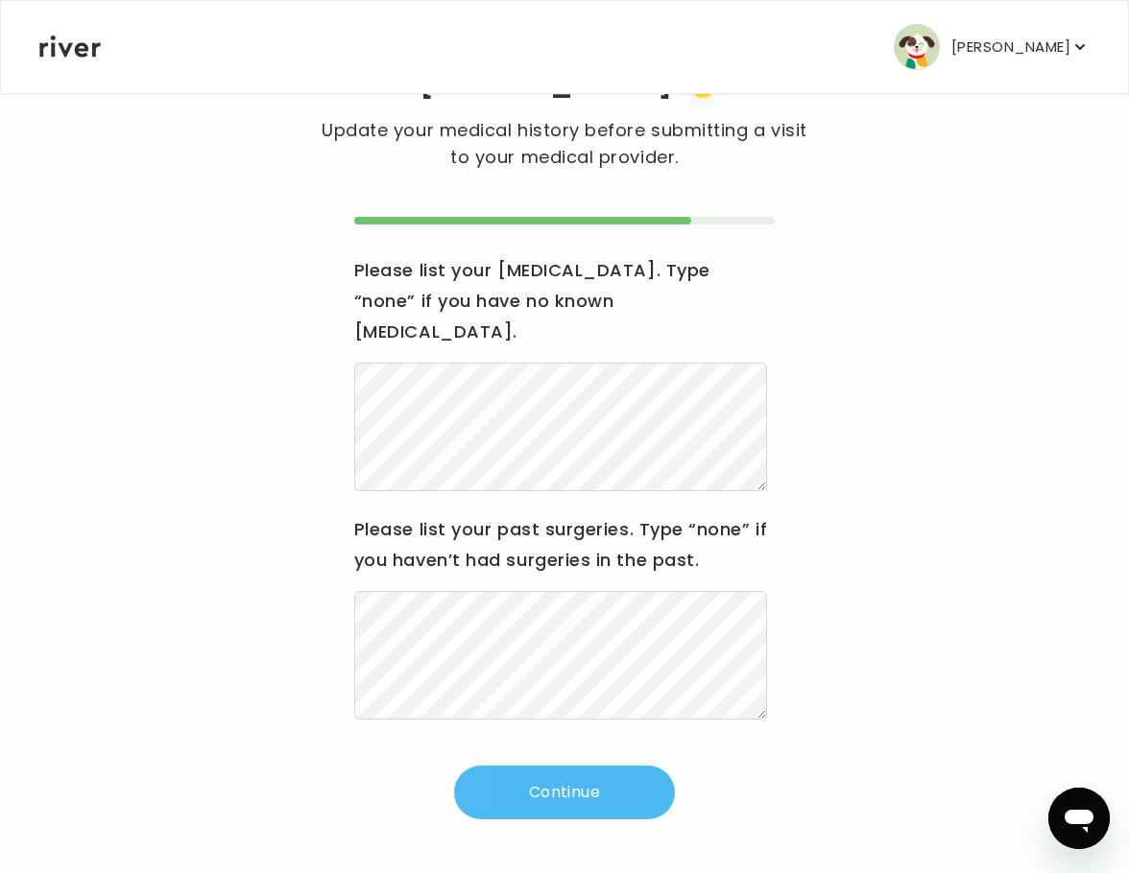
click at [513, 799] on button "Continue" at bounding box center [564, 793] width 221 height 54
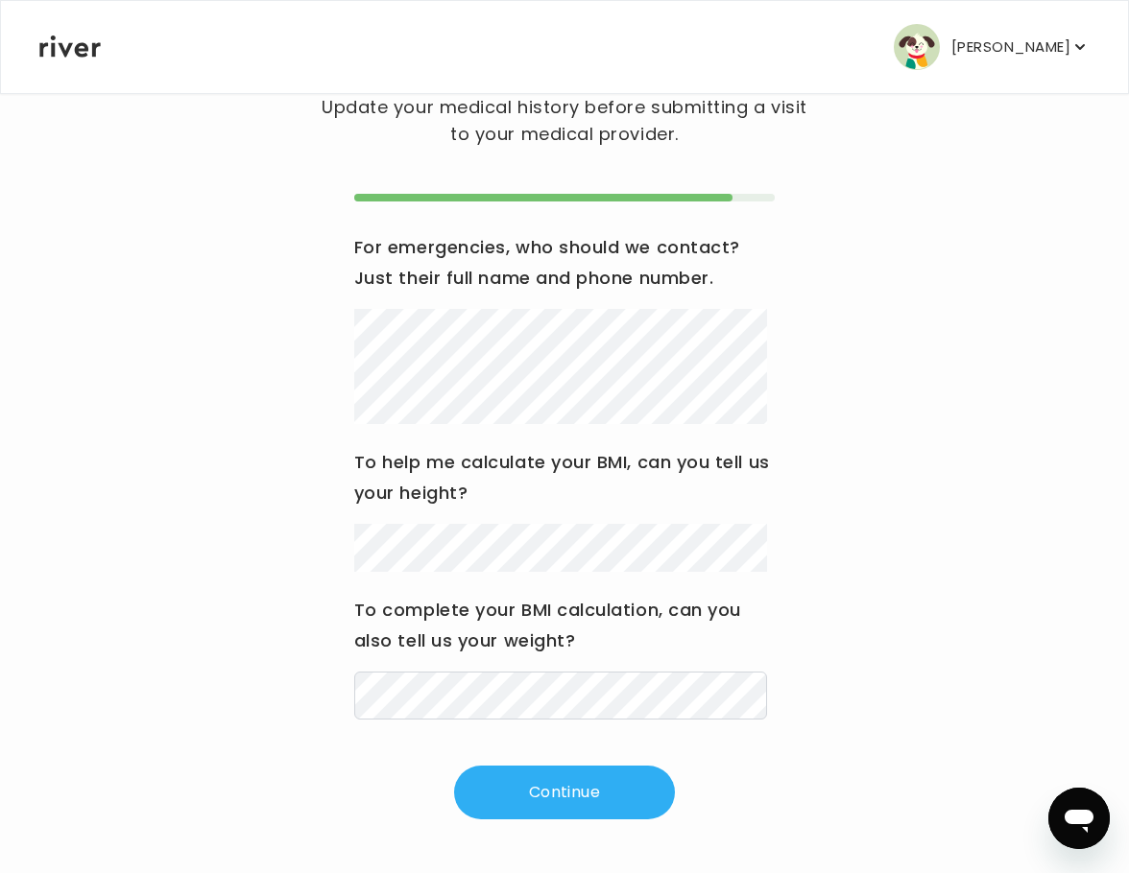
click at [0, 312] on html "[PERSON_NAME] Profile Add Family Activate Card Reimbursement Terms of Service P…" at bounding box center [564, 320] width 1129 height 873
click at [497, 415] on div "For emergencies, who should we contact? Just their full name and phone number. …" at bounding box center [564, 476] width 420 height 488
drag, startPoint x: 483, startPoint y: 603, endPoint x: 482, endPoint y: 587, distance: 15.4
click at [483, 601] on div "For emergencies, who should we contact? Just their full name and phone number. …" at bounding box center [564, 476] width 420 height 488
click at [550, 766] on button "Continue" at bounding box center [564, 793] width 221 height 54
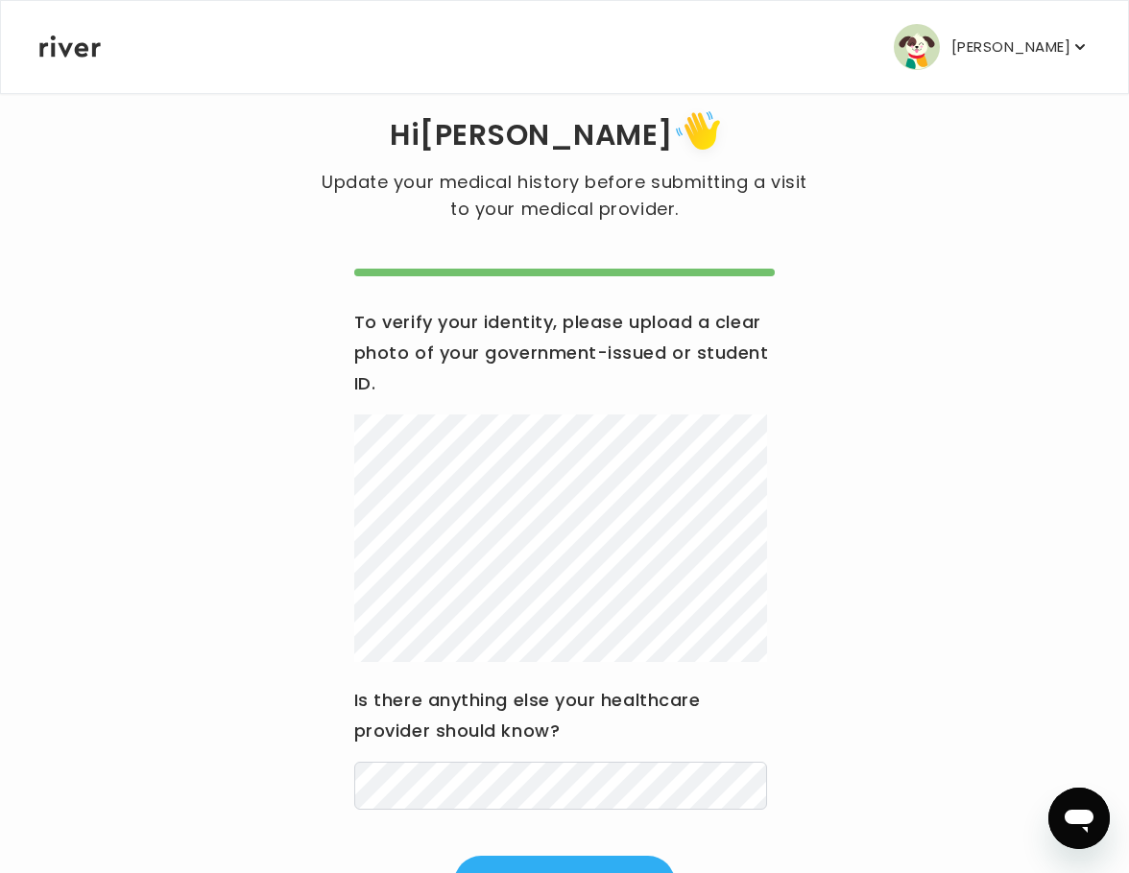
scroll to position [0, 0]
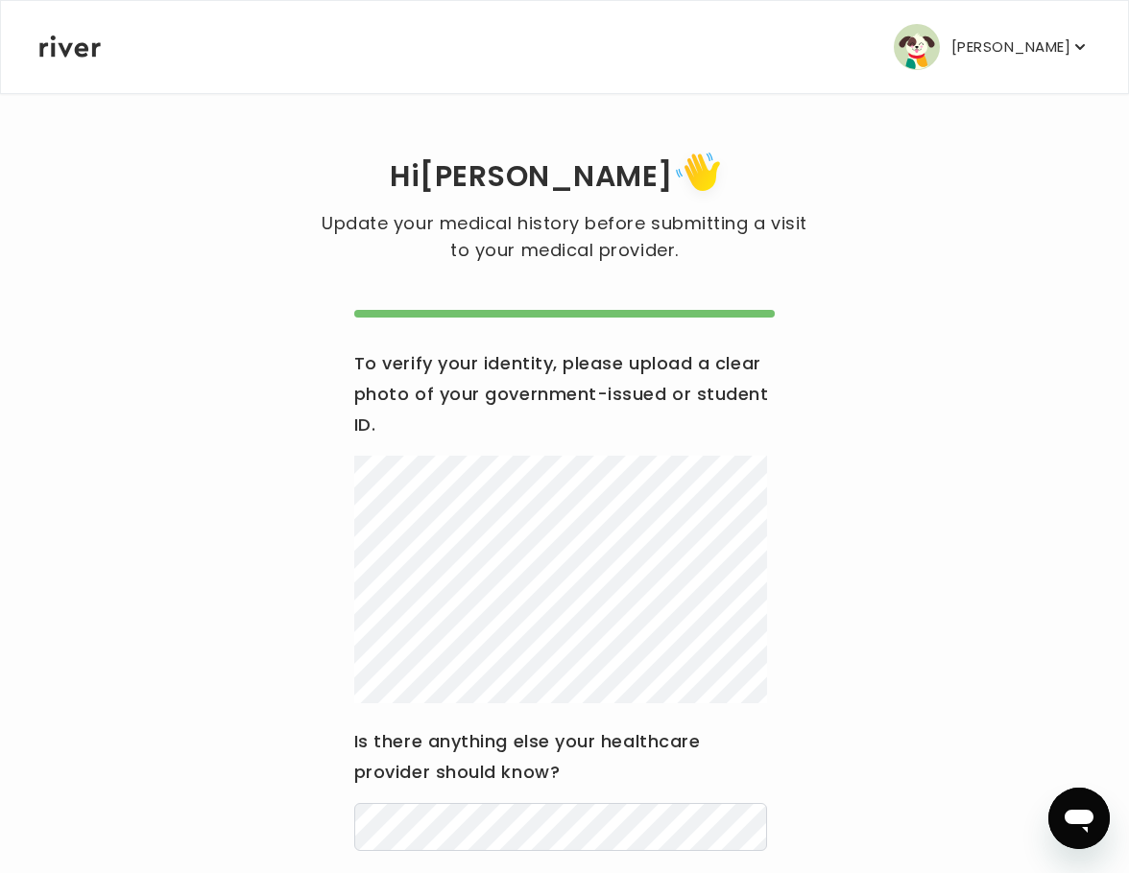
click at [77, 52] on icon at bounding box center [69, 47] width 61 height 22
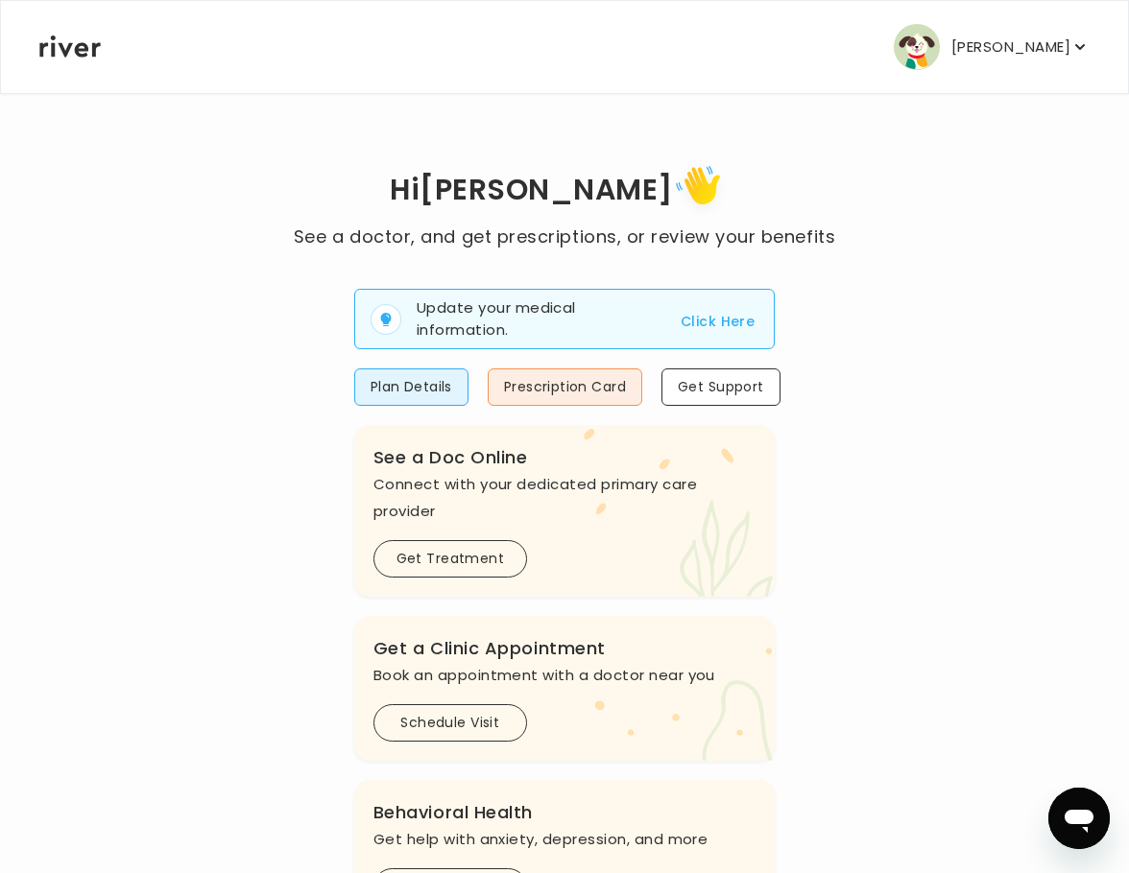
click at [701, 333] on button "Click Here" at bounding box center [717, 321] width 74 height 23
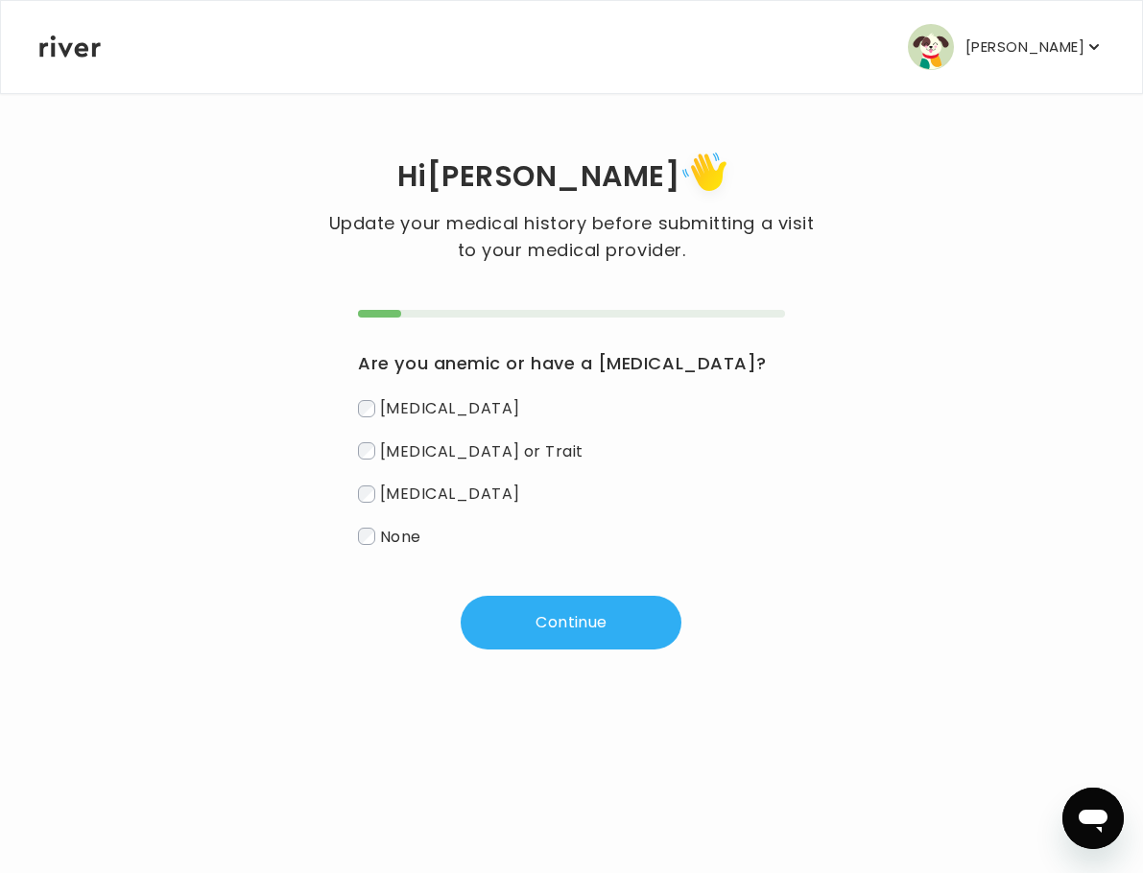
click at [63, 58] on icon at bounding box center [69, 47] width 61 height 22
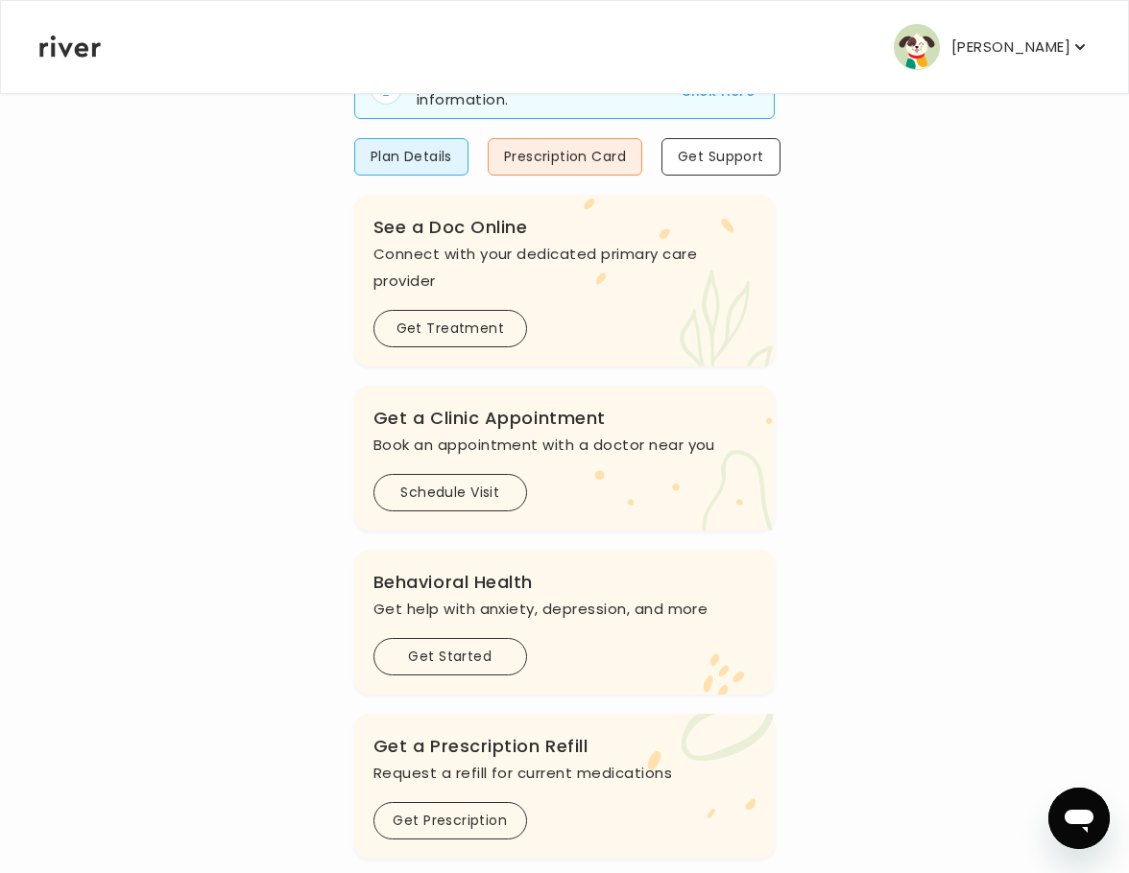
scroll to position [288, 0]
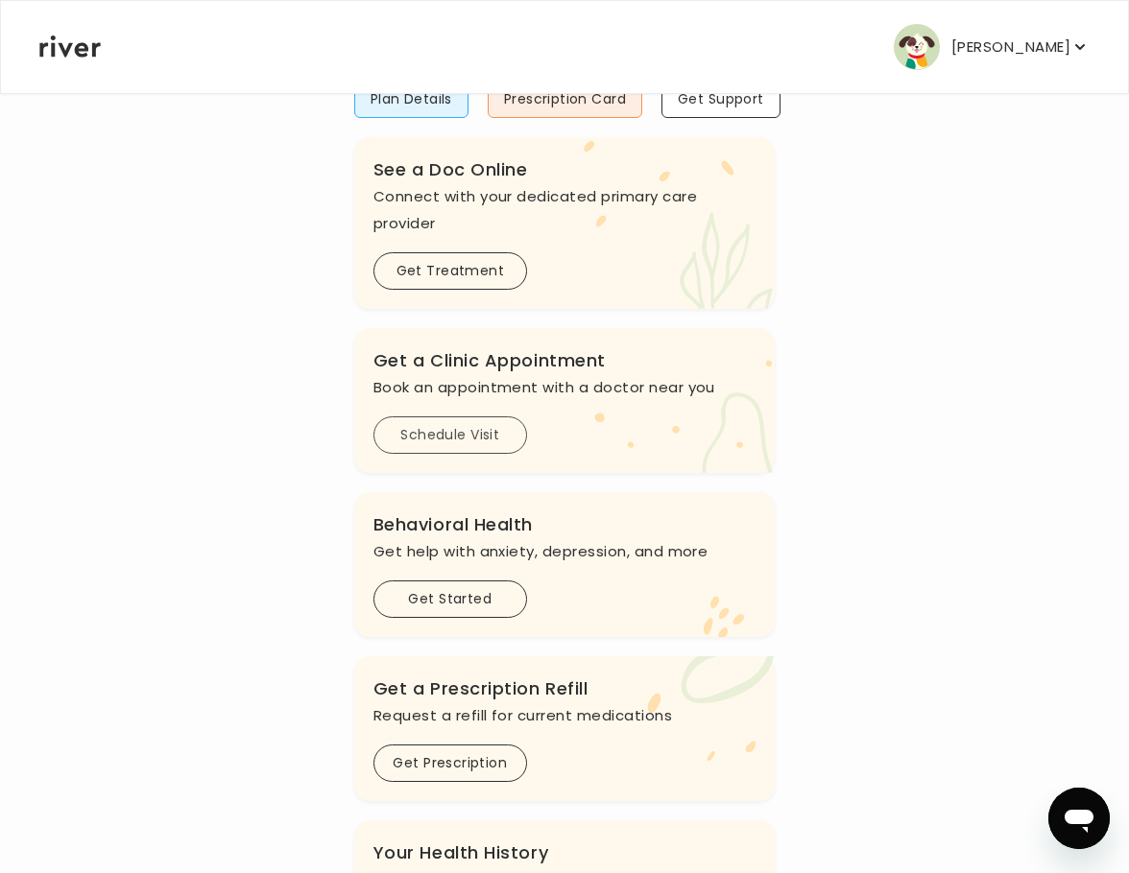
click at [495, 454] on button "Schedule Visit" at bounding box center [450, 435] width 154 height 37
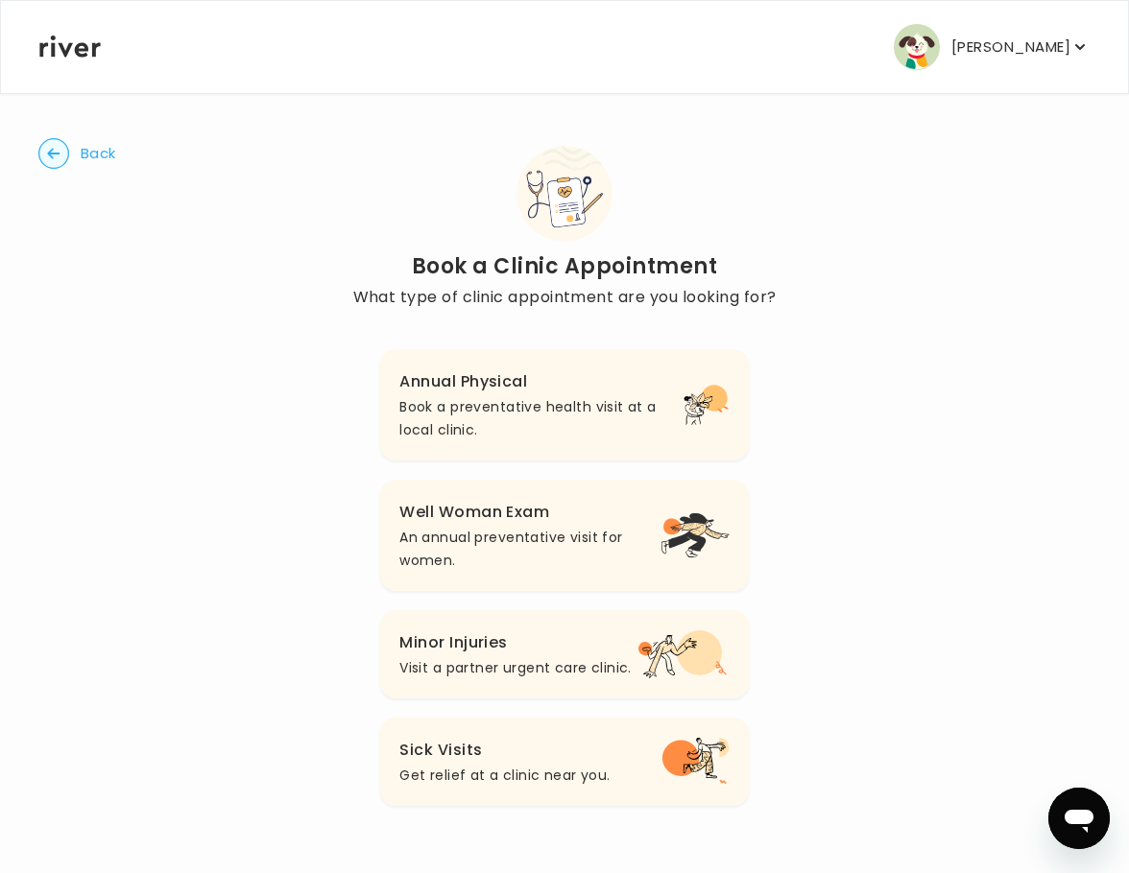
click at [53, 169] on circle "button" at bounding box center [54, 154] width 30 height 30
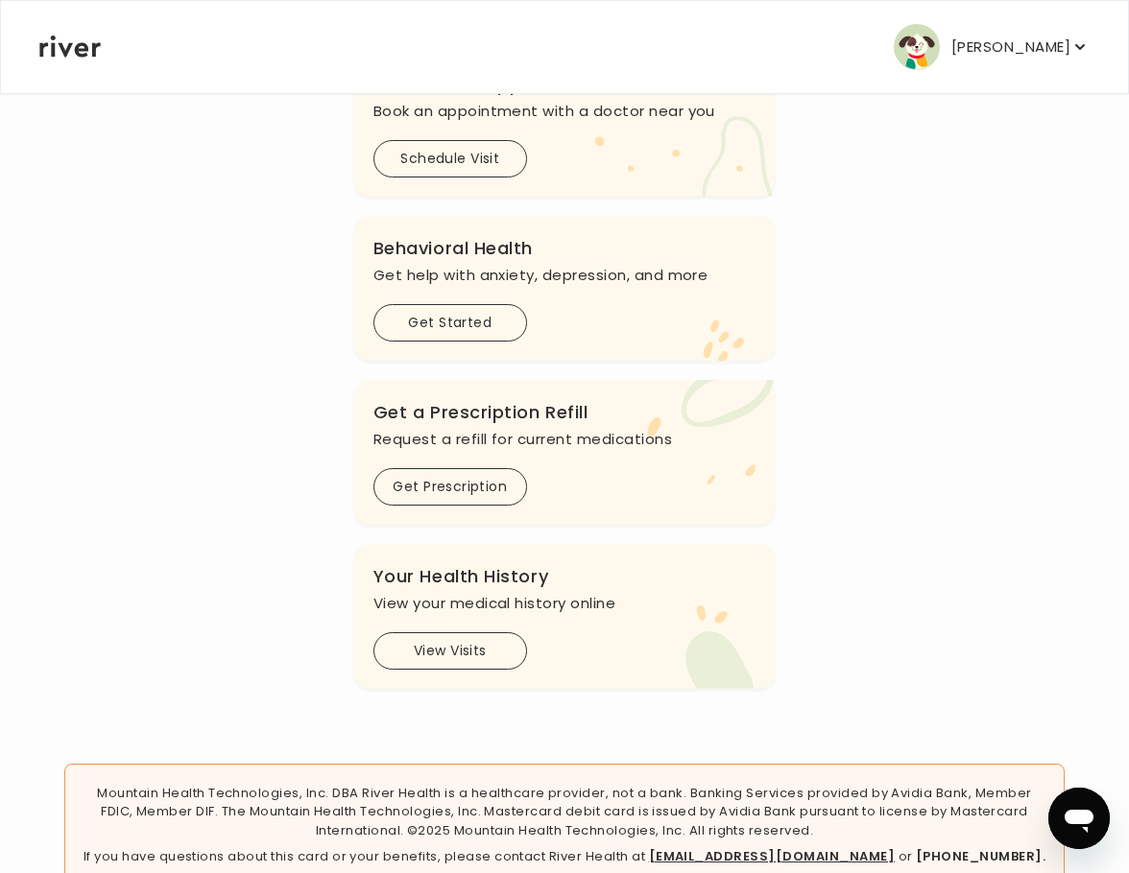
scroll to position [576, 0]
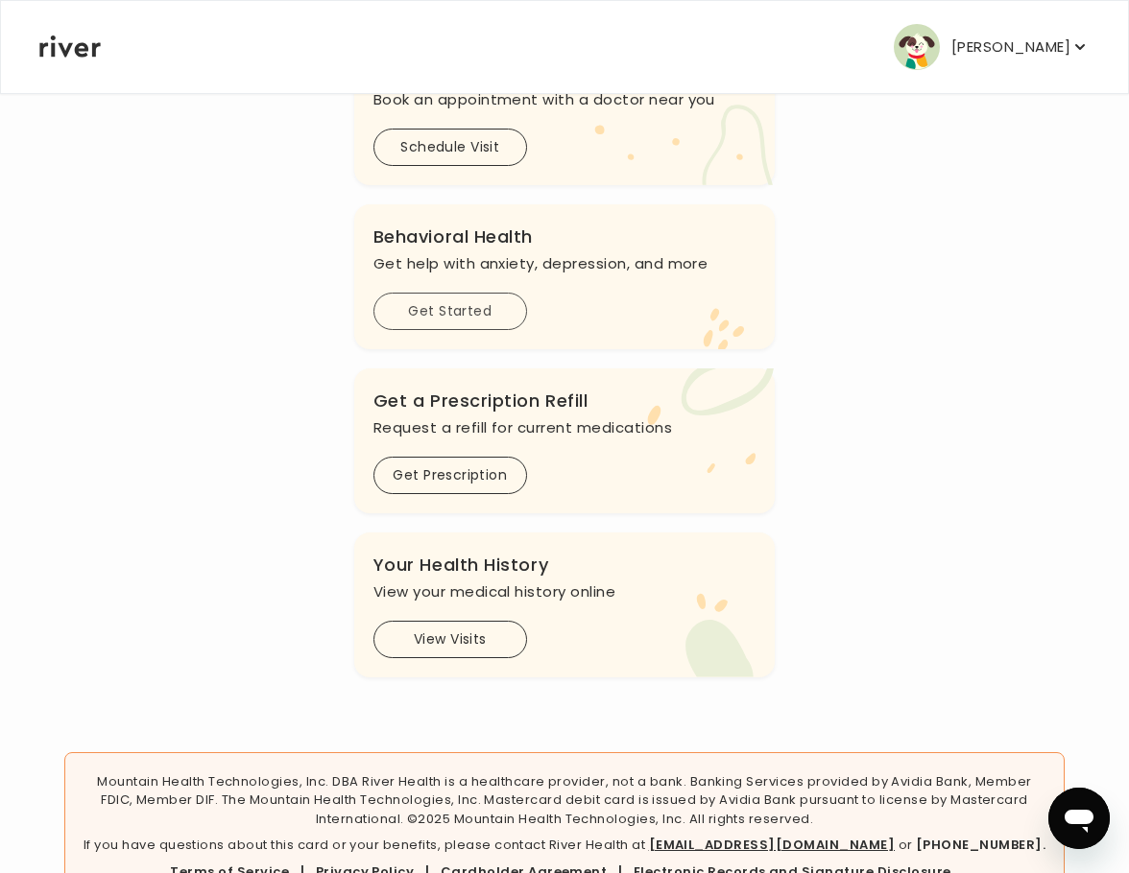
click at [488, 330] on button "Get Started" at bounding box center [450, 311] width 154 height 37
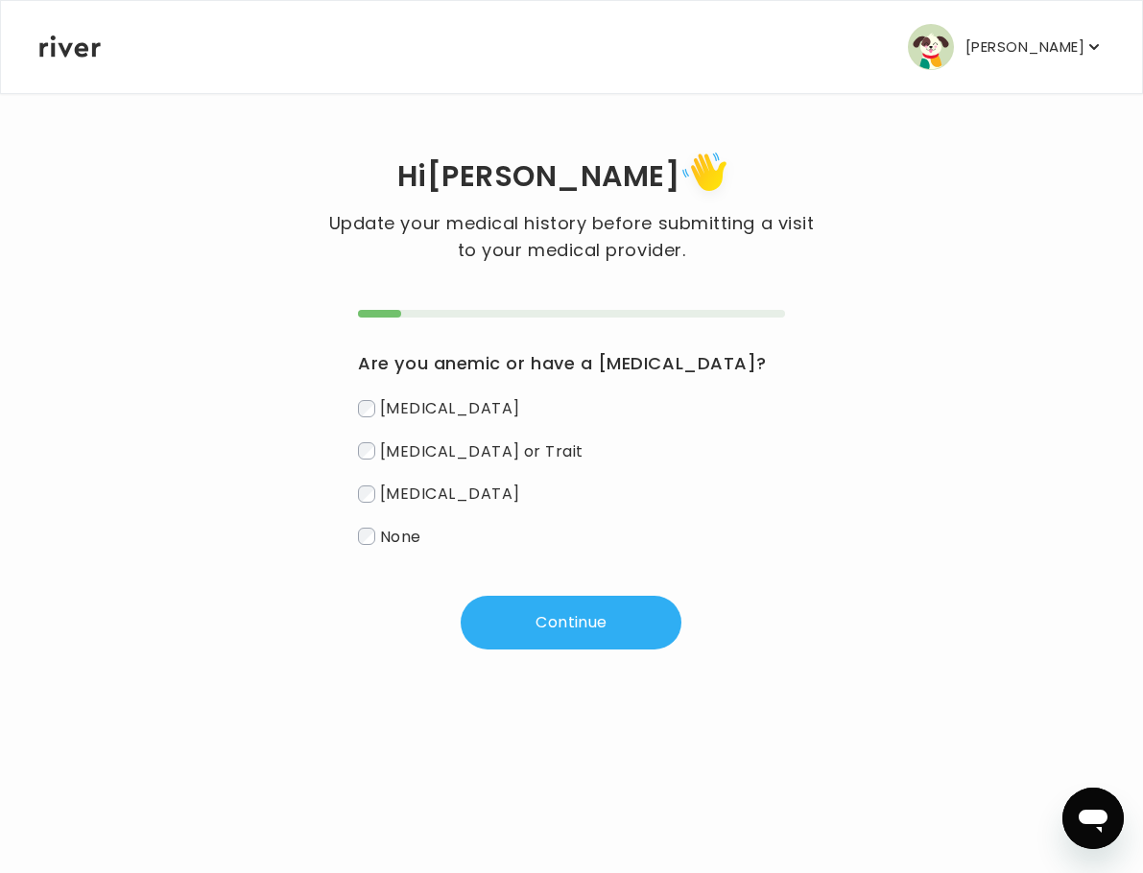
click at [65, 58] on icon at bounding box center [69, 47] width 61 height 22
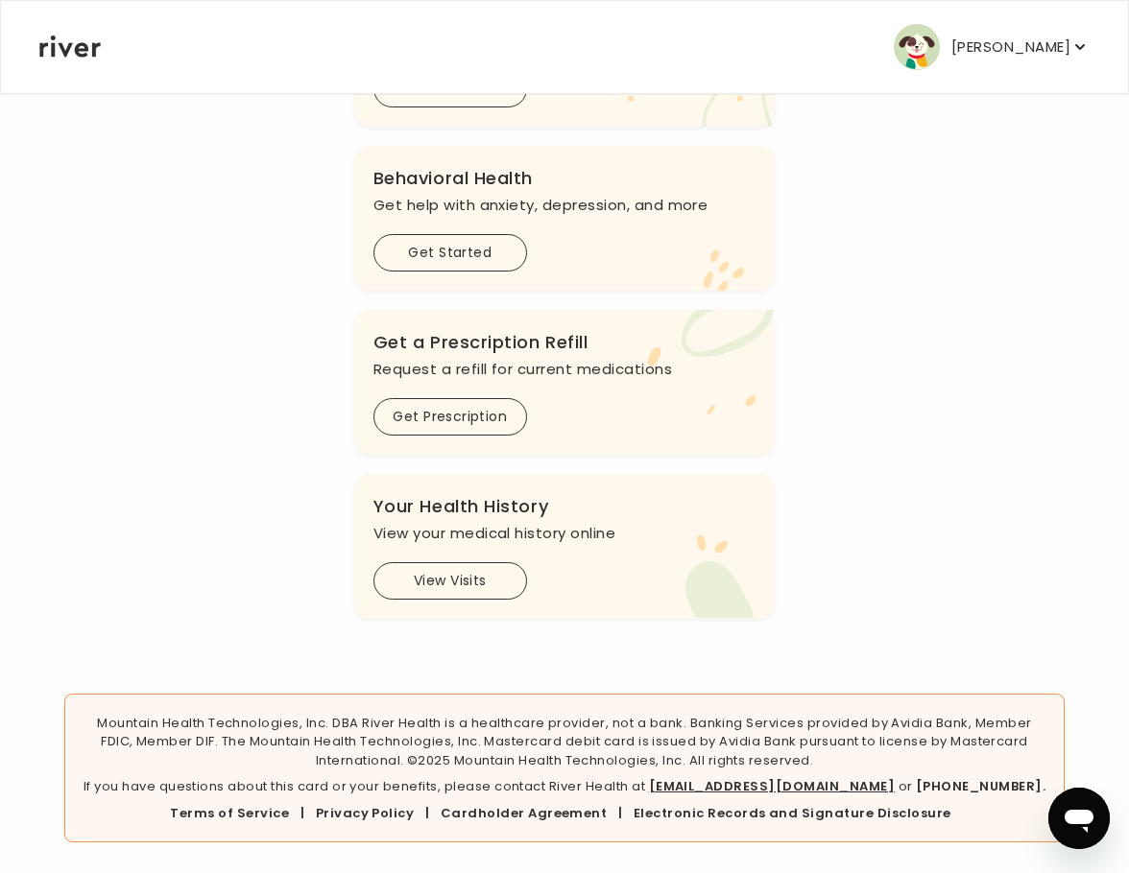
scroll to position [672, 0]
click at [444, 436] on button "Get Prescription" at bounding box center [450, 416] width 154 height 37
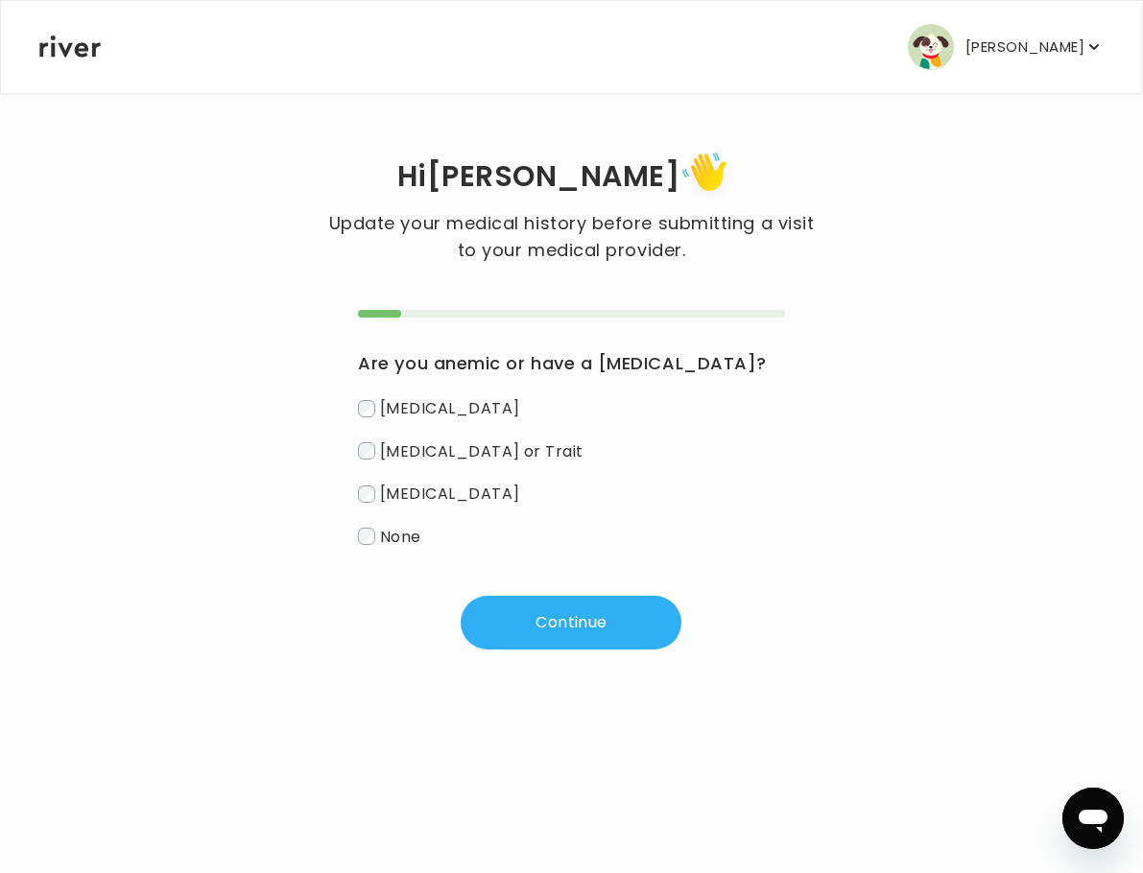
click at [69, 52] on icon at bounding box center [69, 47] width 61 height 22
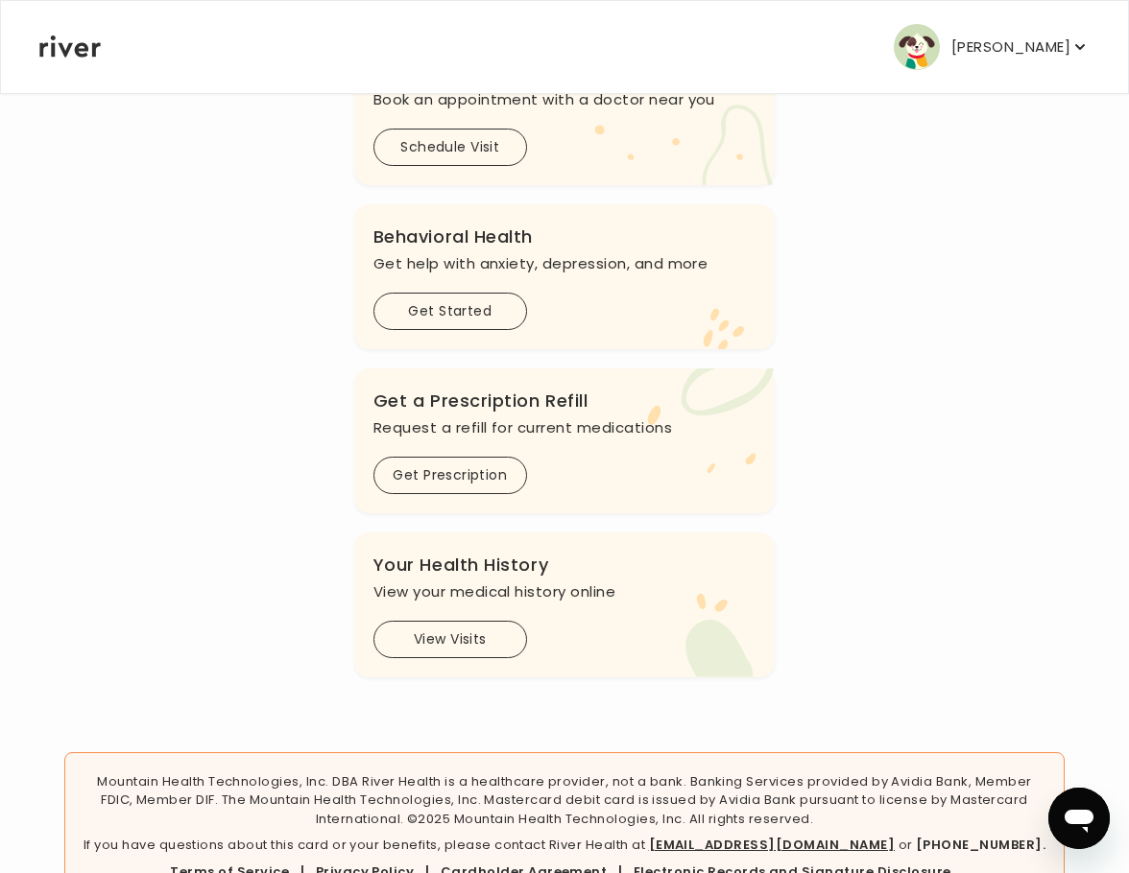
scroll to position [768, 0]
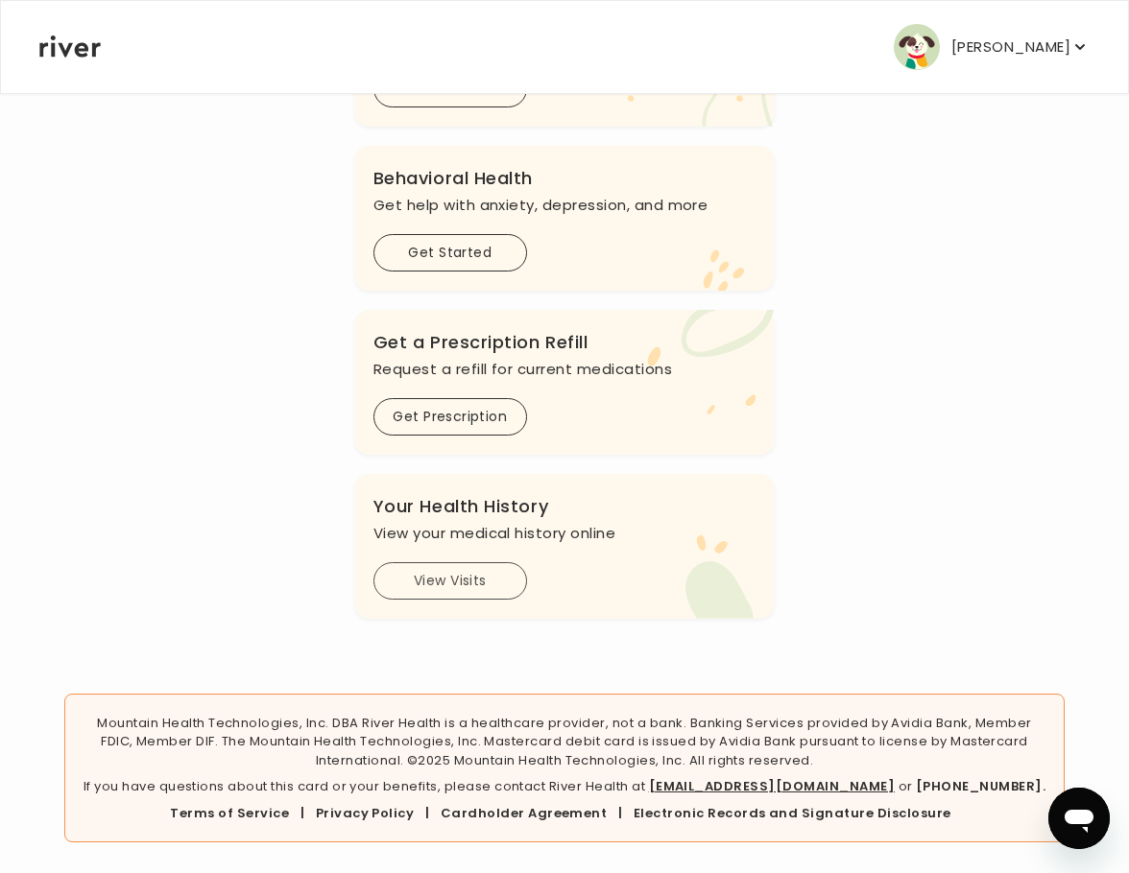
click at [432, 600] on button "View Visits" at bounding box center [450, 580] width 154 height 37
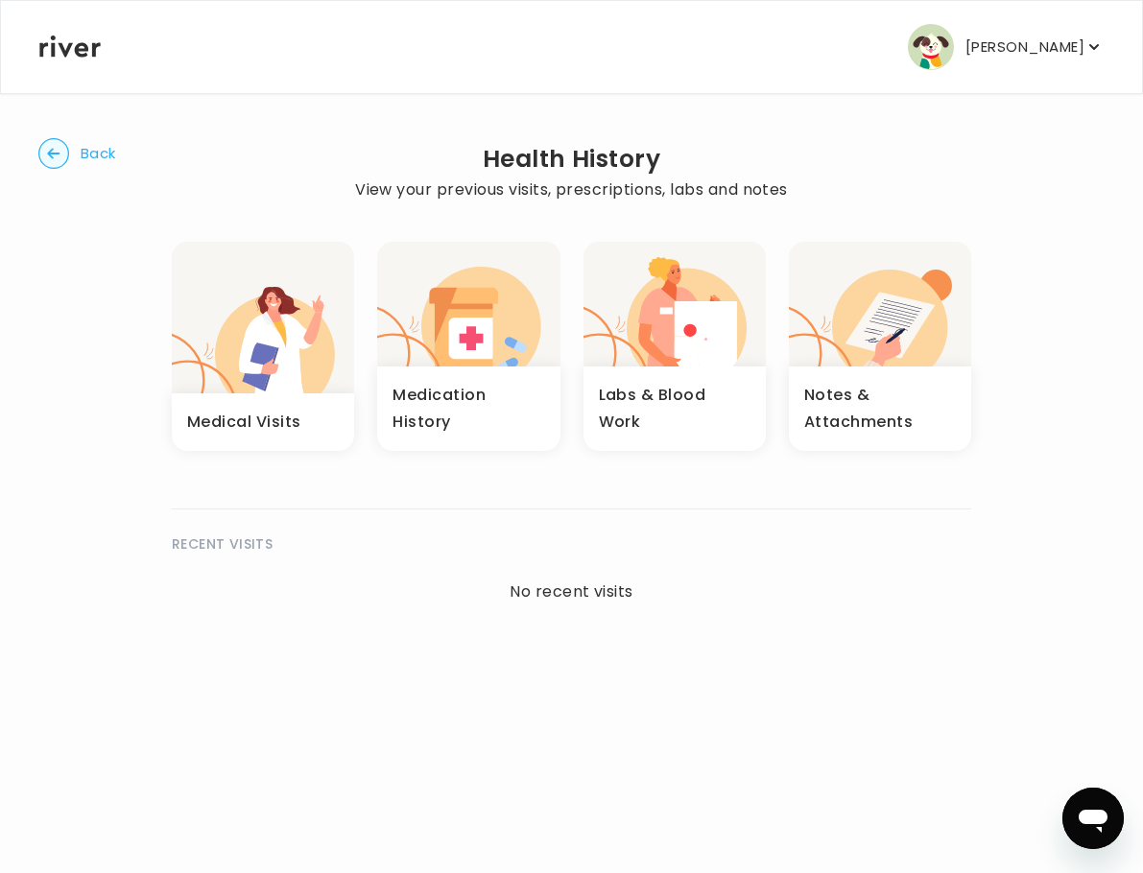
click at [460, 427] on div "Medication History" at bounding box center [468, 409] width 182 height 84
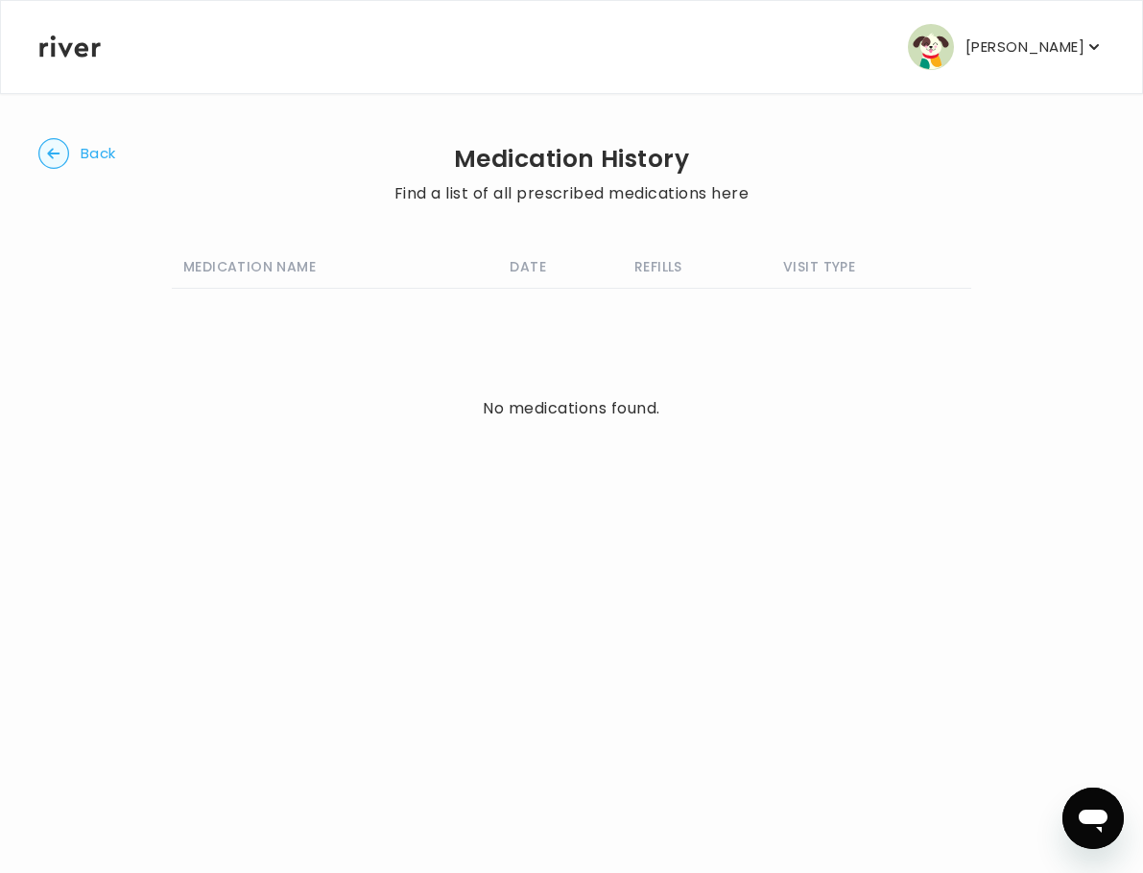
click at [52, 169] on circle "button" at bounding box center [54, 154] width 30 height 30
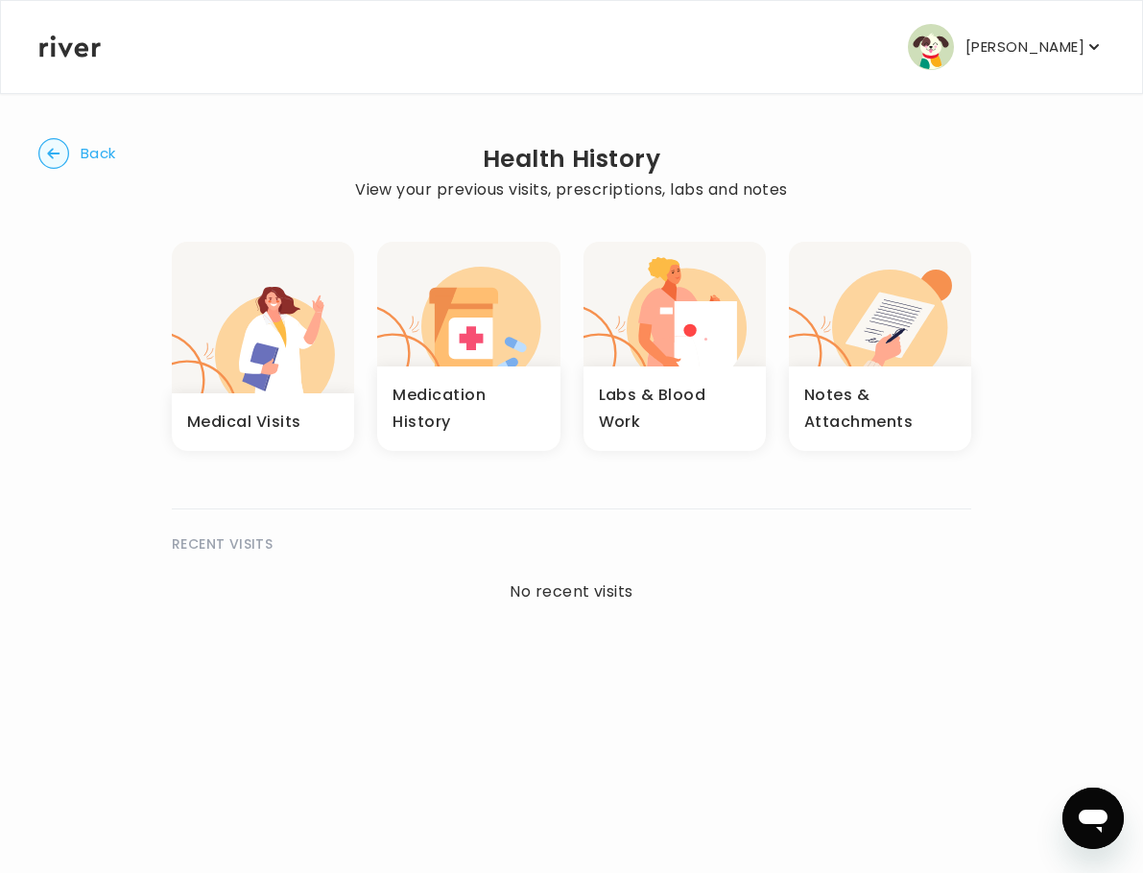
click at [60, 158] on icon "button" at bounding box center [53, 153] width 12 height 11
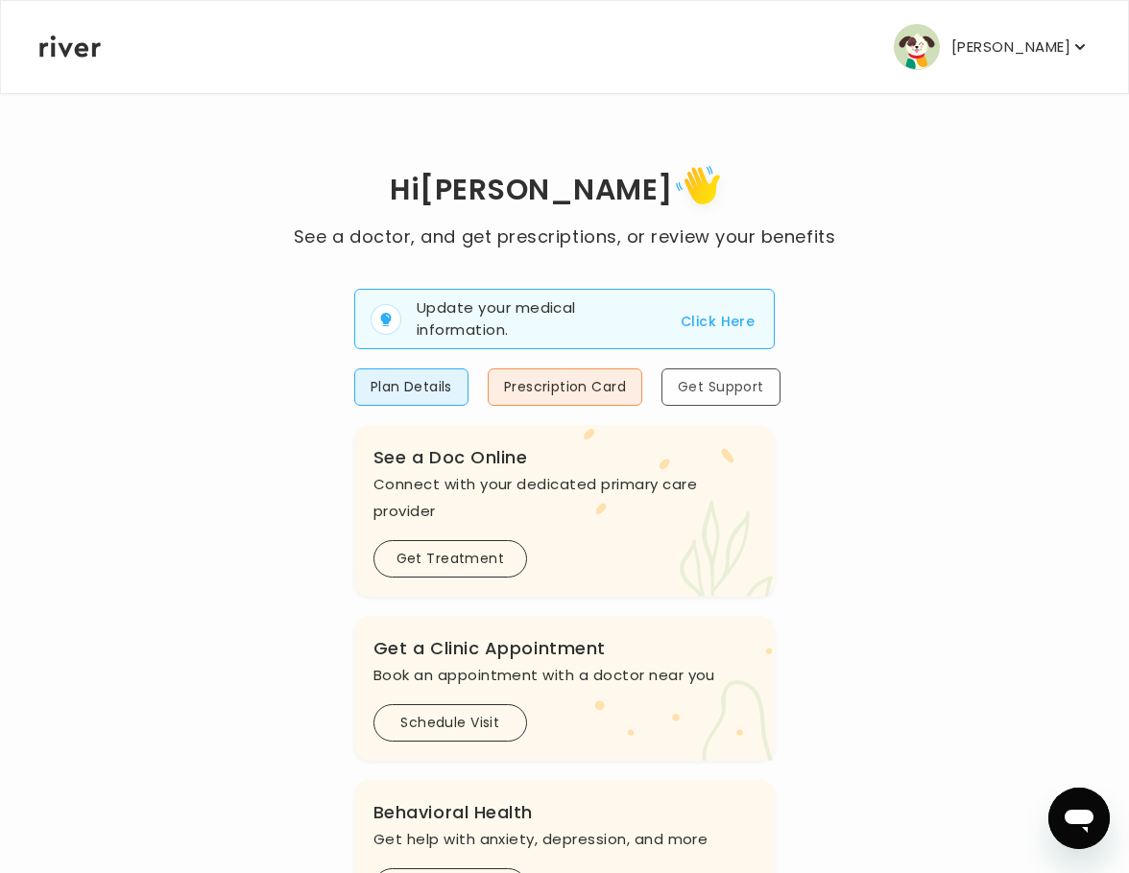
click at [738, 406] on button "Get Support" at bounding box center [720, 387] width 119 height 37
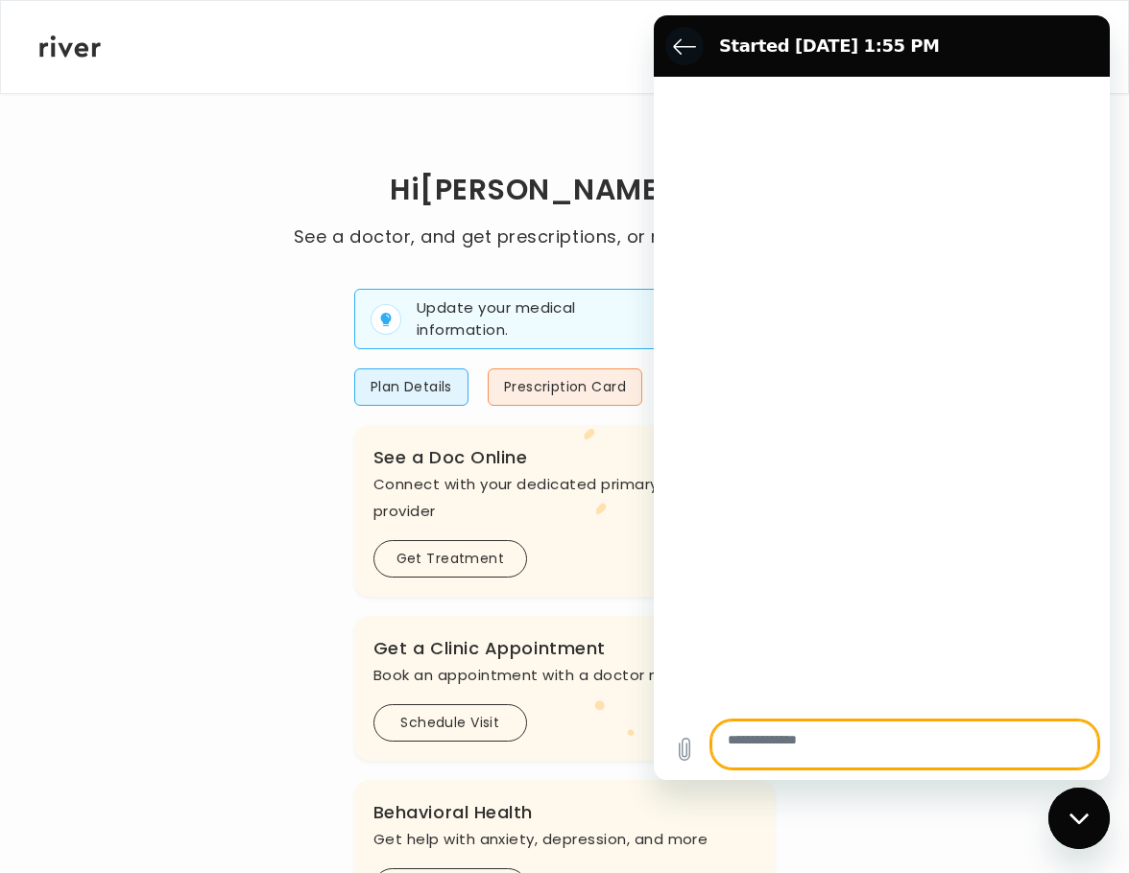
type textarea "*"
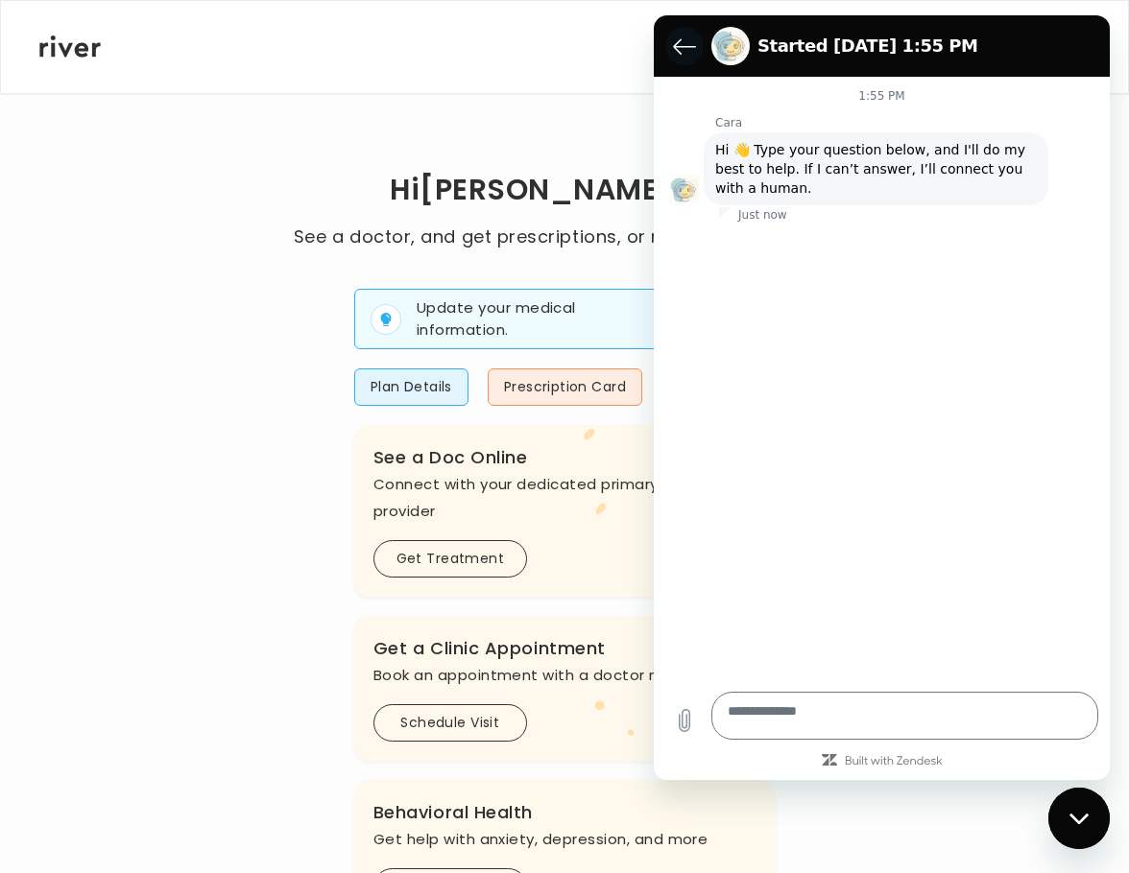
drag, startPoint x: 672, startPoint y: 54, endPoint x: 1040, endPoint y: 384, distance: 494.8
click at [672, 54] on button "Back to the conversation list" at bounding box center [684, 46] width 38 height 38
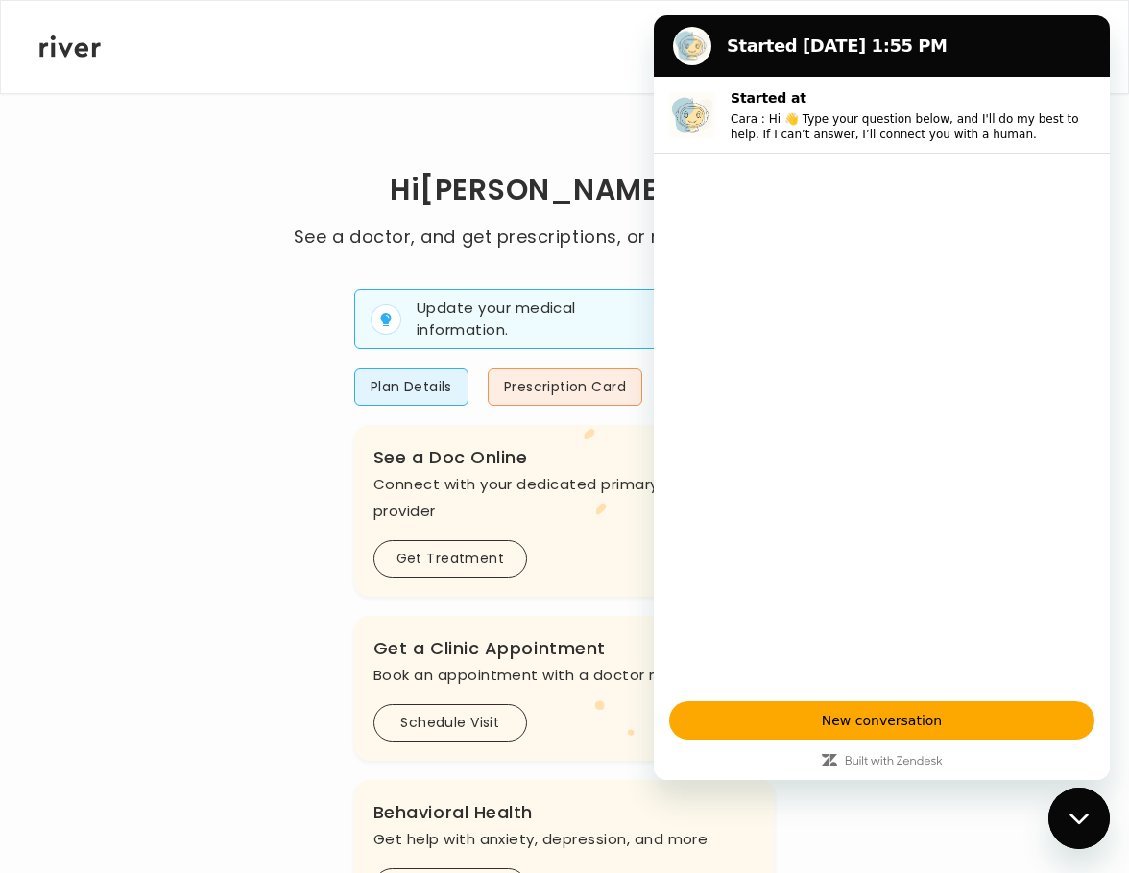
click at [234, 390] on div "Hi [PERSON_NAME] See a doctor, and get prescriptions, or review your benefits U…" at bounding box center [564, 706] width 1052 height 1094
drag, startPoint x: 1078, startPoint y: 818, endPoint x: 1964, endPoint y: 1548, distance: 1148.1
click at [1078, 818] on icon "Close messaging window" at bounding box center [1079, 819] width 20 height 12
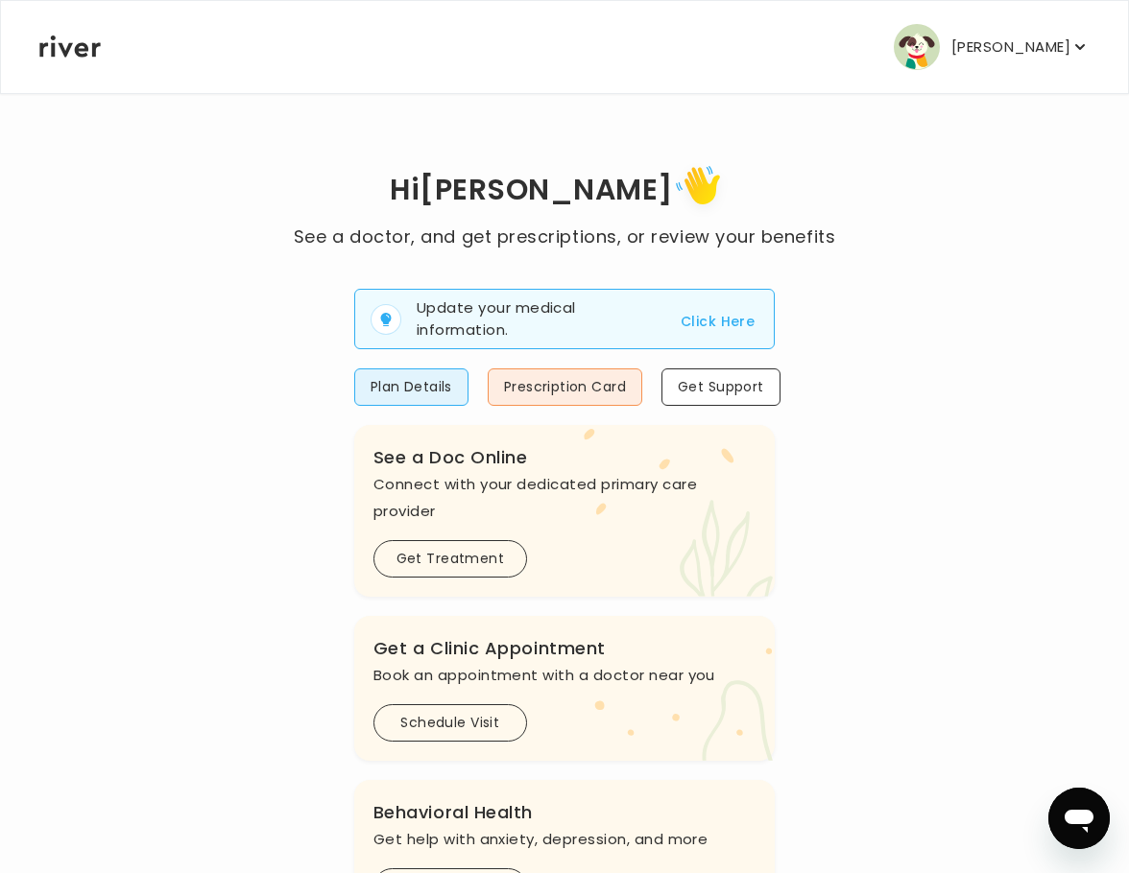
drag, startPoint x: 619, startPoint y: 209, endPoint x: 655, endPoint y: 202, distance: 36.3
click at [673, 202] on icon at bounding box center [706, 191] width 66 height 64
drag, startPoint x: 655, startPoint y: 202, endPoint x: 532, endPoint y: 221, distance: 124.3
click at [549, 219] on h1 "Hi [PERSON_NAME]" at bounding box center [564, 191] width 541 height 64
click at [507, 222] on h1 "Hi [PERSON_NAME]" at bounding box center [564, 191] width 541 height 64
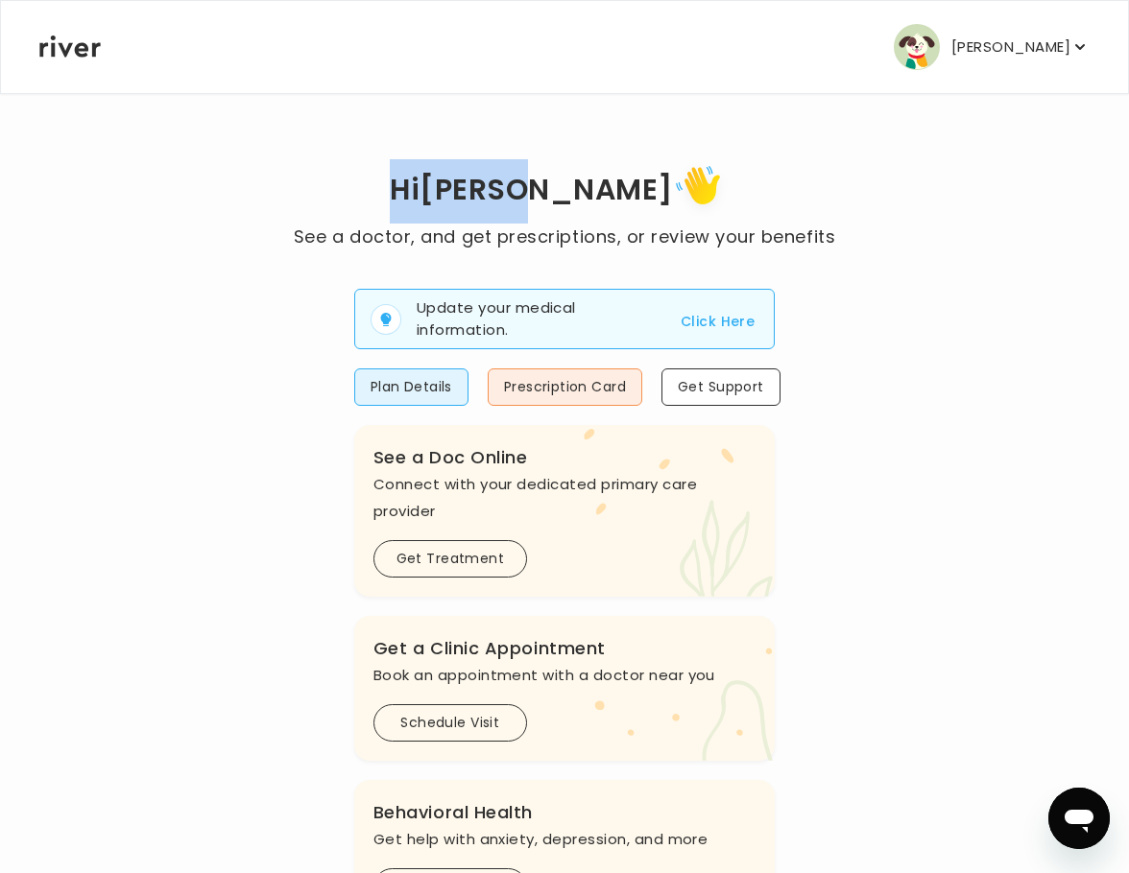
drag, startPoint x: 464, startPoint y: 207, endPoint x: 674, endPoint y: 198, distance: 210.4
click at [674, 198] on h1 "Hi [PERSON_NAME]" at bounding box center [564, 191] width 541 height 64
